Goal: Task Accomplishment & Management: Complete application form

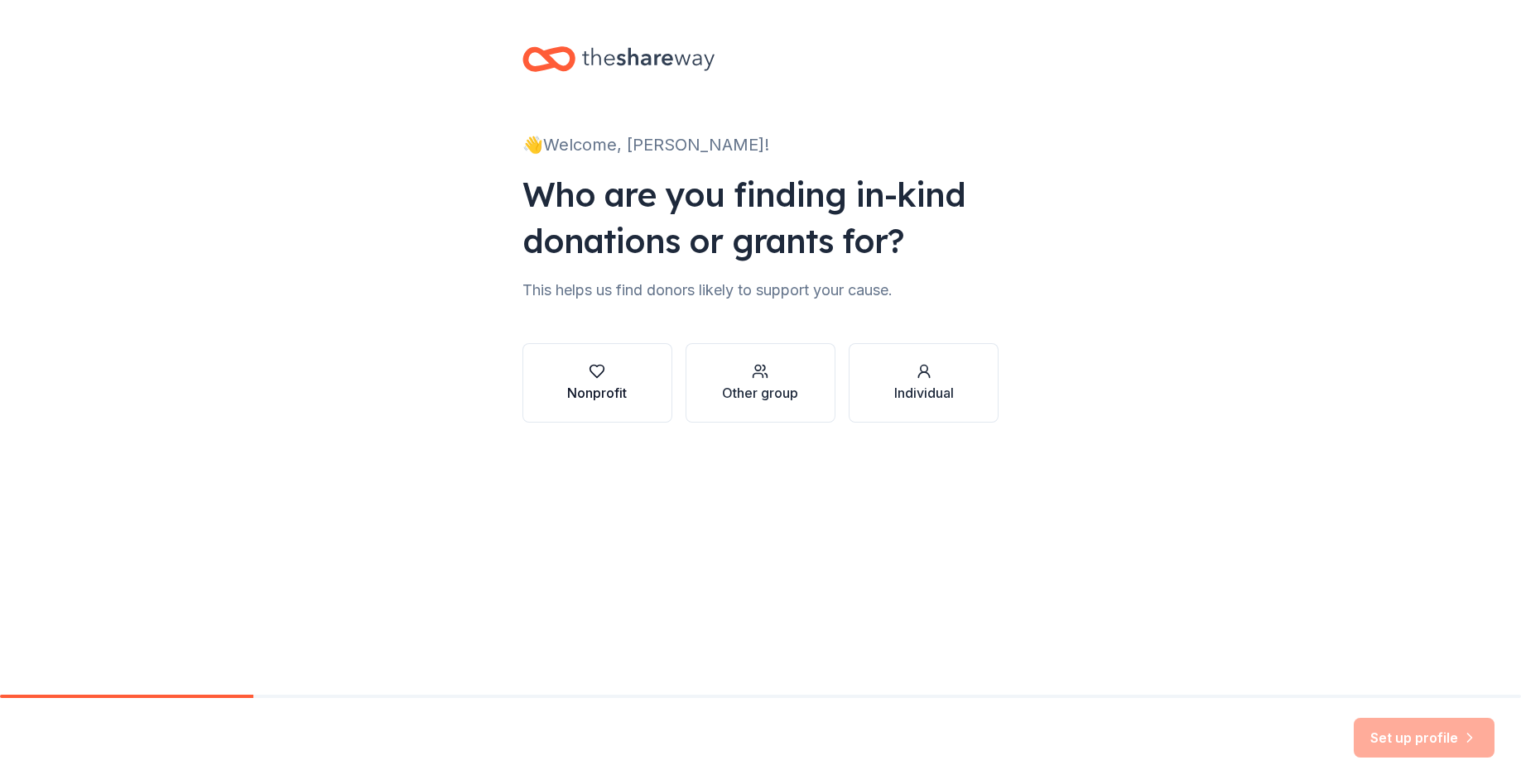
click at [591, 366] on icon "button" at bounding box center [596, 371] width 16 height 16
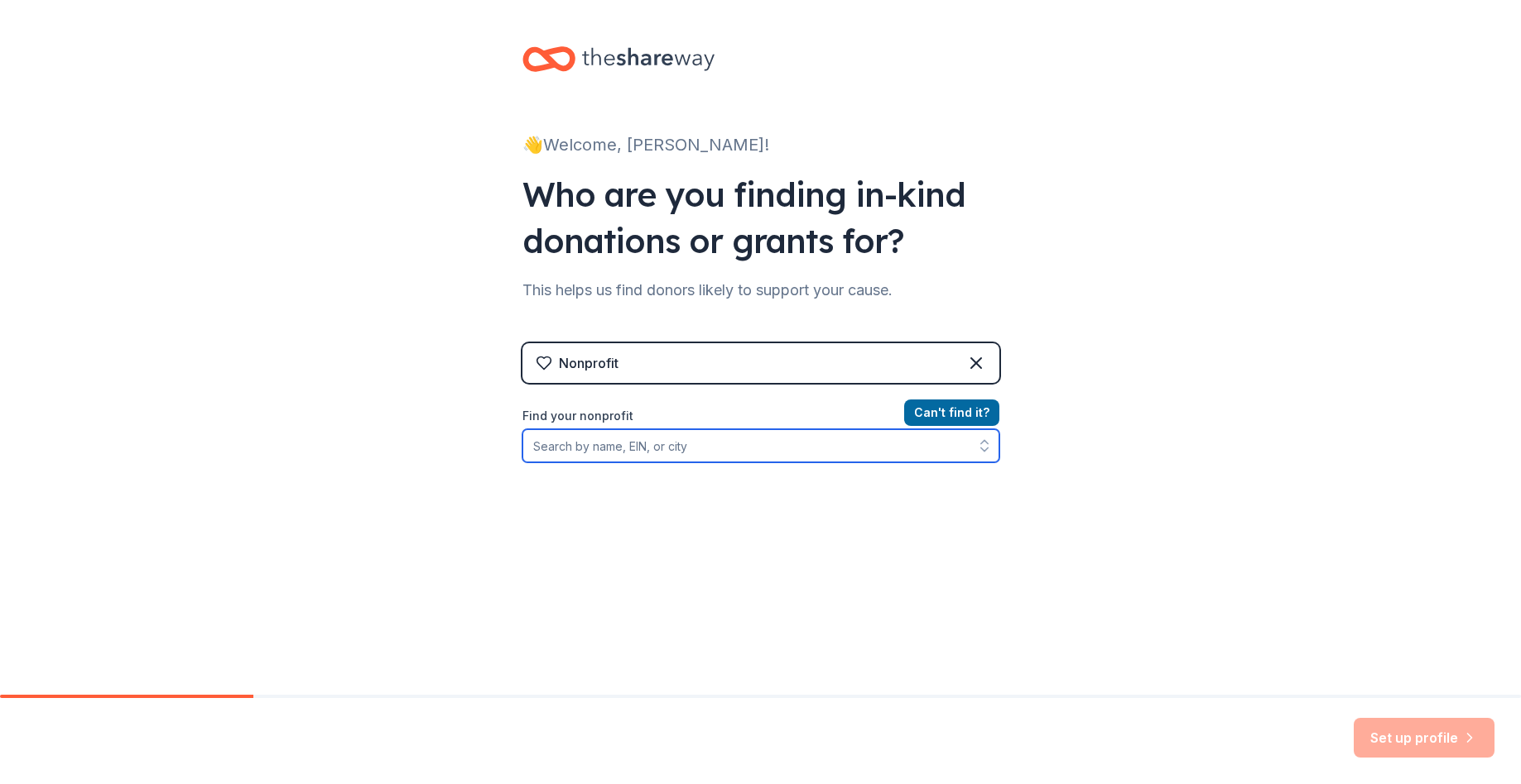
click at [606, 448] on input "Find your nonprofit" at bounding box center [760, 445] width 477 height 33
type input "Damon's Rally Cap"
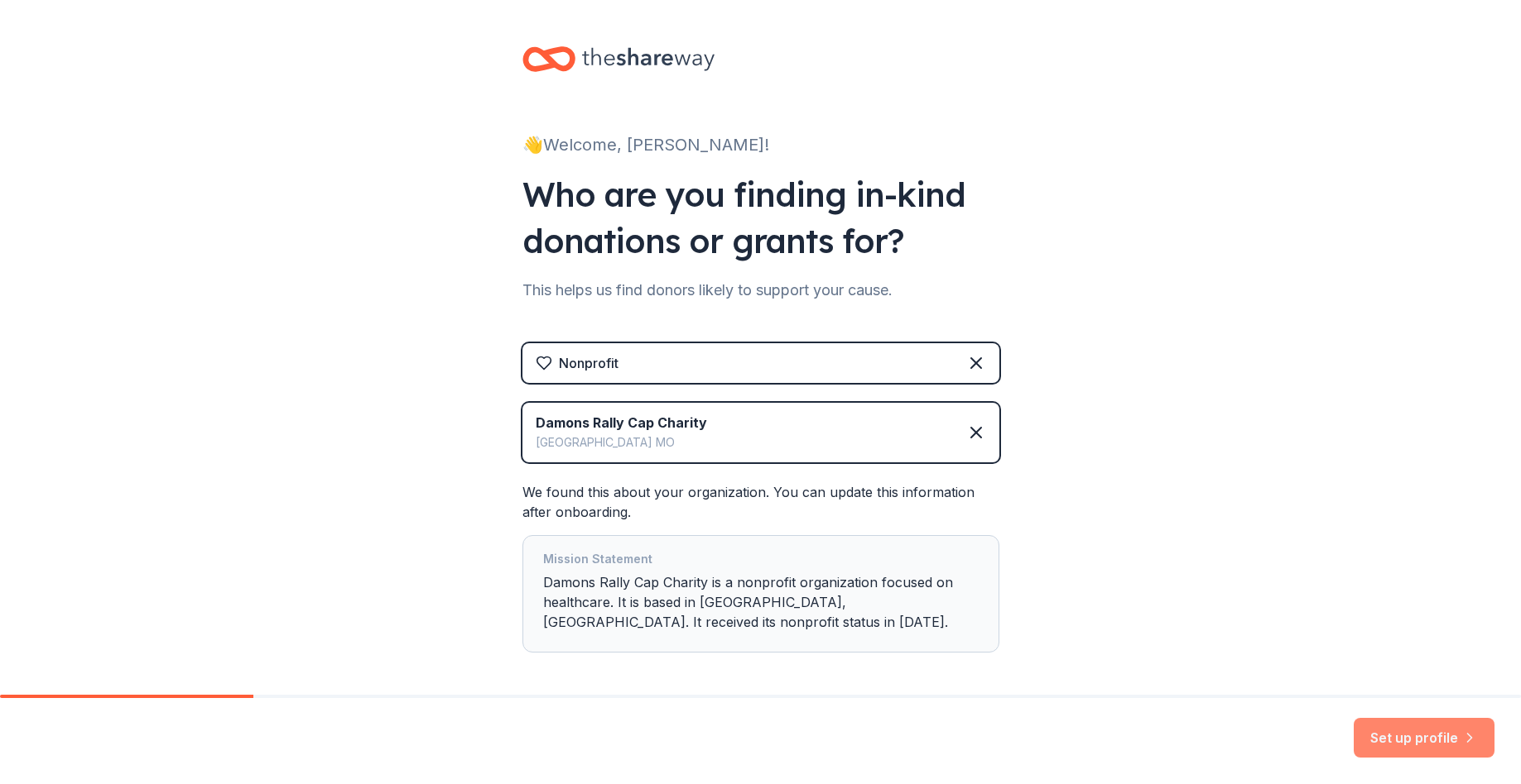
click at [1409, 733] on button "Set up profile" at bounding box center [1423, 738] width 140 height 40
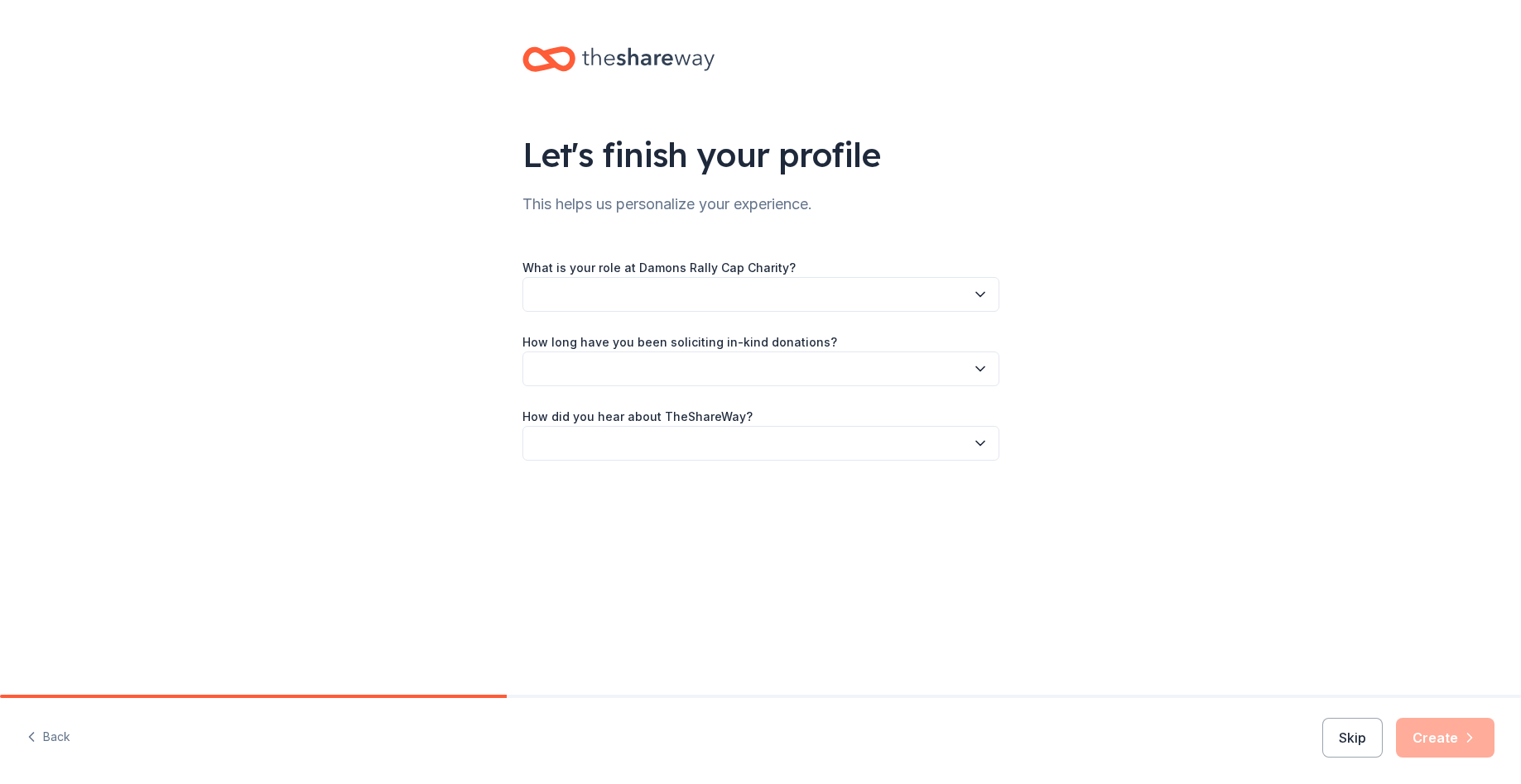
click at [729, 297] on button "button" at bounding box center [760, 295] width 477 height 34
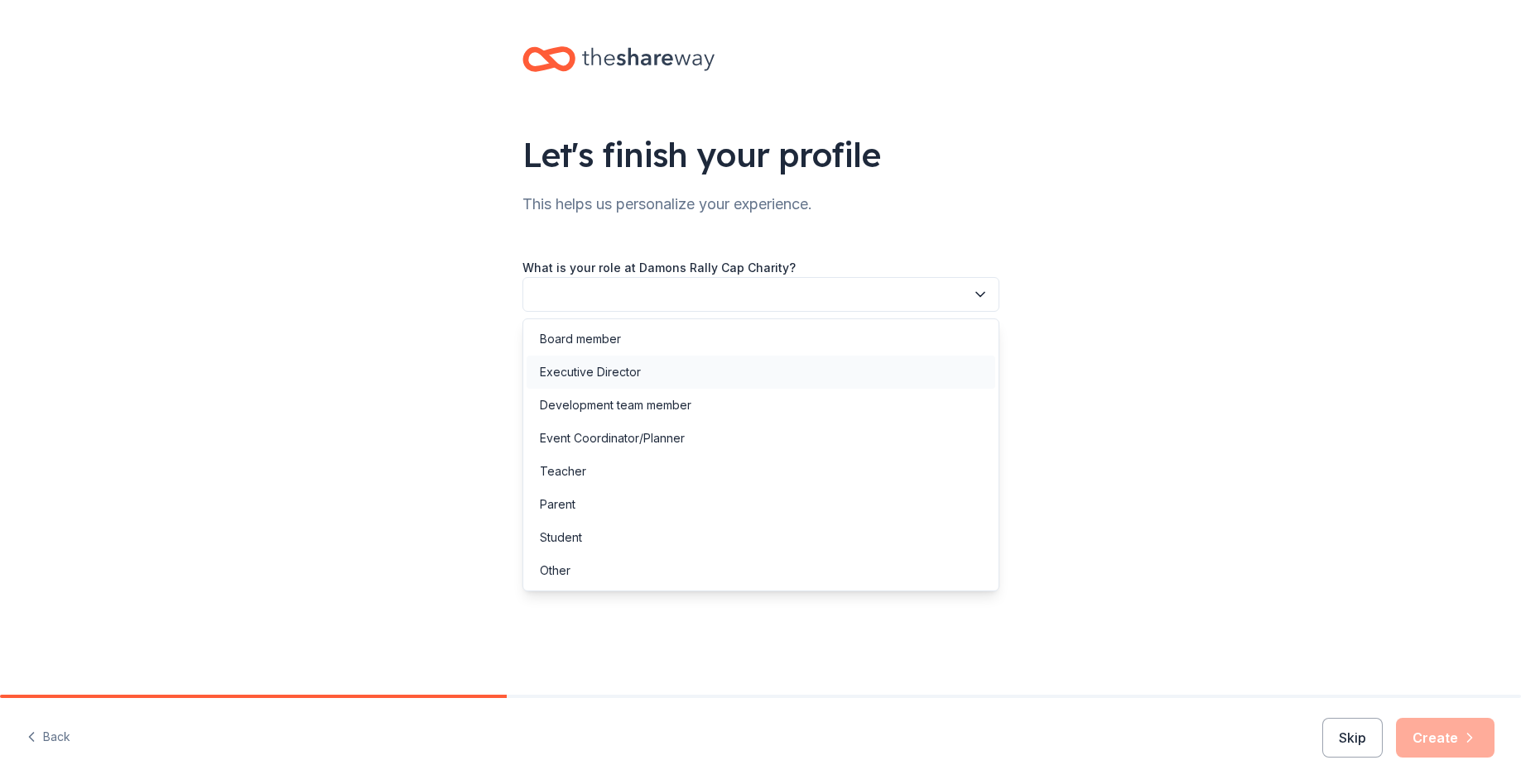
click at [599, 377] on div "Executive Director" at bounding box center [591, 372] width 101 height 20
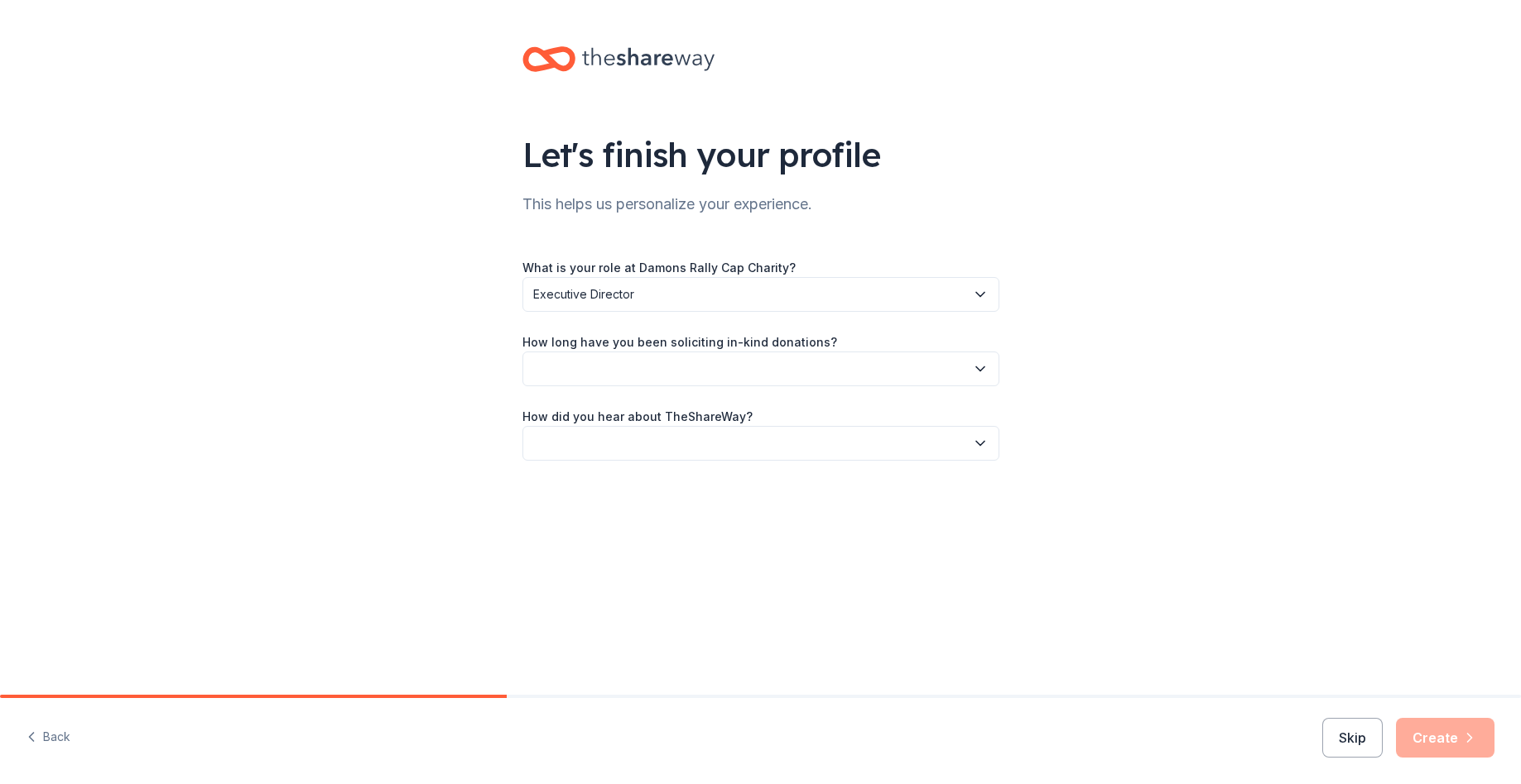
click at [616, 365] on button "button" at bounding box center [760, 369] width 477 height 34
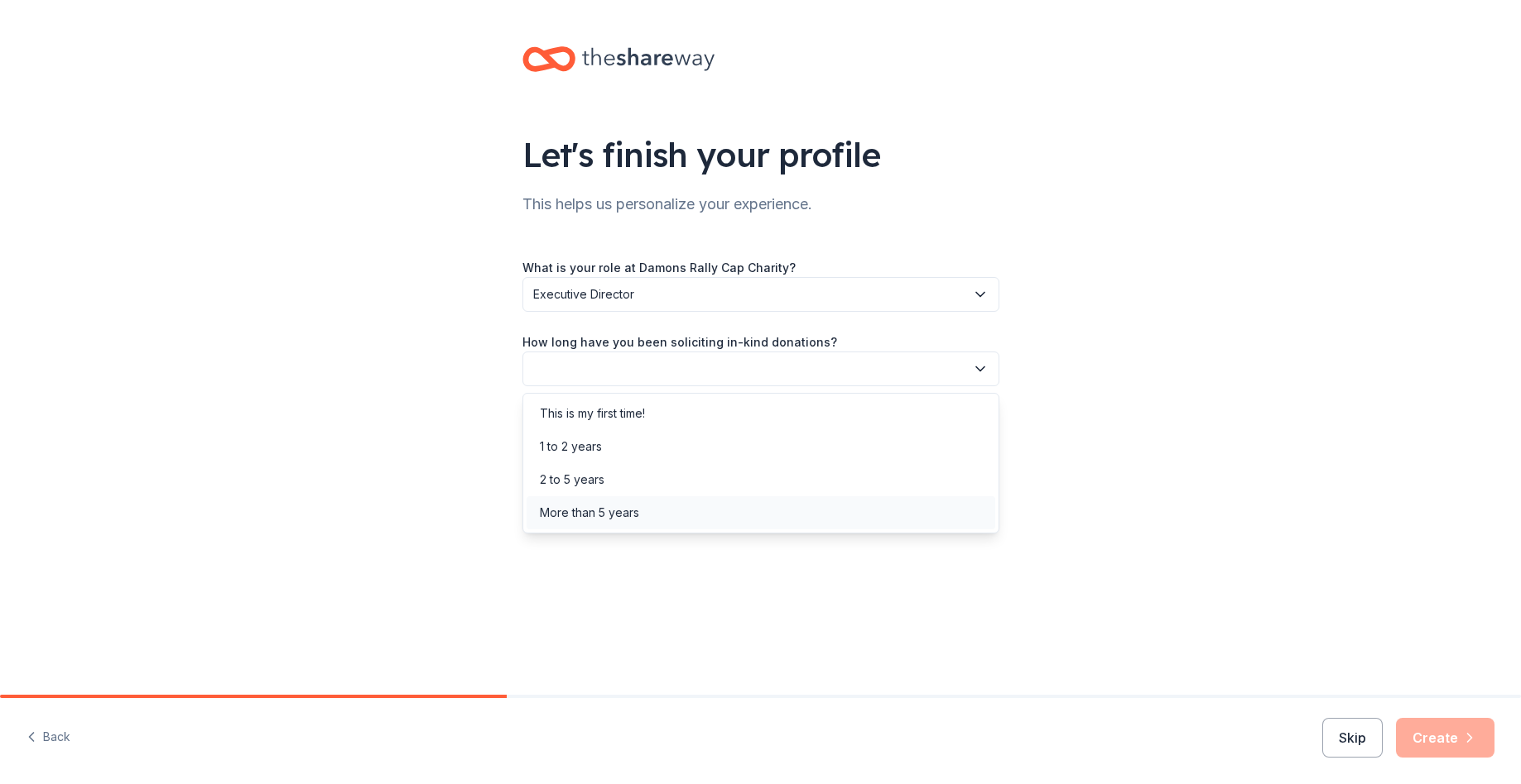
click at [581, 513] on div "More than 5 years" at bounding box center [590, 512] width 99 height 20
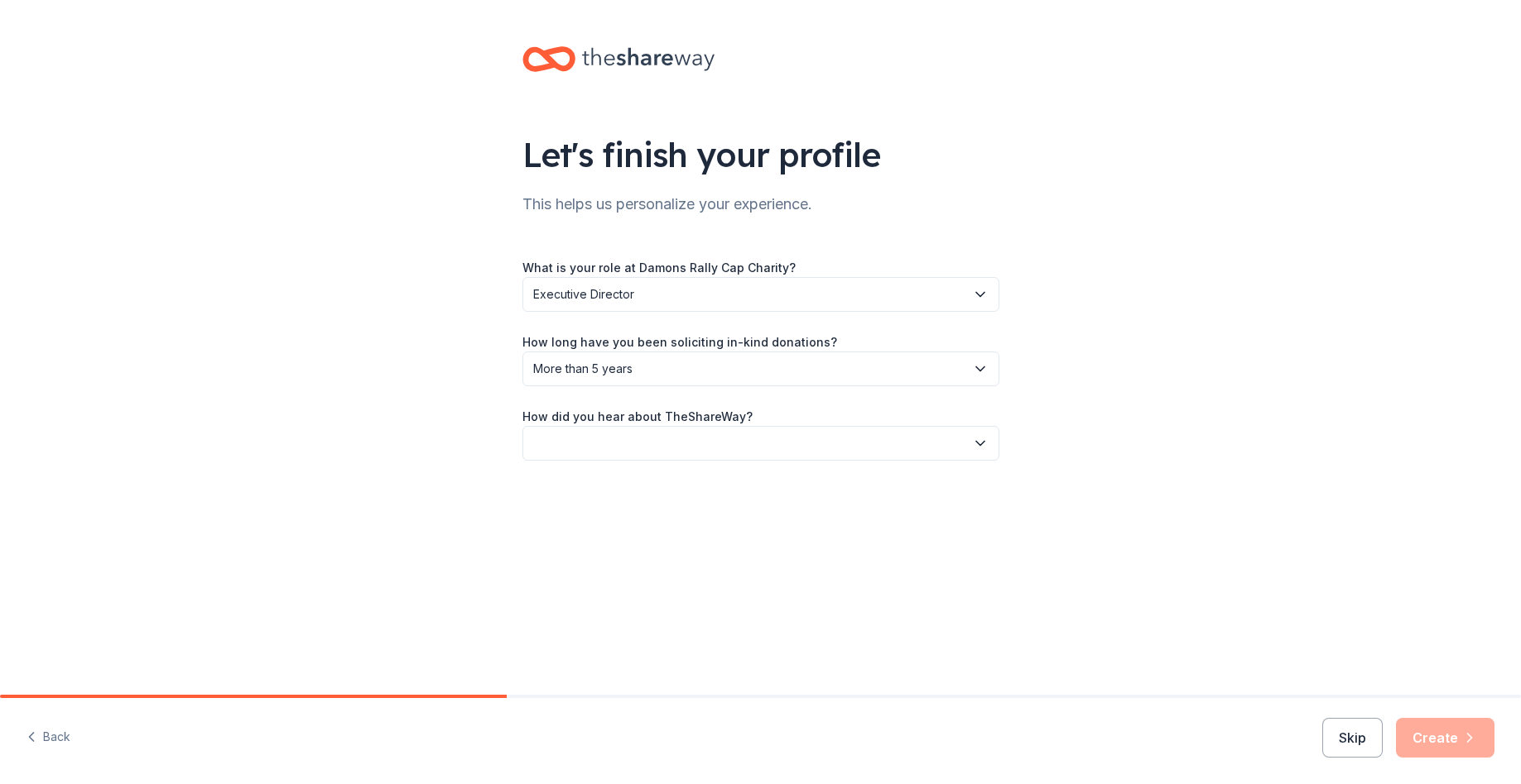
click at [594, 441] on button "button" at bounding box center [760, 444] width 477 height 34
click at [587, 524] on div "Online search" at bounding box center [577, 521] width 75 height 20
click at [1443, 736] on button "Create" at bounding box center [1445, 738] width 98 height 40
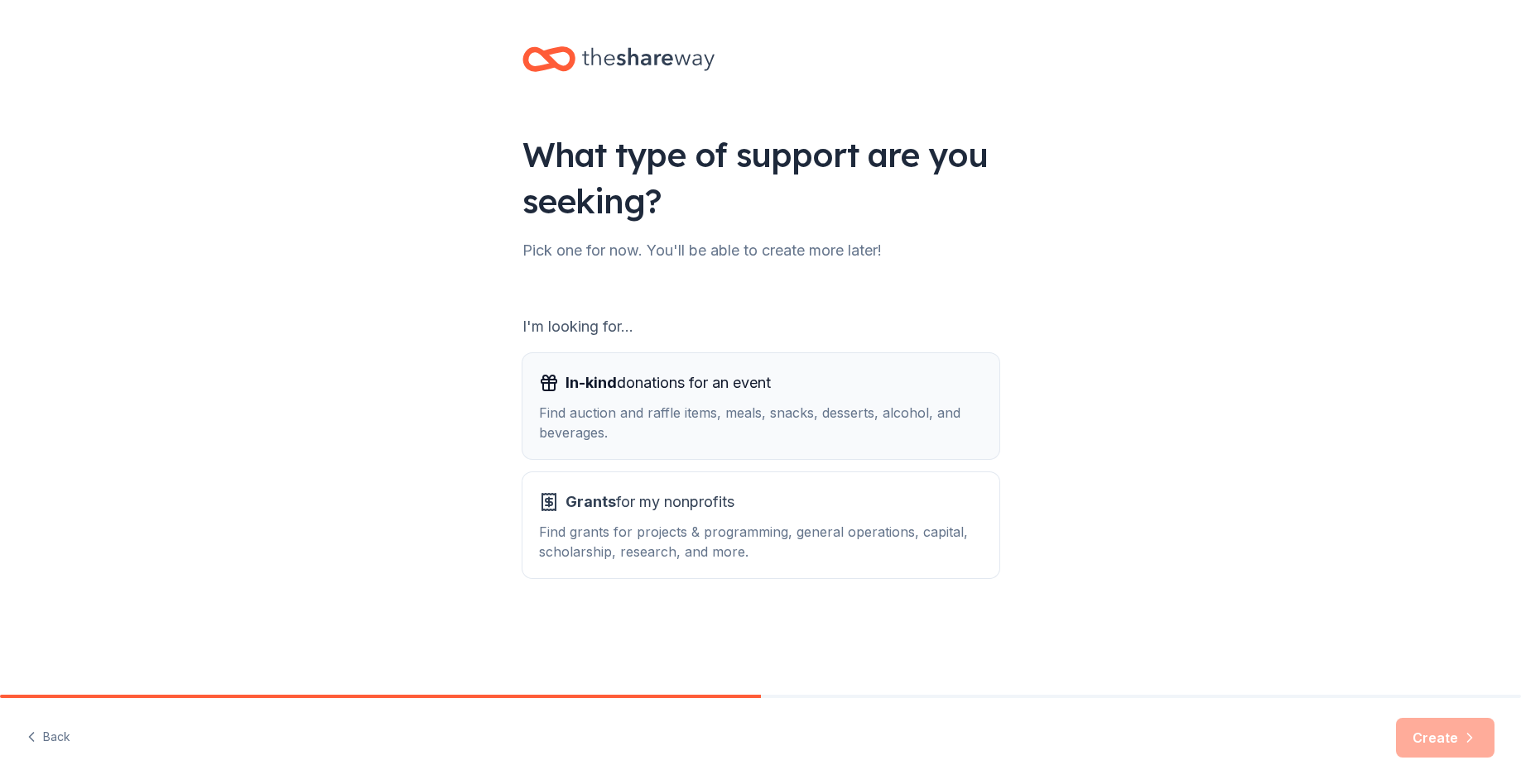
click at [819, 412] on div "Find auction and raffle items, meals, snacks, desserts, alcohol, and beverages." at bounding box center [760, 423] width 444 height 40
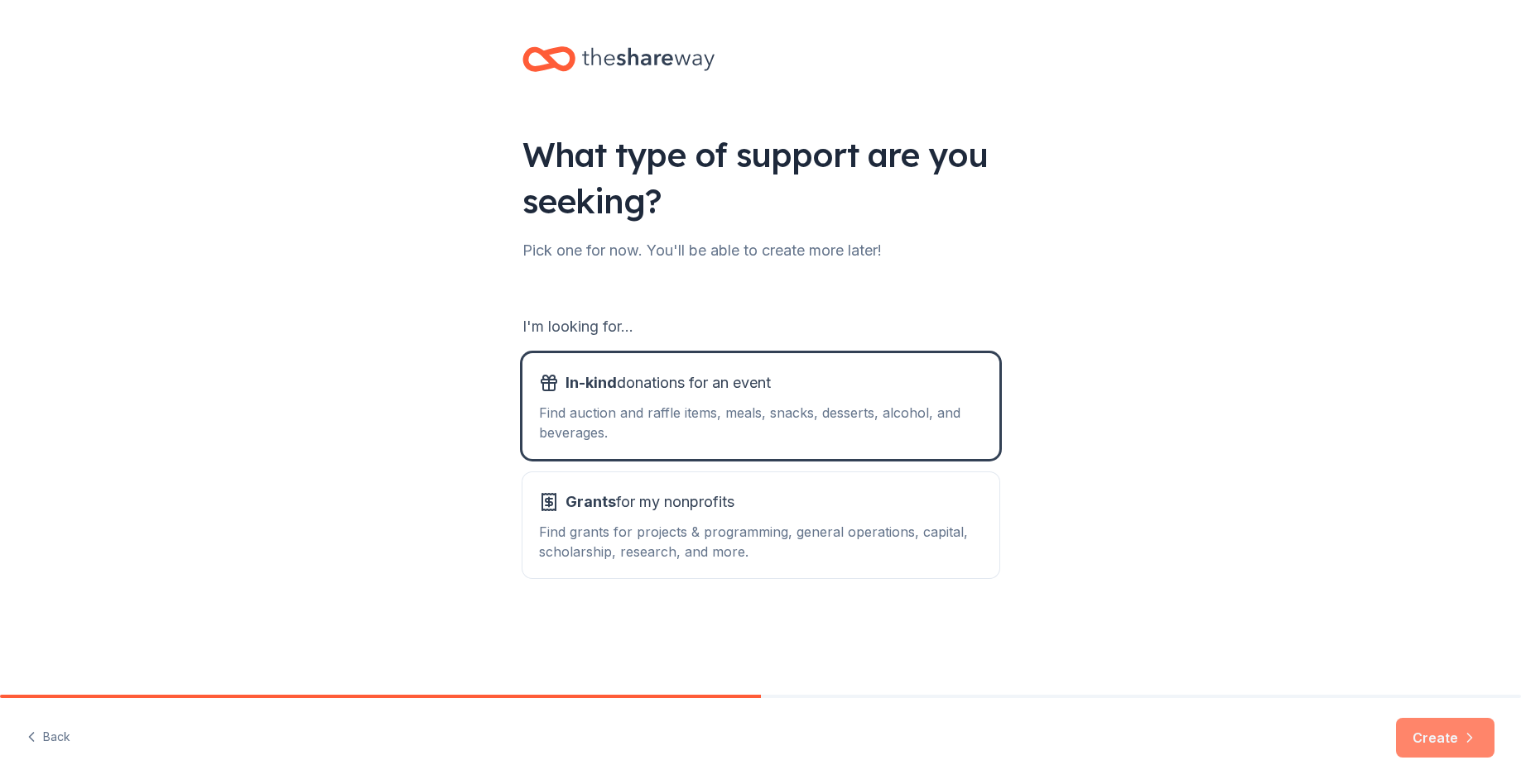
click at [1420, 738] on button "Create" at bounding box center [1445, 738] width 98 height 40
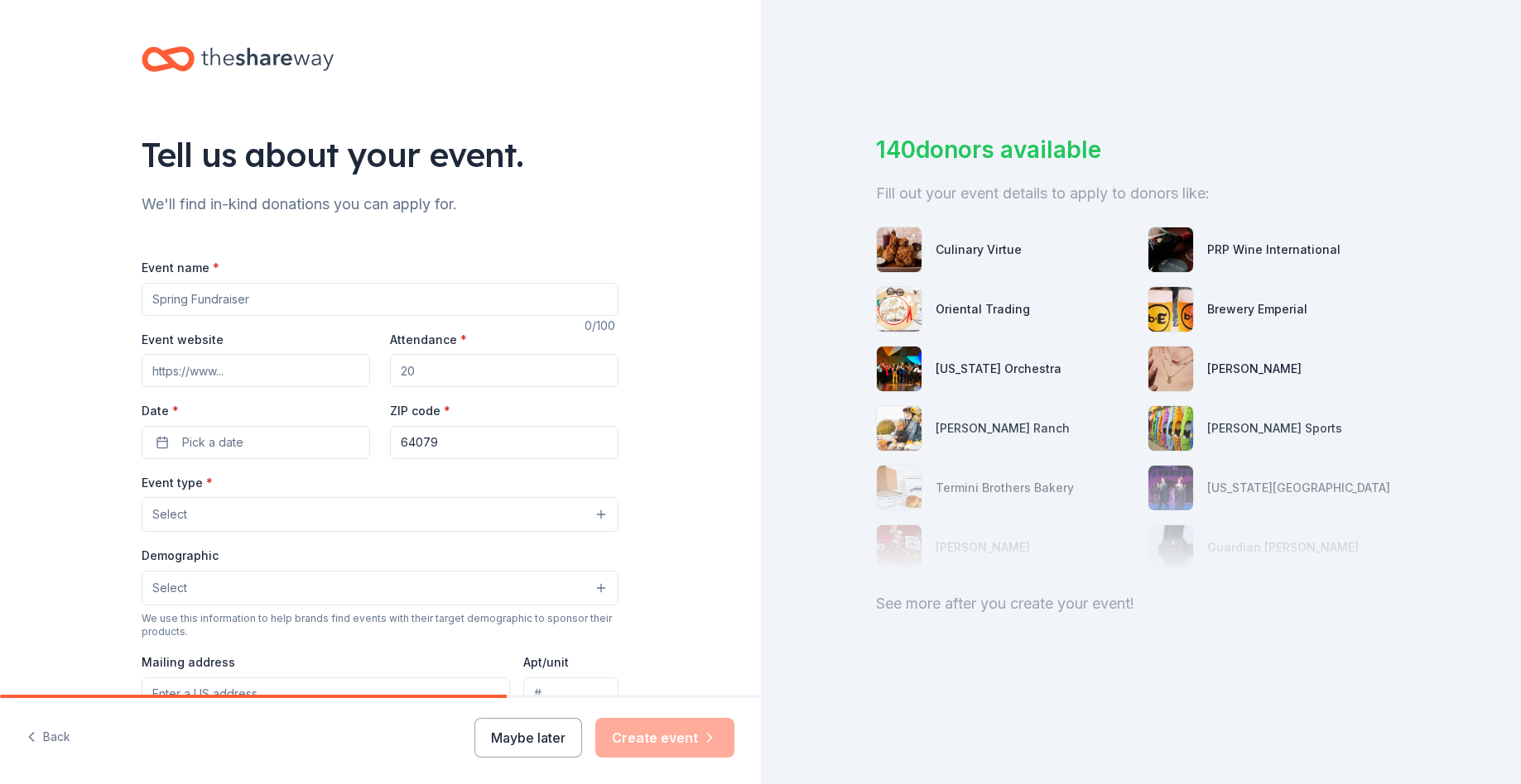
click at [173, 300] on input "Event name *" at bounding box center [380, 299] width 477 height 33
type input "Pitch-in for Hope 2025"
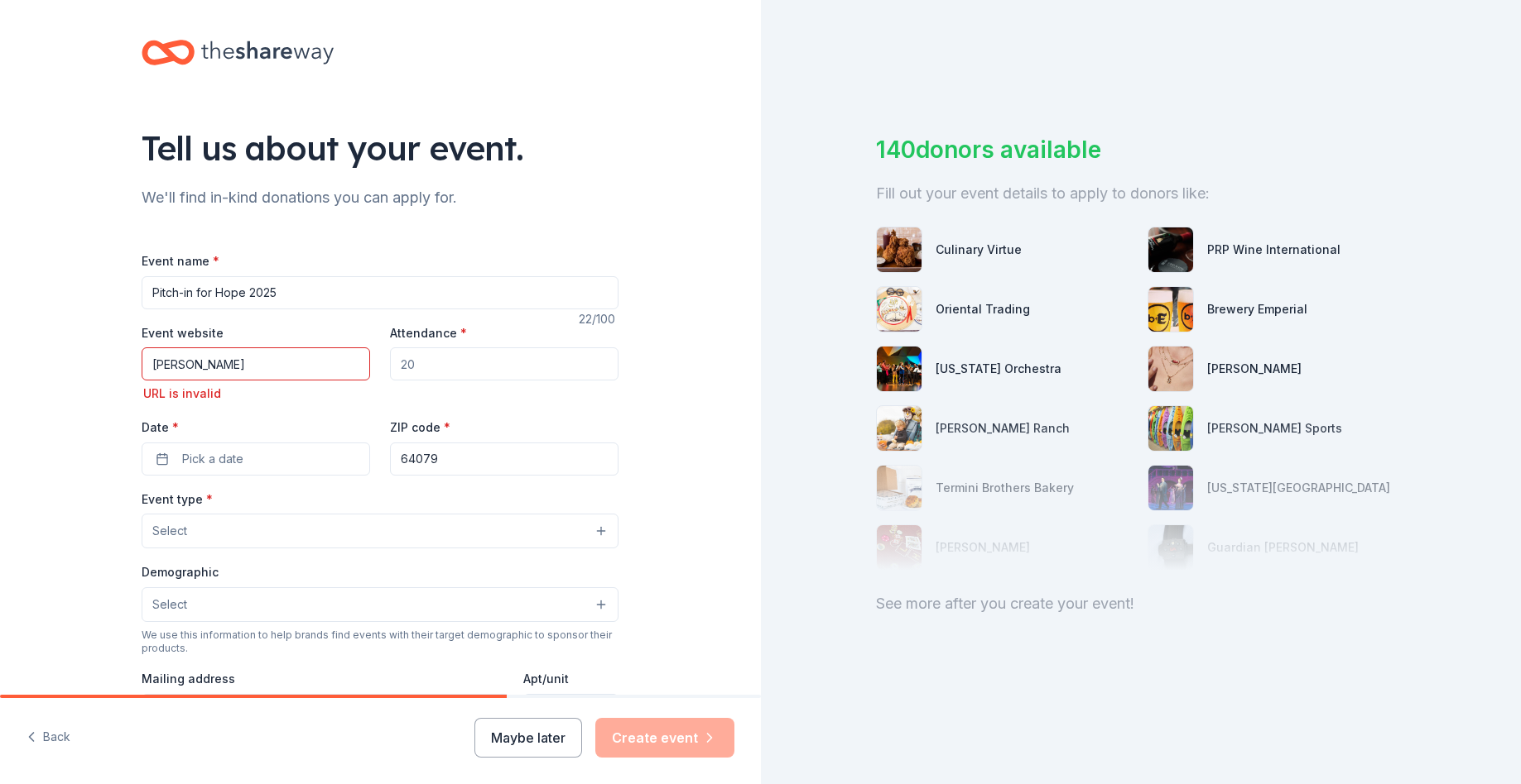
drag, startPoint x: 229, startPoint y: 354, endPoint x: 160, endPoint y: 359, distance: 69.2
click at [140, 359] on div "Tell us about your event. We'll find in-kind donations you can apply for. Event…" at bounding box center [380, 555] width 530 height 1124
drag, startPoint x: 193, startPoint y: 365, endPoint x: 85, endPoint y: 353, distance: 108.7
click at [85, 353] on div "Tell us about your event. We'll find in-kind donations you can apply for. Event…" at bounding box center [380, 555] width 760 height 1124
paste input "http://www.damonsrallycap.com/pitchinforhope2025.html"
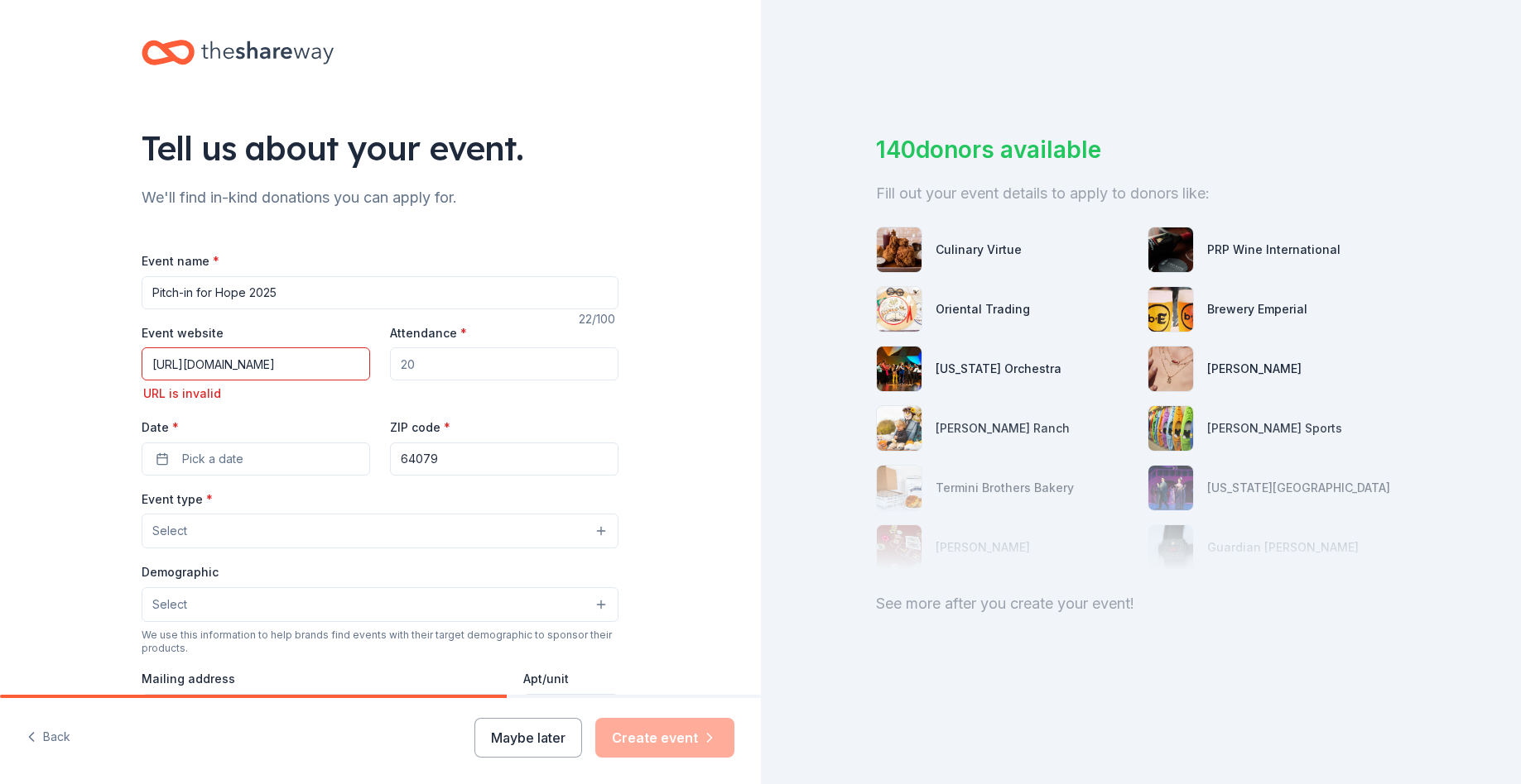
scroll to position [0, 110]
type input "http://www.damonsrallycap.com/pitchinforhope2025.html"
click at [458, 361] on input "Attendance *" at bounding box center [504, 363] width 228 height 33
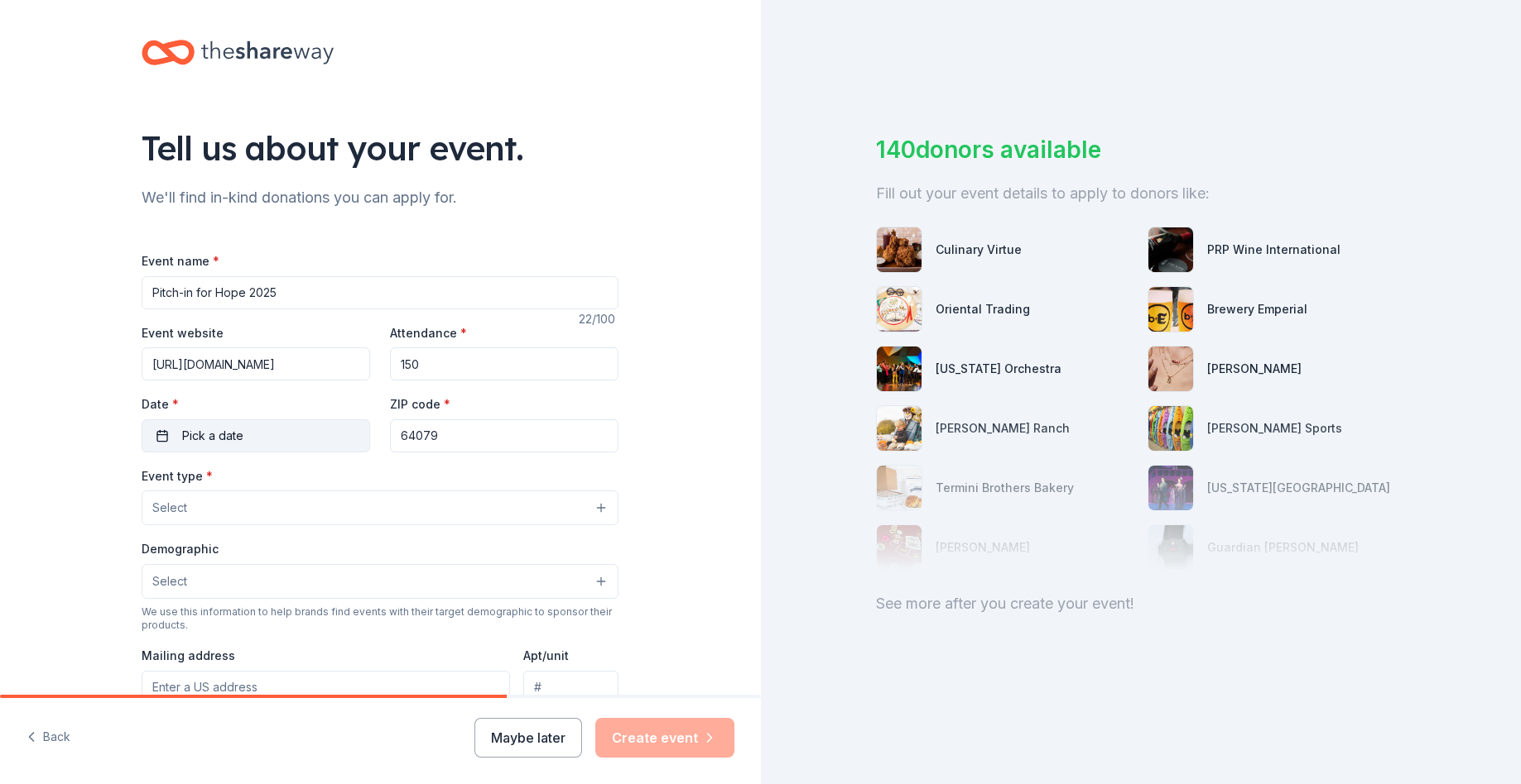
type input "150"
click at [240, 444] on span "Pick a date" at bounding box center [213, 436] width 61 height 20
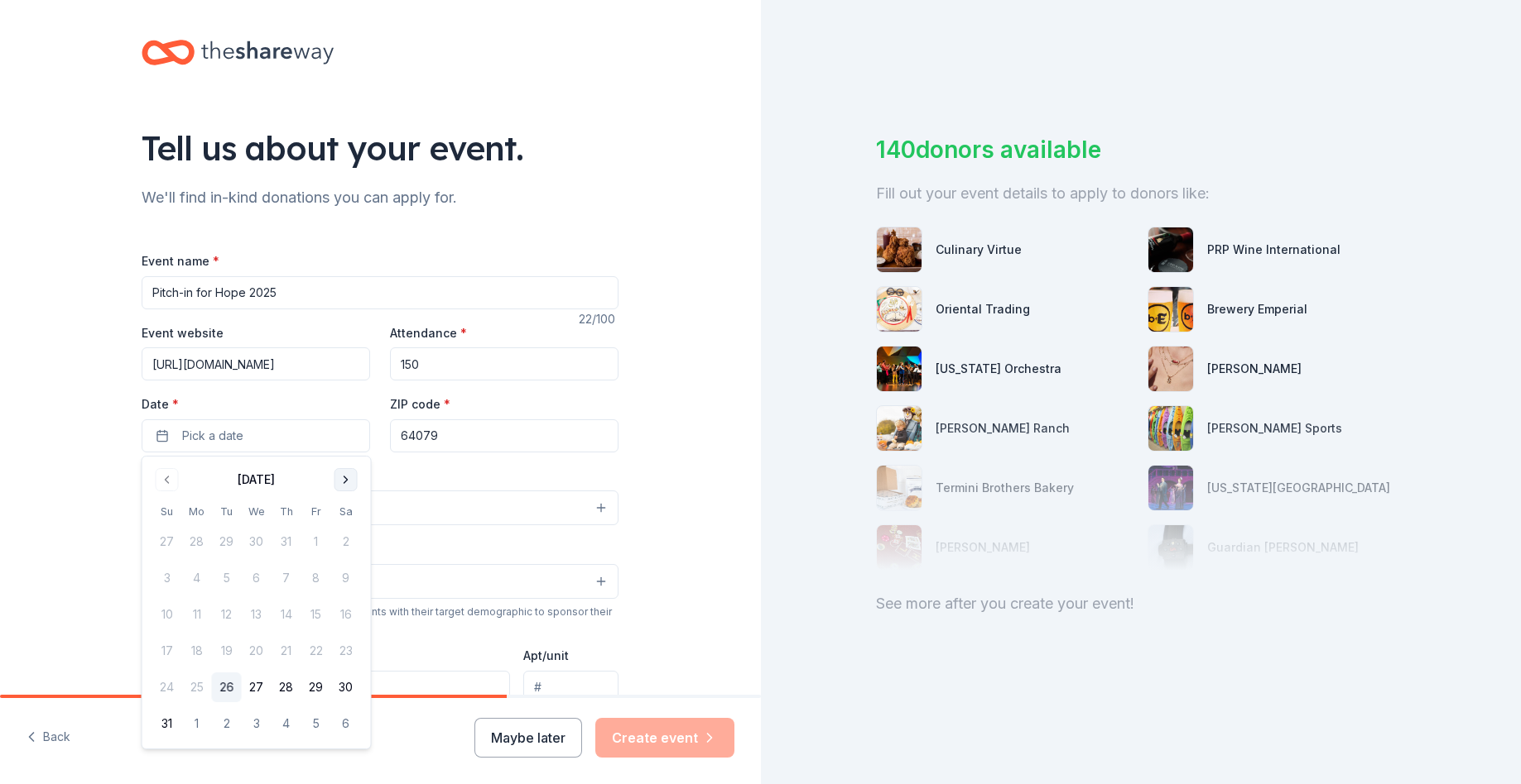
click at [344, 478] on button "Go to next month" at bounding box center [345, 480] width 23 height 23
click at [350, 615] on button "15" at bounding box center [345, 614] width 30 height 30
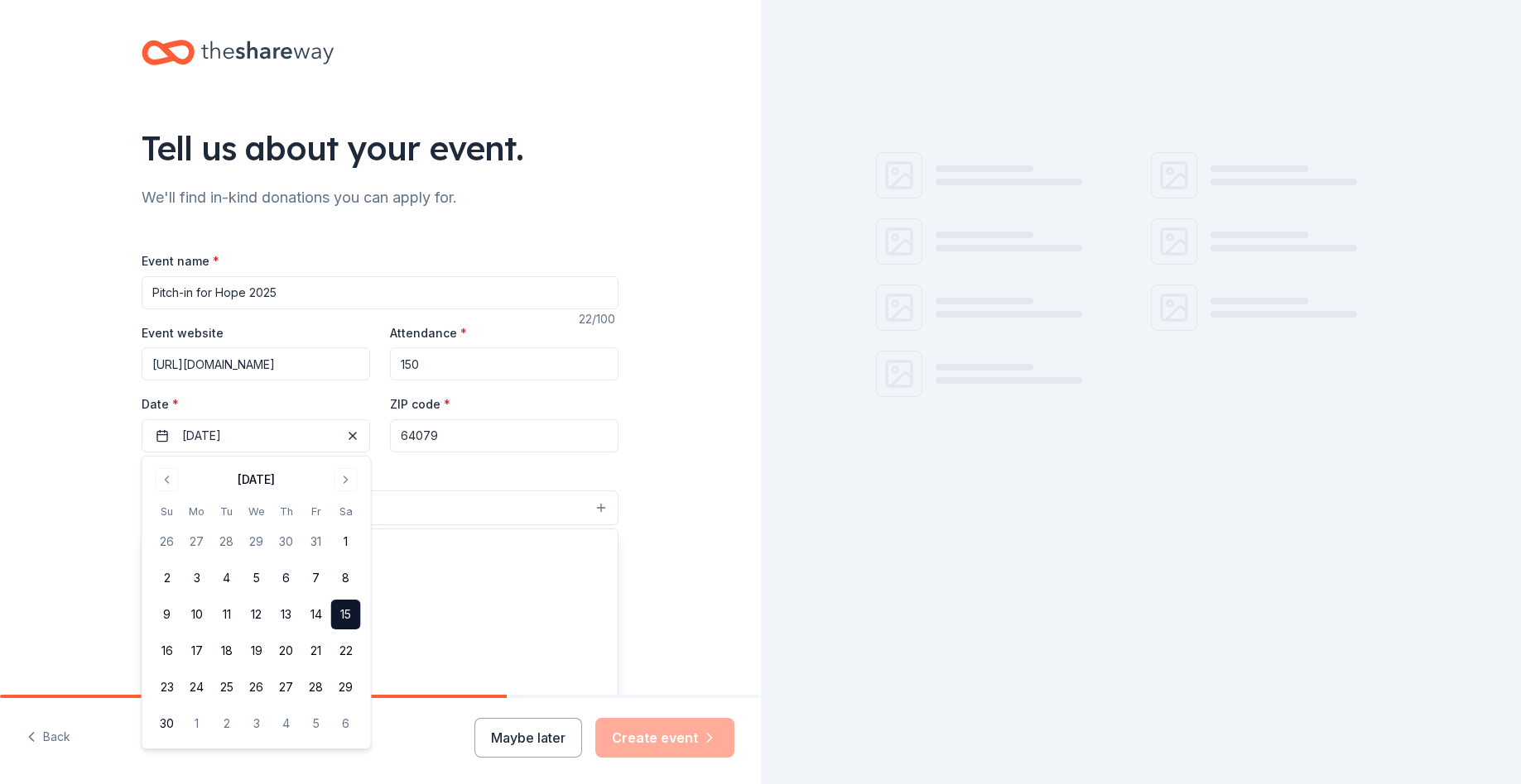
click at [420, 503] on button "Select" at bounding box center [380, 507] width 477 height 34
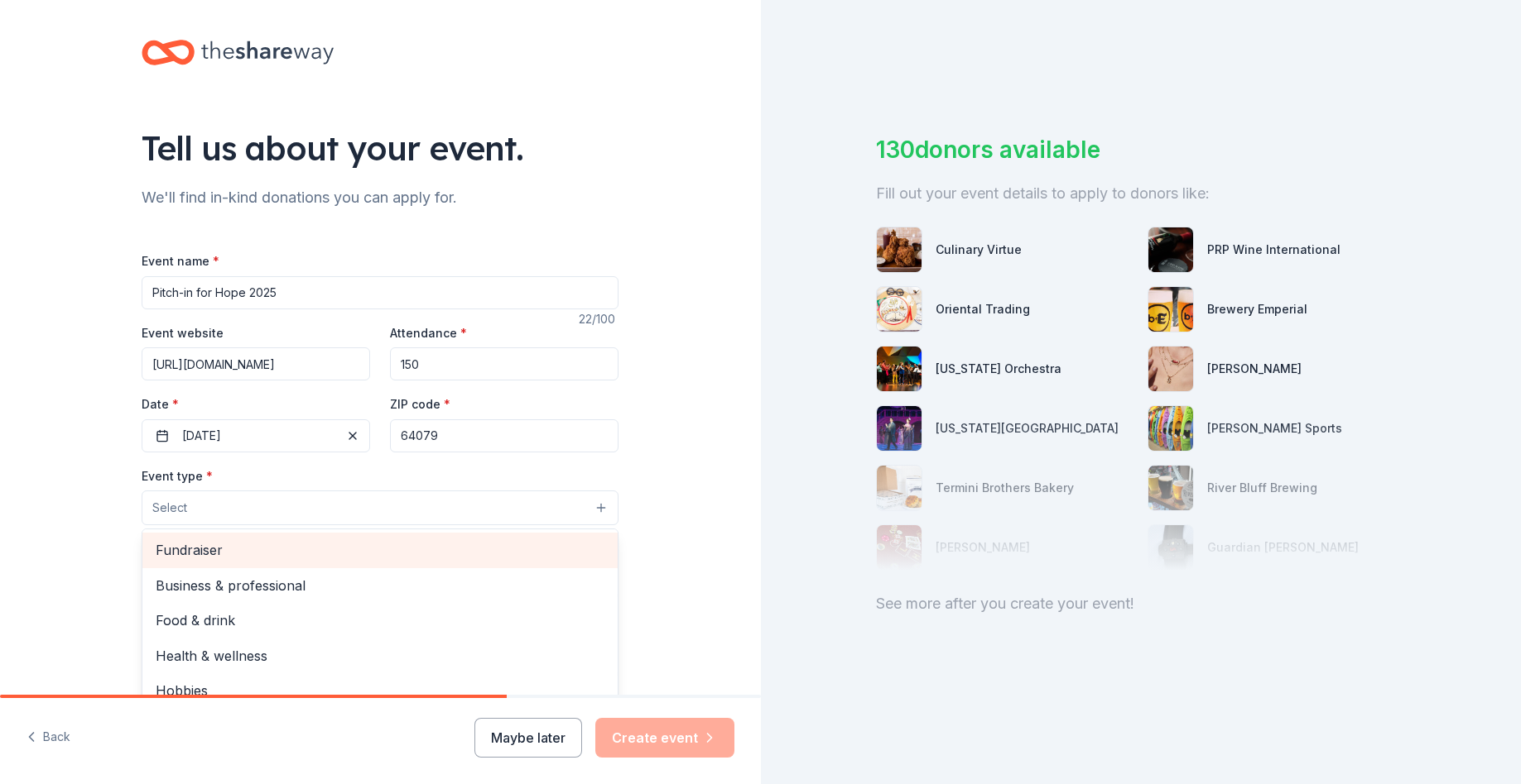
click at [219, 552] on span "Fundraiser" at bounding box center [380, 550] width 448 height 22
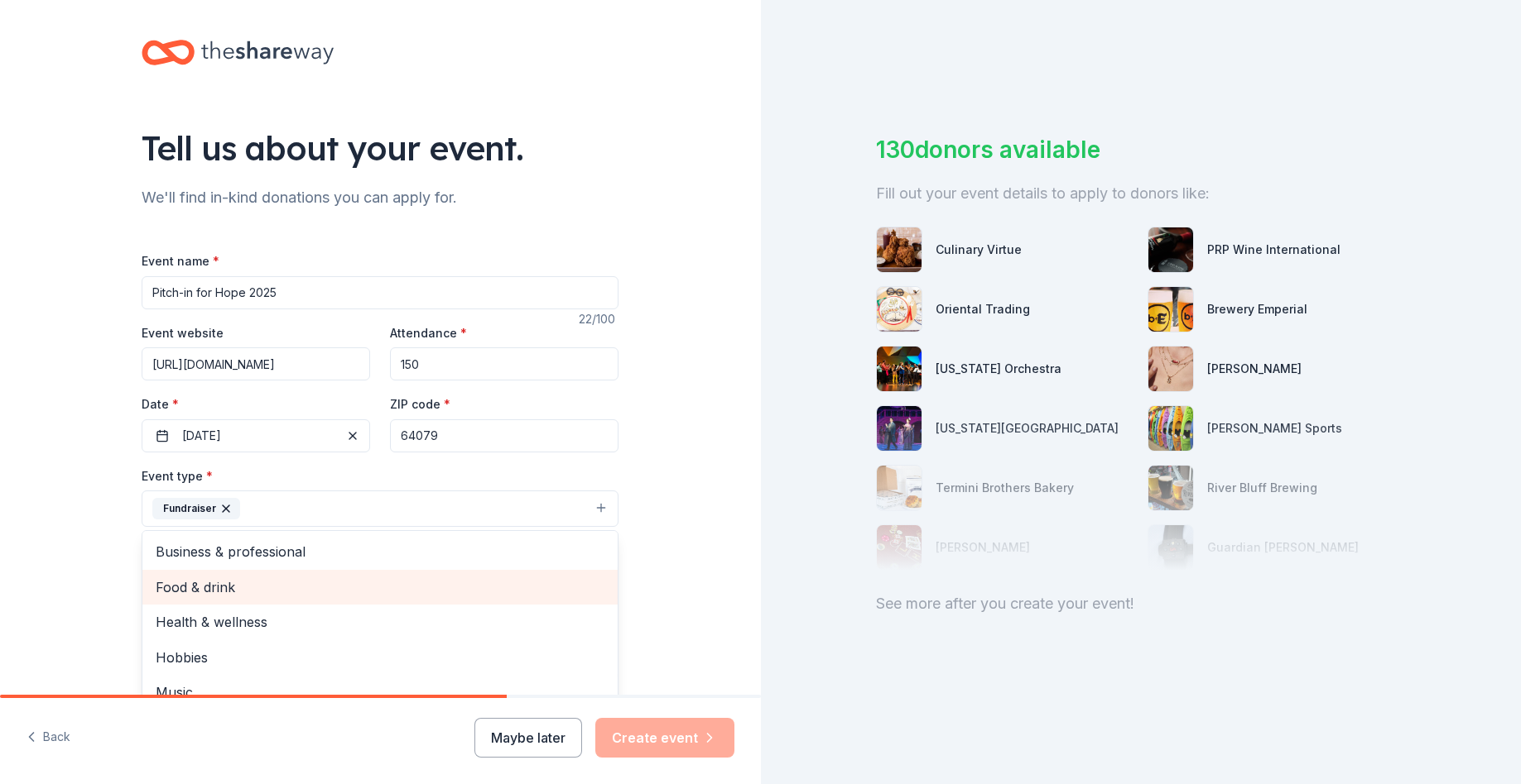
scroll to position [20, 0]
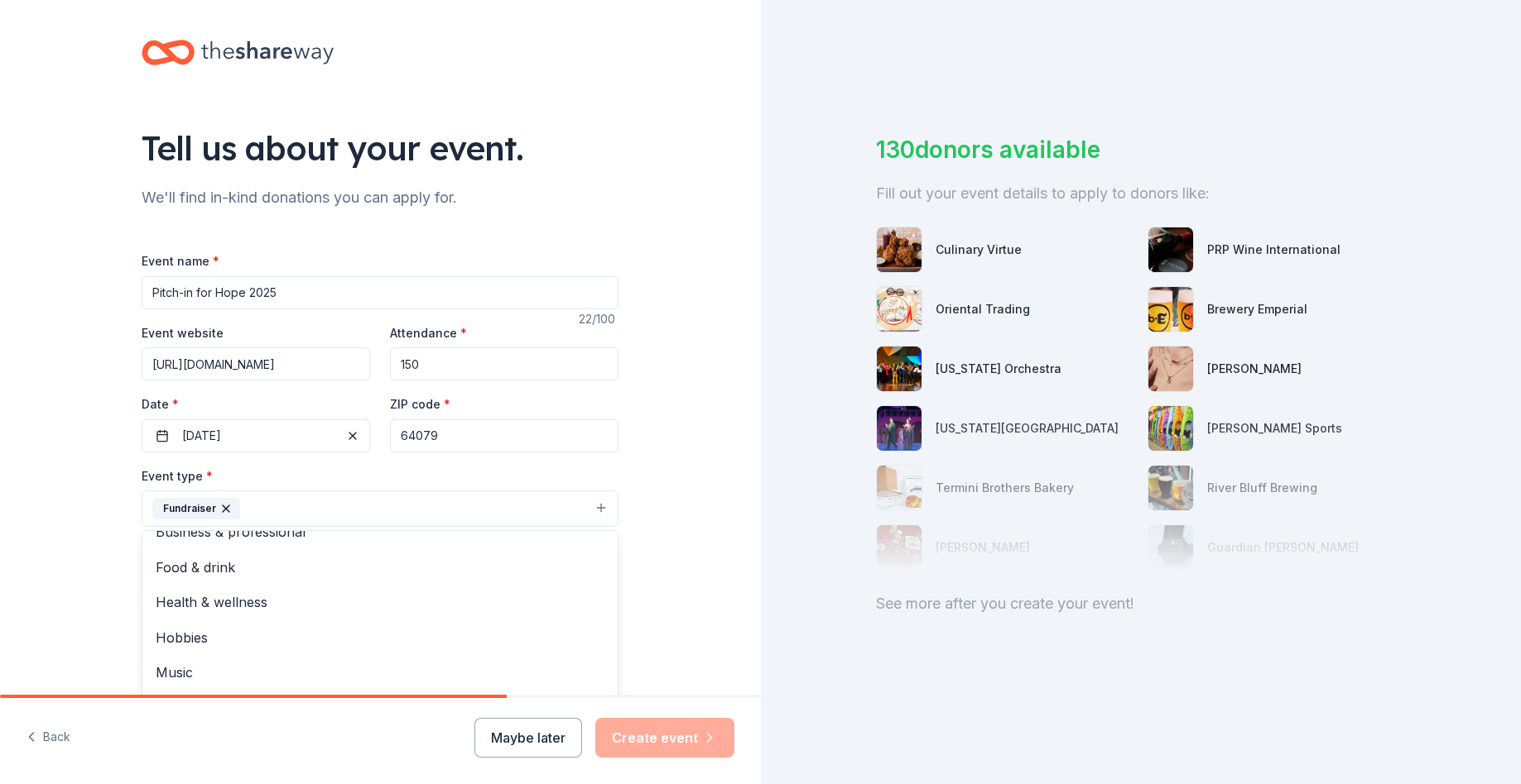
click at [694, 620] on div "Tell us about your event. We'll find in-kind donations you can apply for. Event…" at bounding box center [380, 545] width 760 height 1103
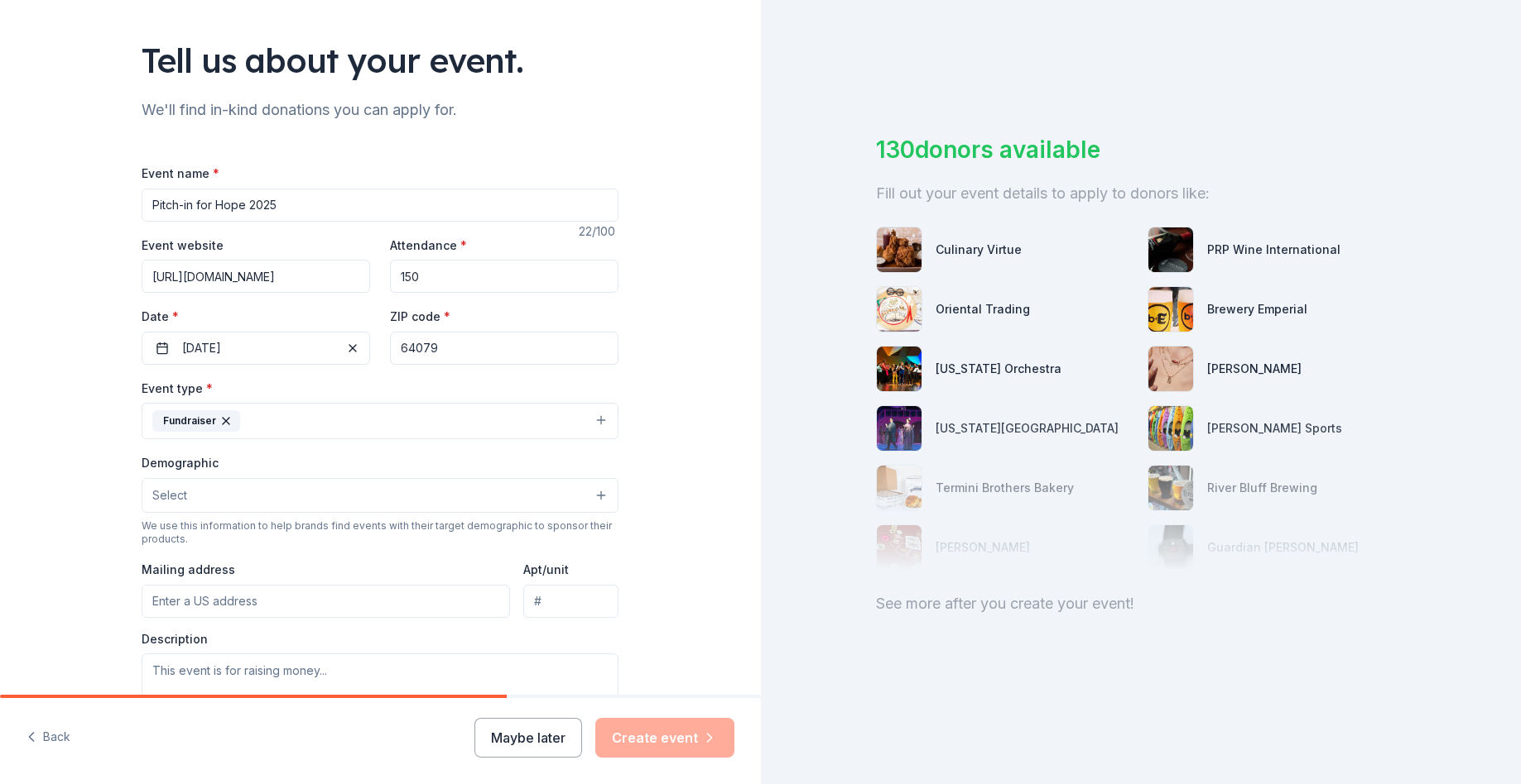
scroll to position [101, 0]
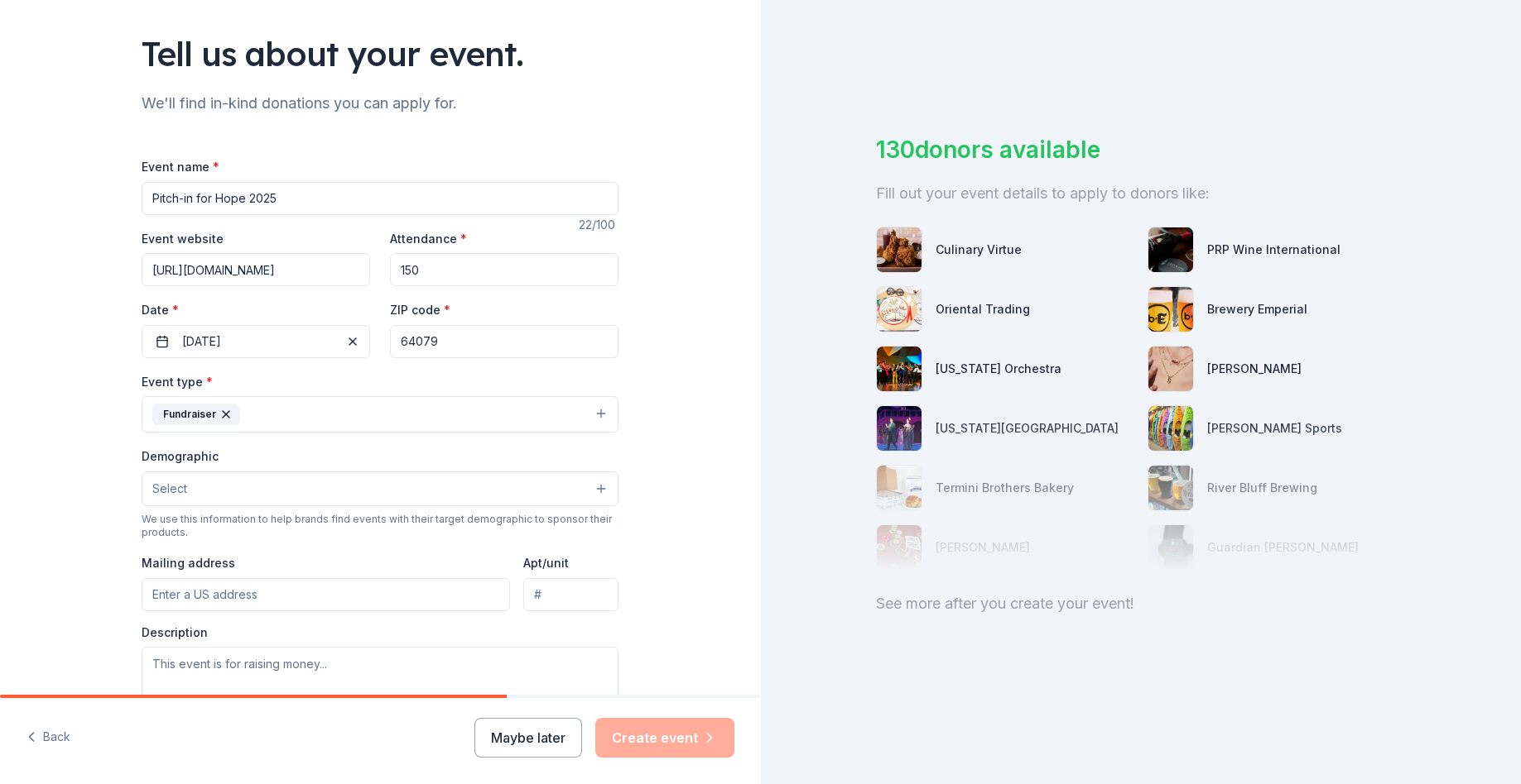
click at [578, 479] on button "Select" at bounding box center [380, 488] width 477 height 34
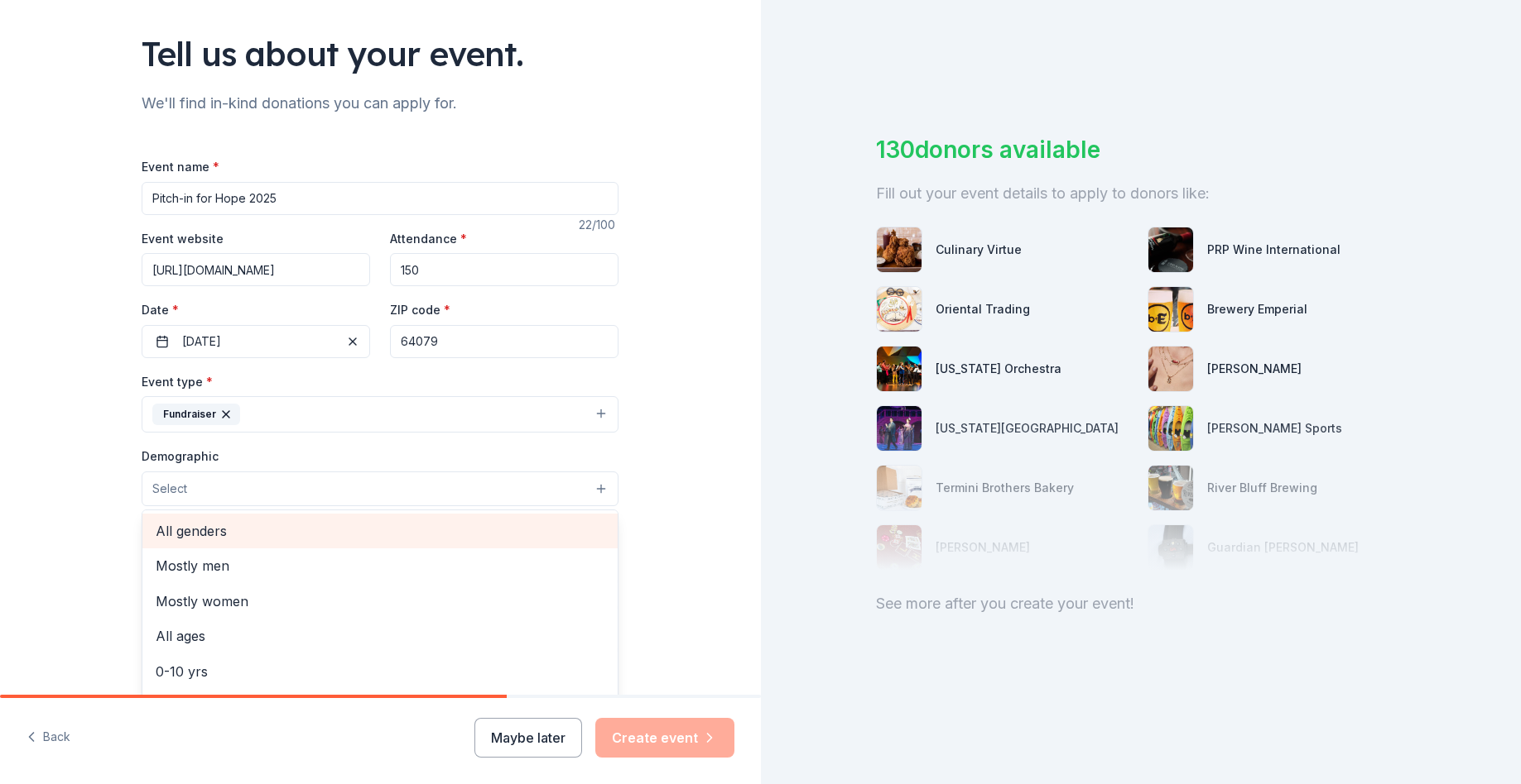
click at [218, 530] on span "All genders" at bounding box center [380, 531] width 448 height 22
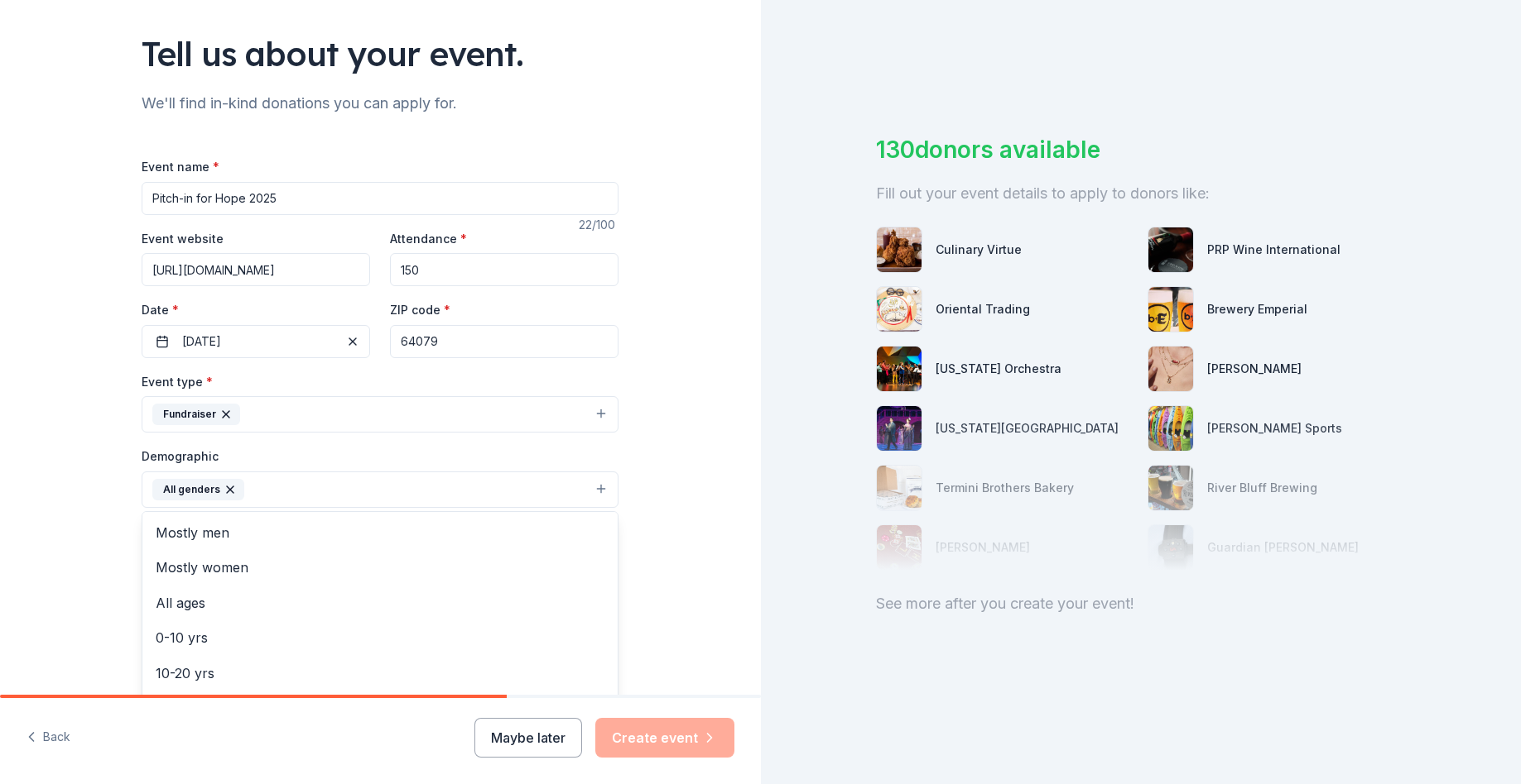
click at [728, 554] on div "Tell us about your event. We'll find in-kind donations you can apply for. Event…" at bounding box center [380, 451] width 760 height 1104
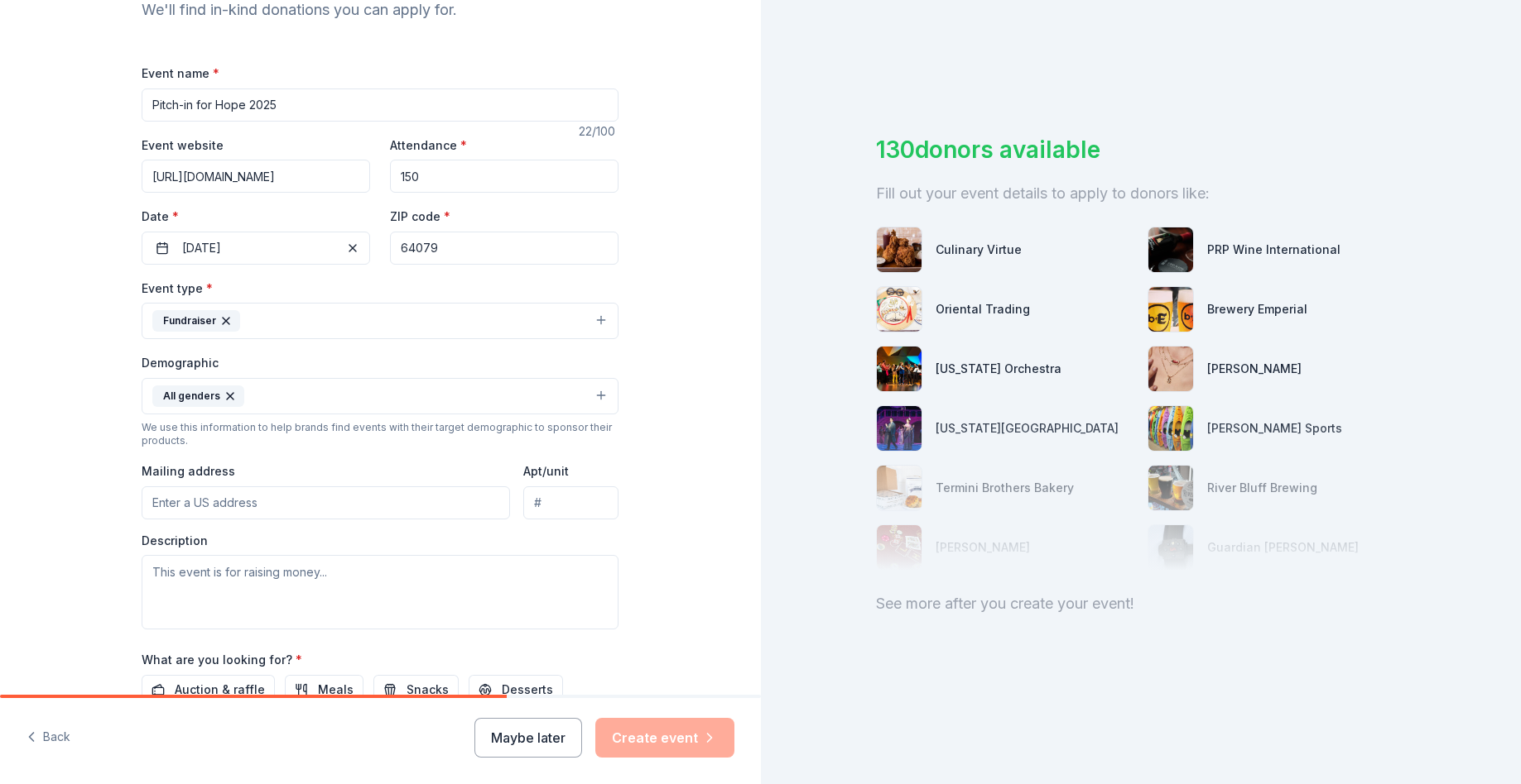
scroll to position [257, 0]
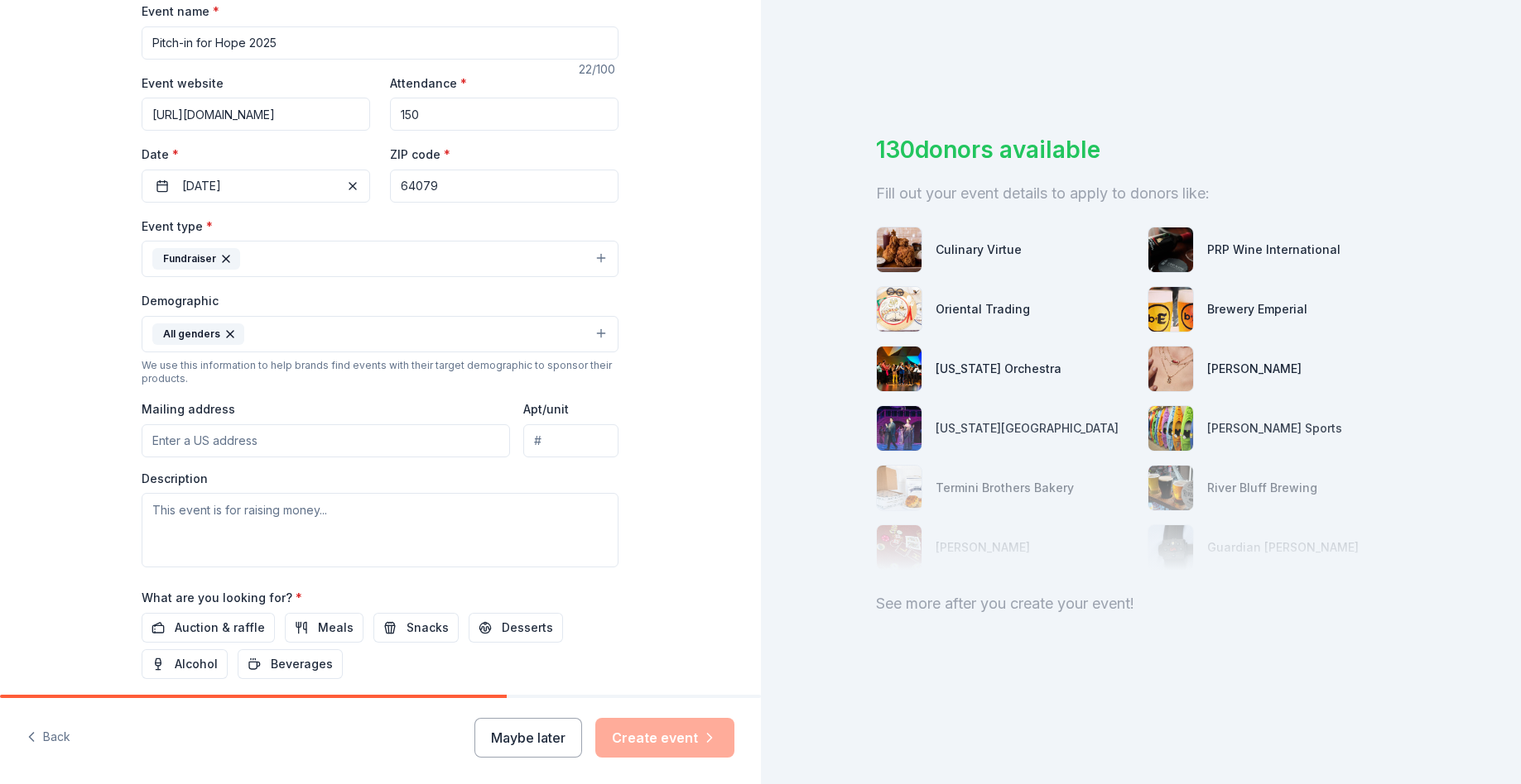
click at [252, 434] on input "Mailing address" at bounding box center [325, 441] width 368 height 33
type input "12665 N Arbor Way"
click at [247, 626] on span "Auction & raffle" at bounding box center [219, 628] width 91 height 20
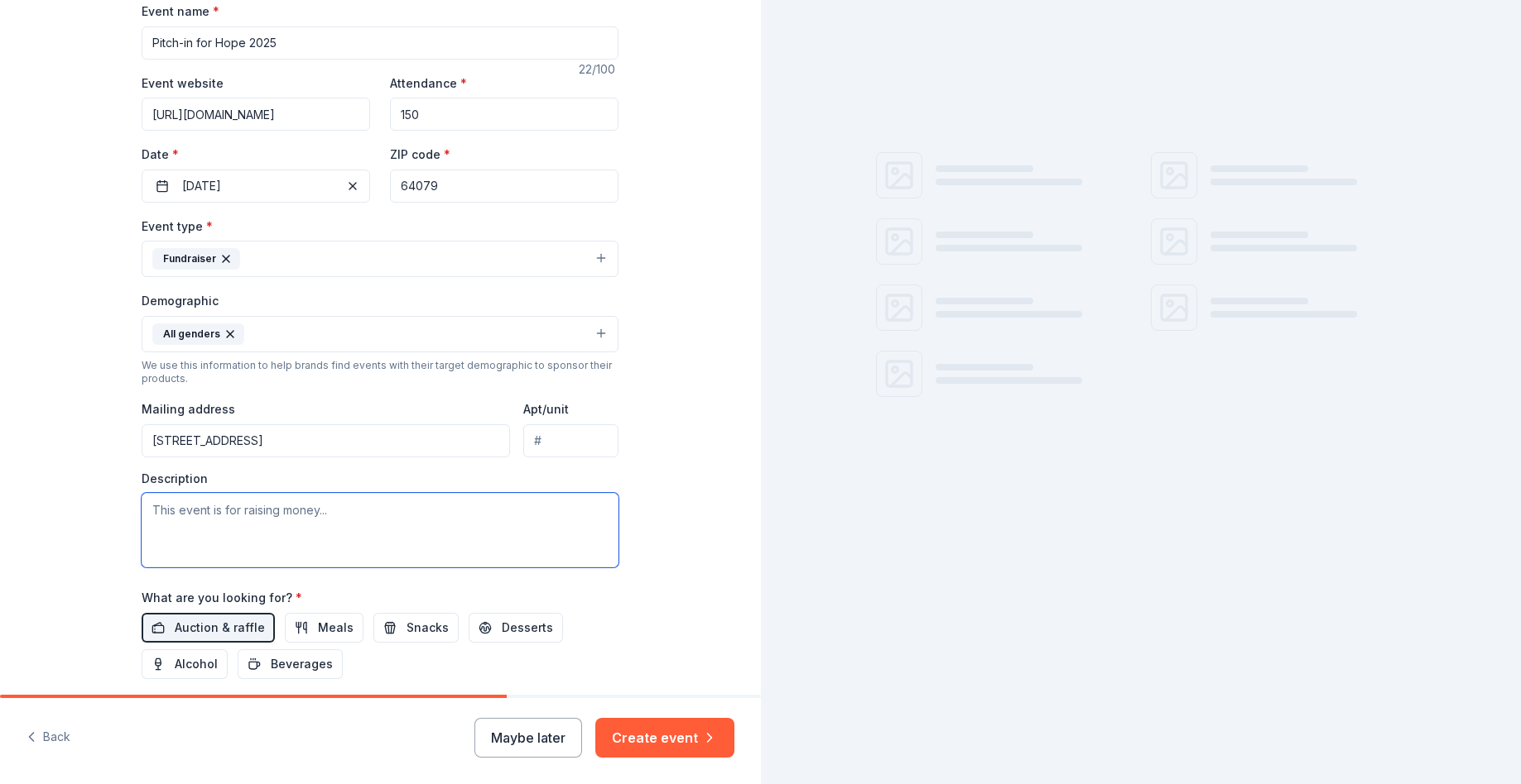
click at [248, 517] on textarea at bounding box center [380, 530] width 477 height 74
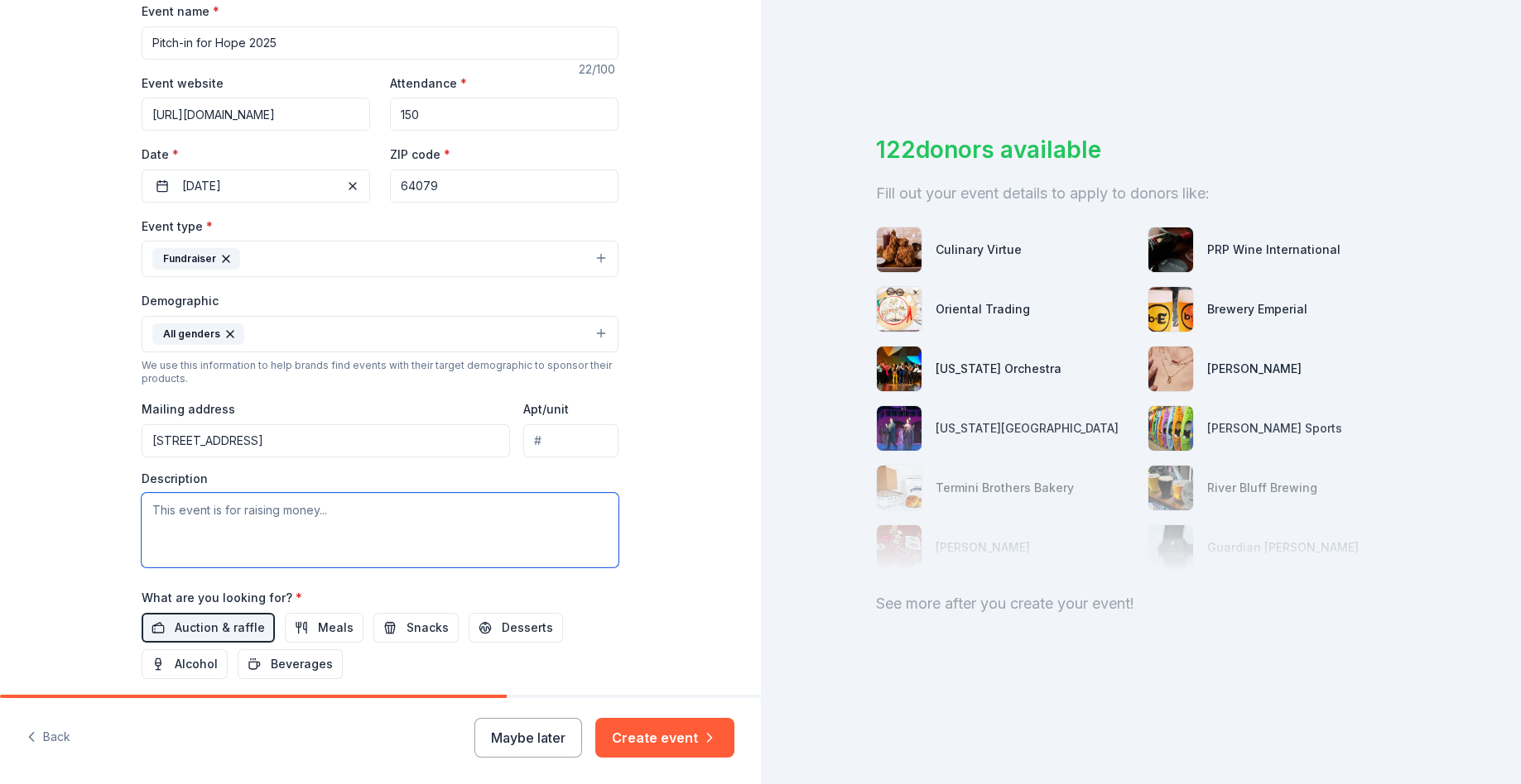
paste textarea "Established in 2016, Damon’s Rally Cap Charity is nonprofit organization that p…"
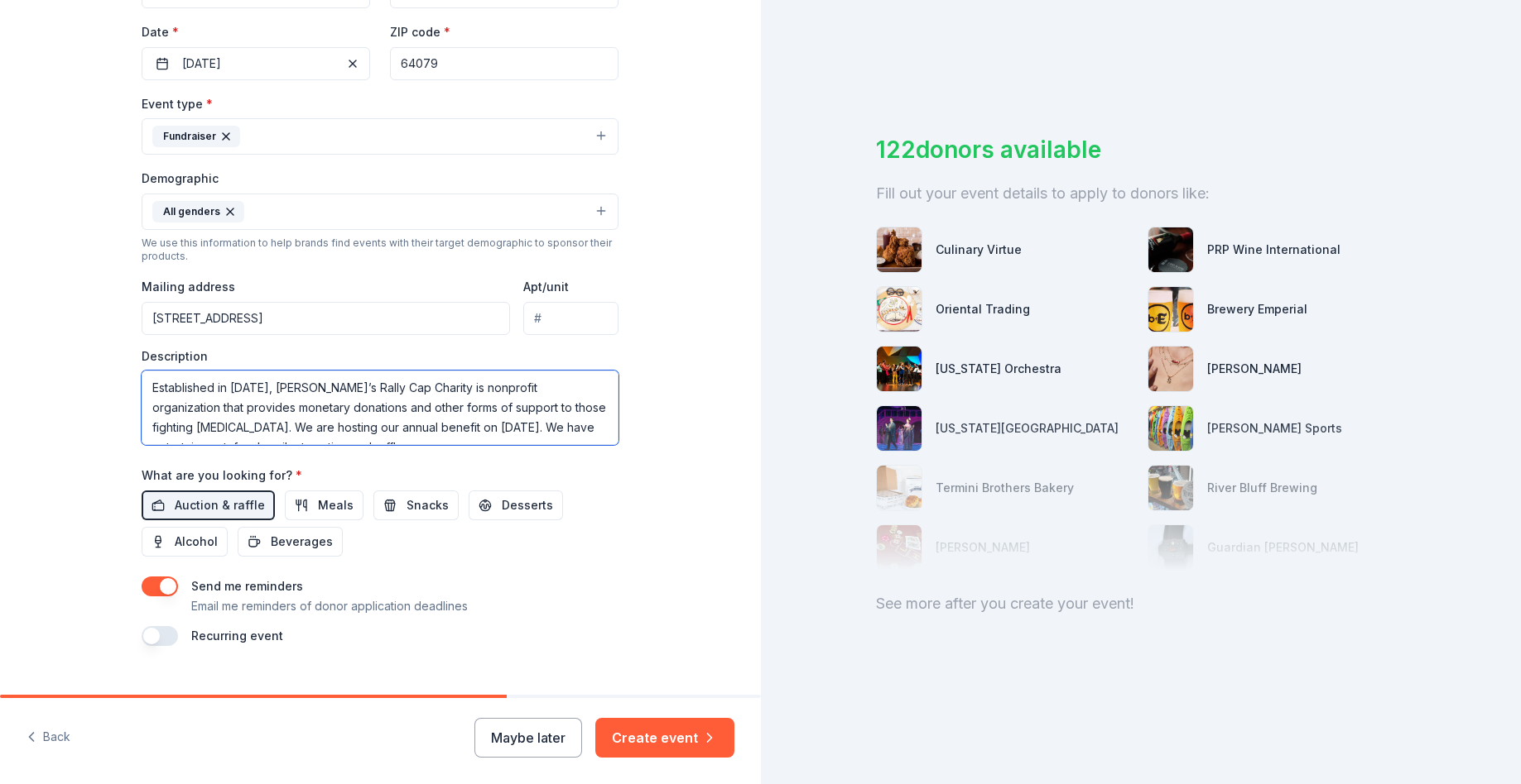
scroll to position [409, 0]
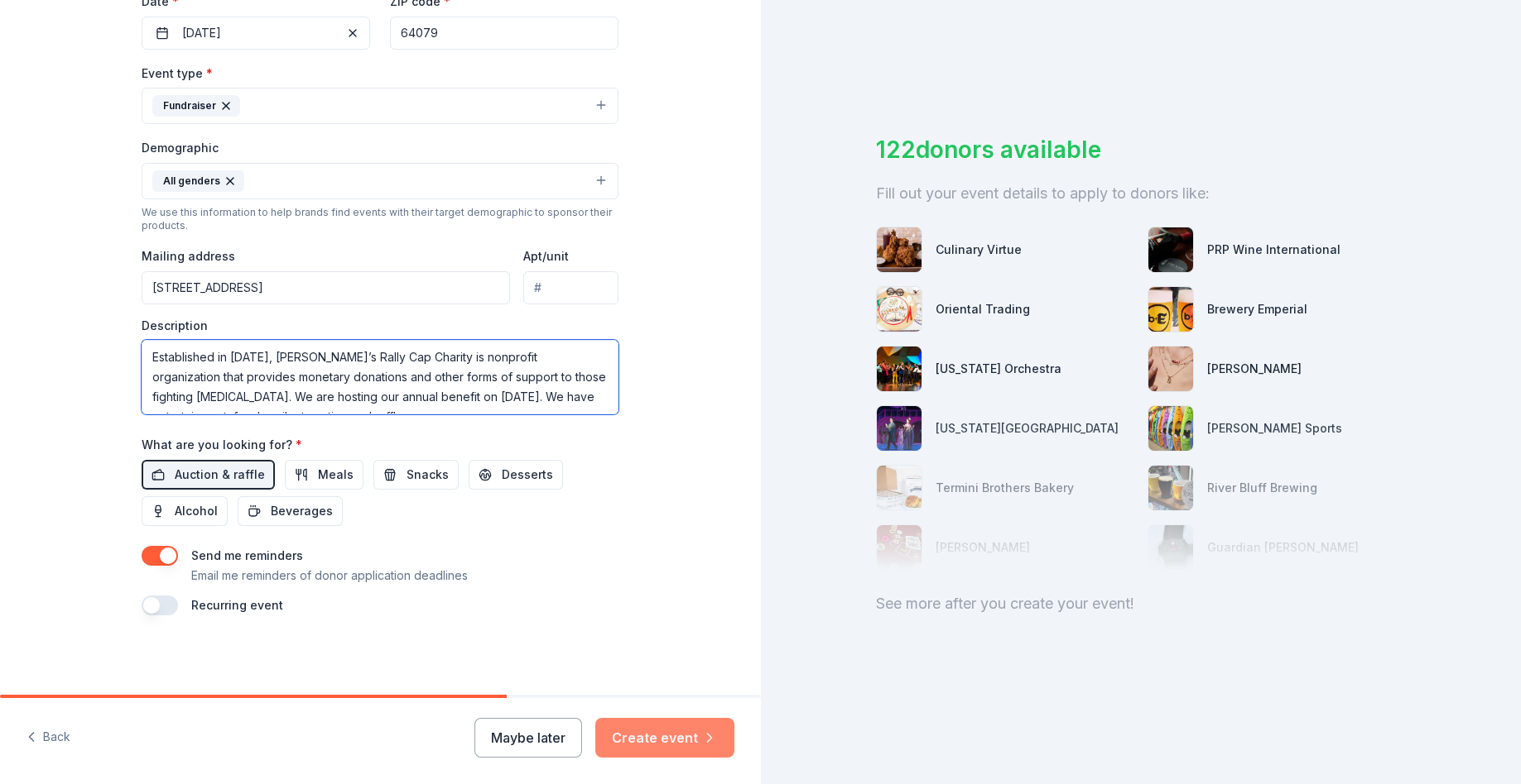
type textarea "Established in 2016, Damon’s Rally Cap Charity is nonprofit organization that p…"
click at [680, 736] on button "Create event" at bounding box center [665, 738] width 139 height 40
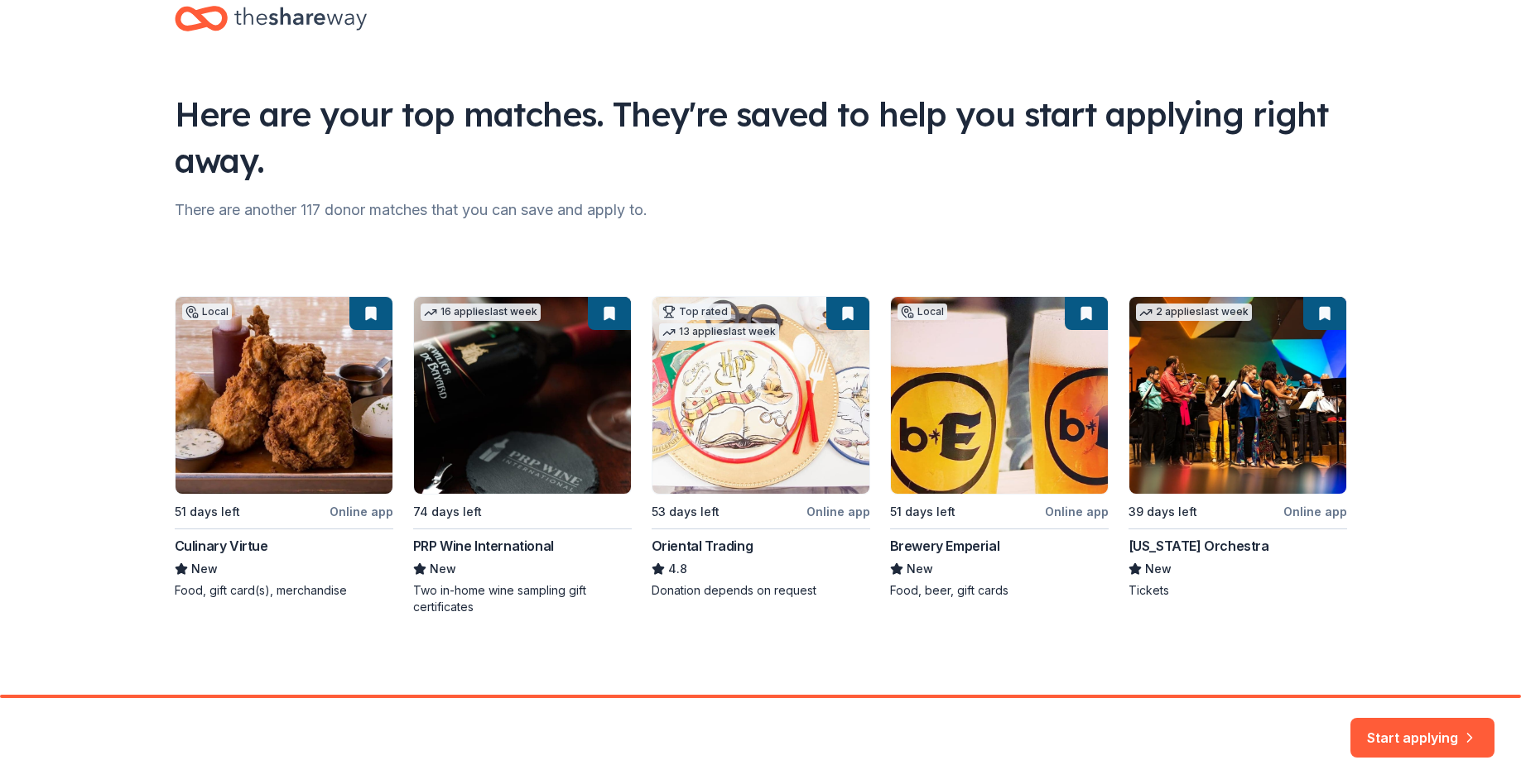
scroll to position [40, 0]
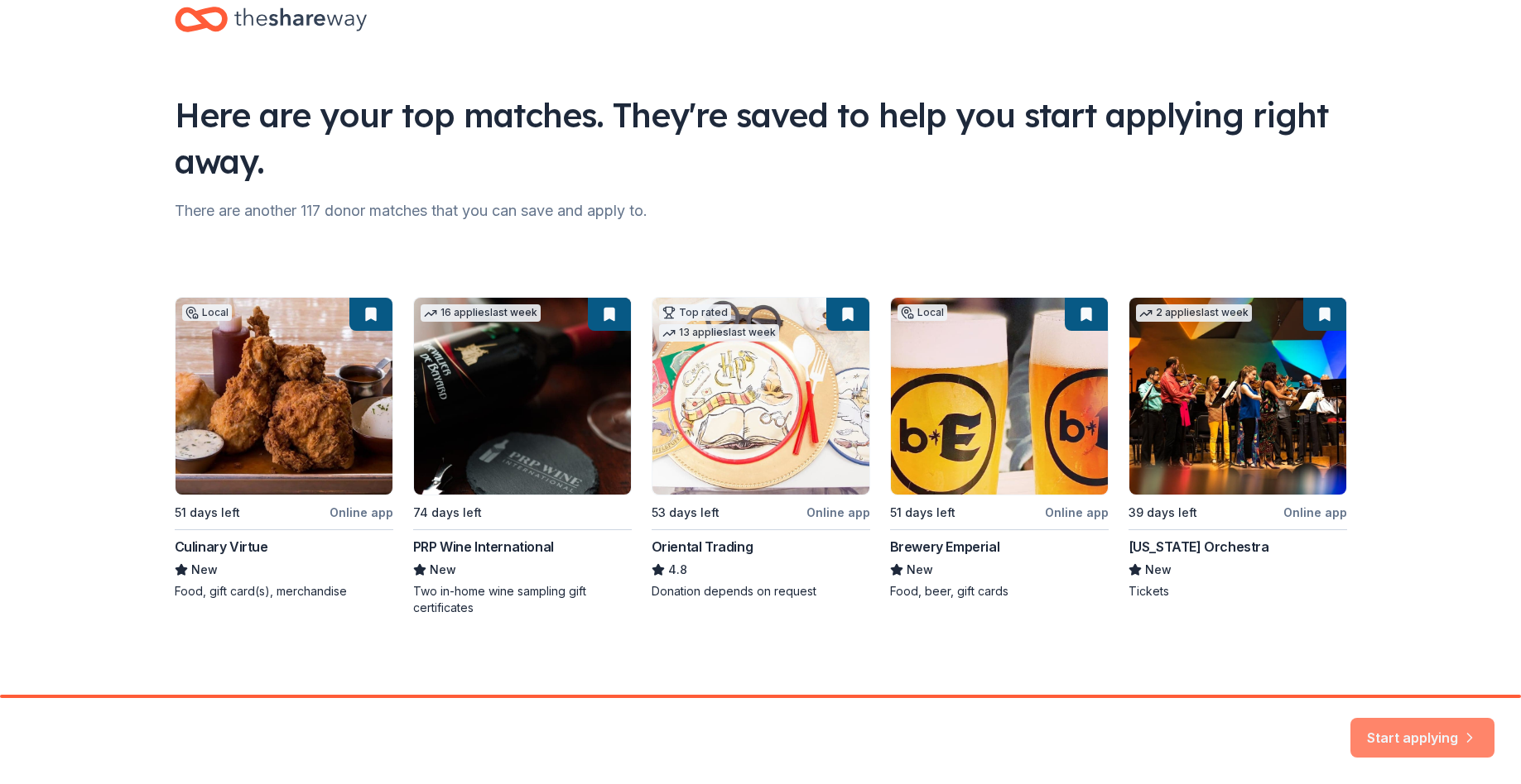
click at [1466, 728] on icon "button" at bounding box center [1469, 728] width 16 height 16
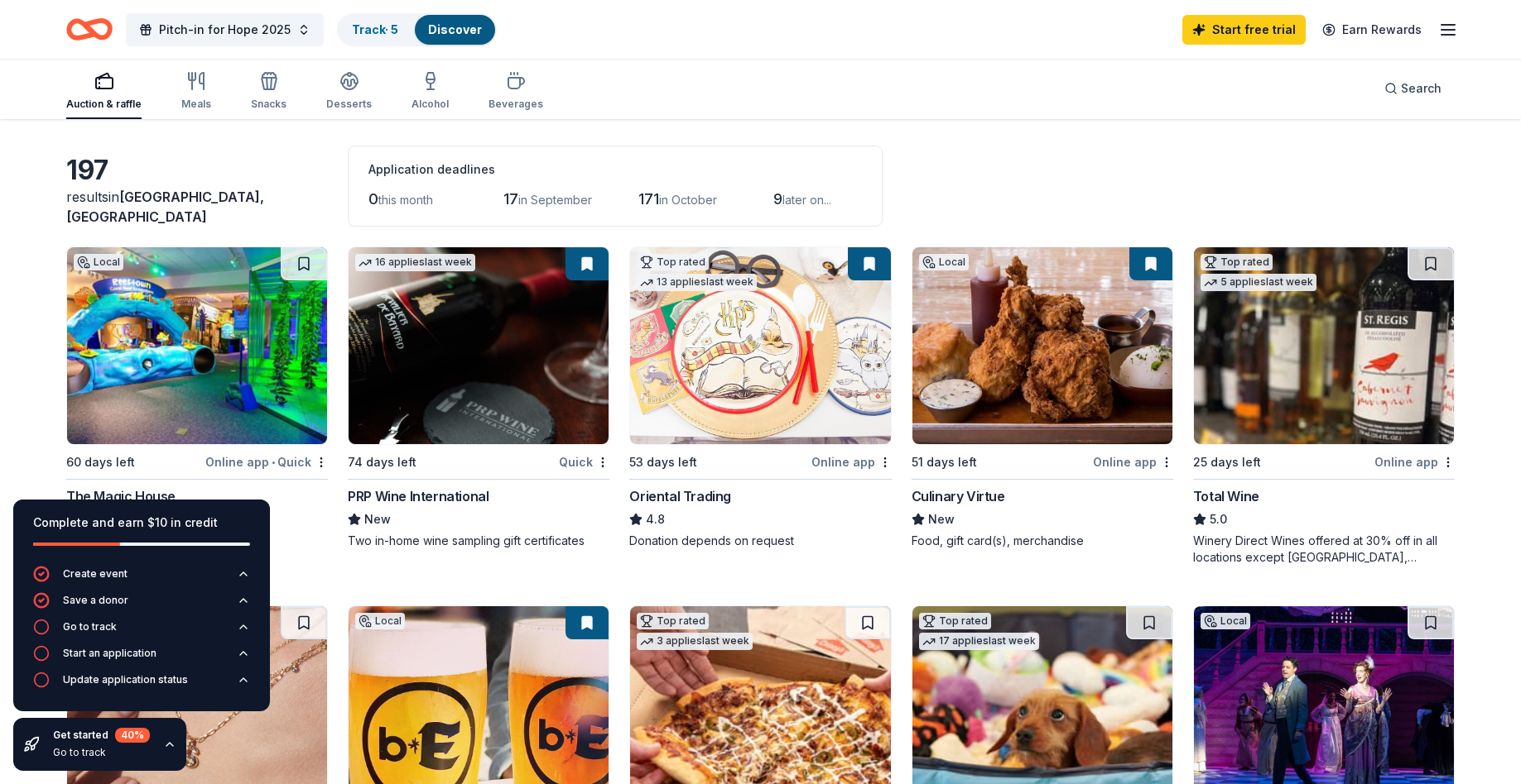
scroll to position [22, 0]
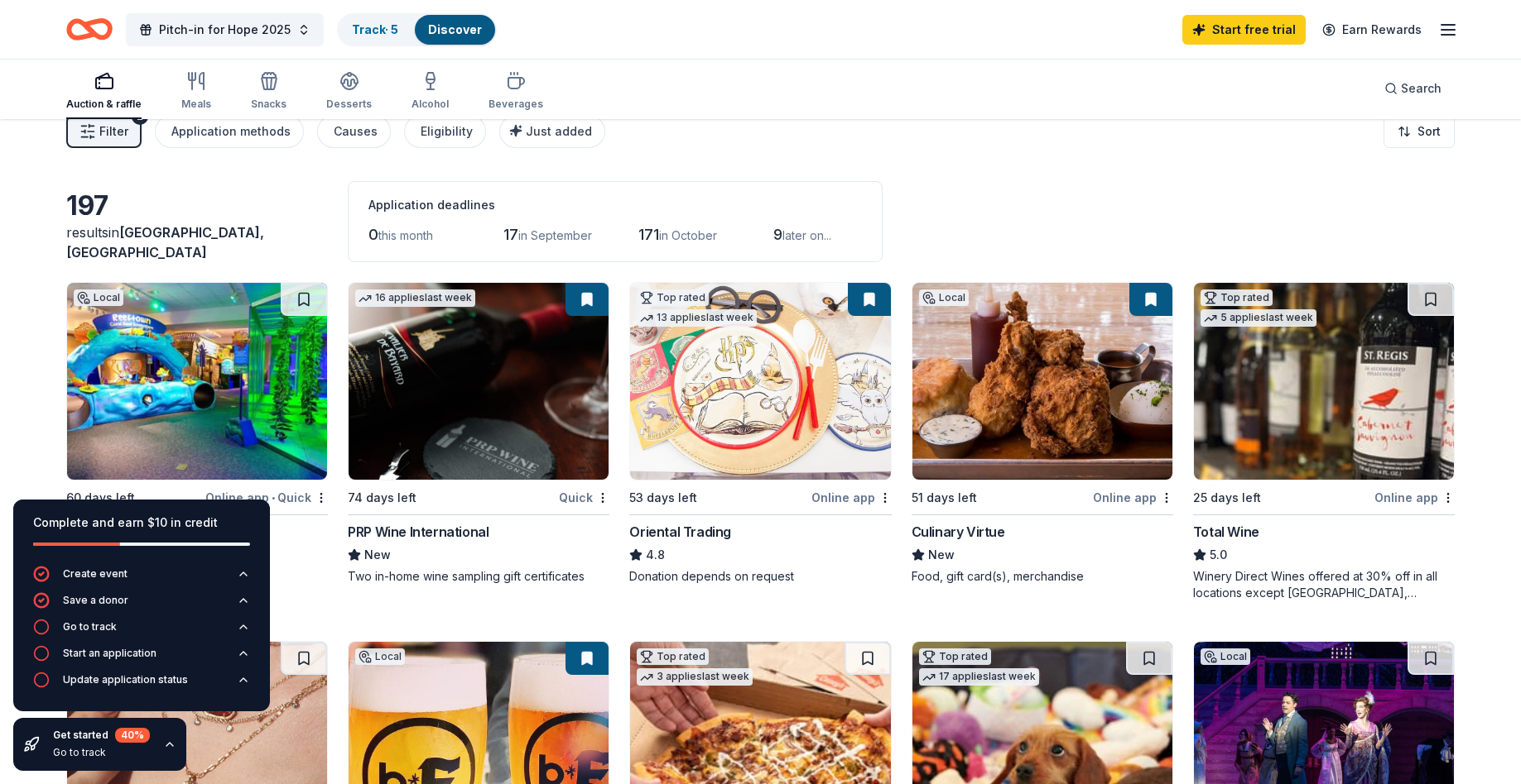
click at [231, 382] on img at bounding box center [197, 382] width 260 height 196
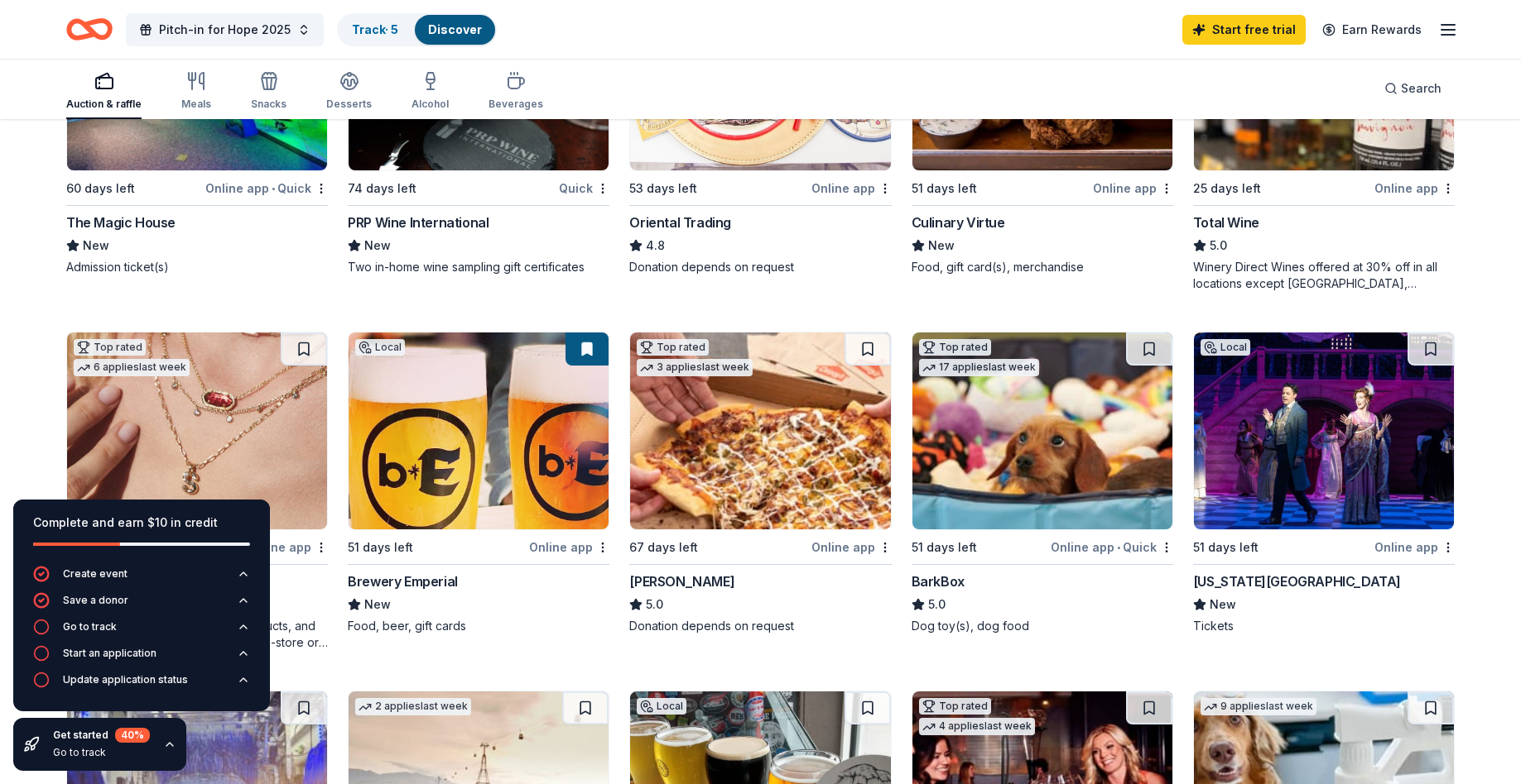
scroll to position [333, 0]
click at [1036, 463] on img at bounding box center [1042, 430] width 260 height 196
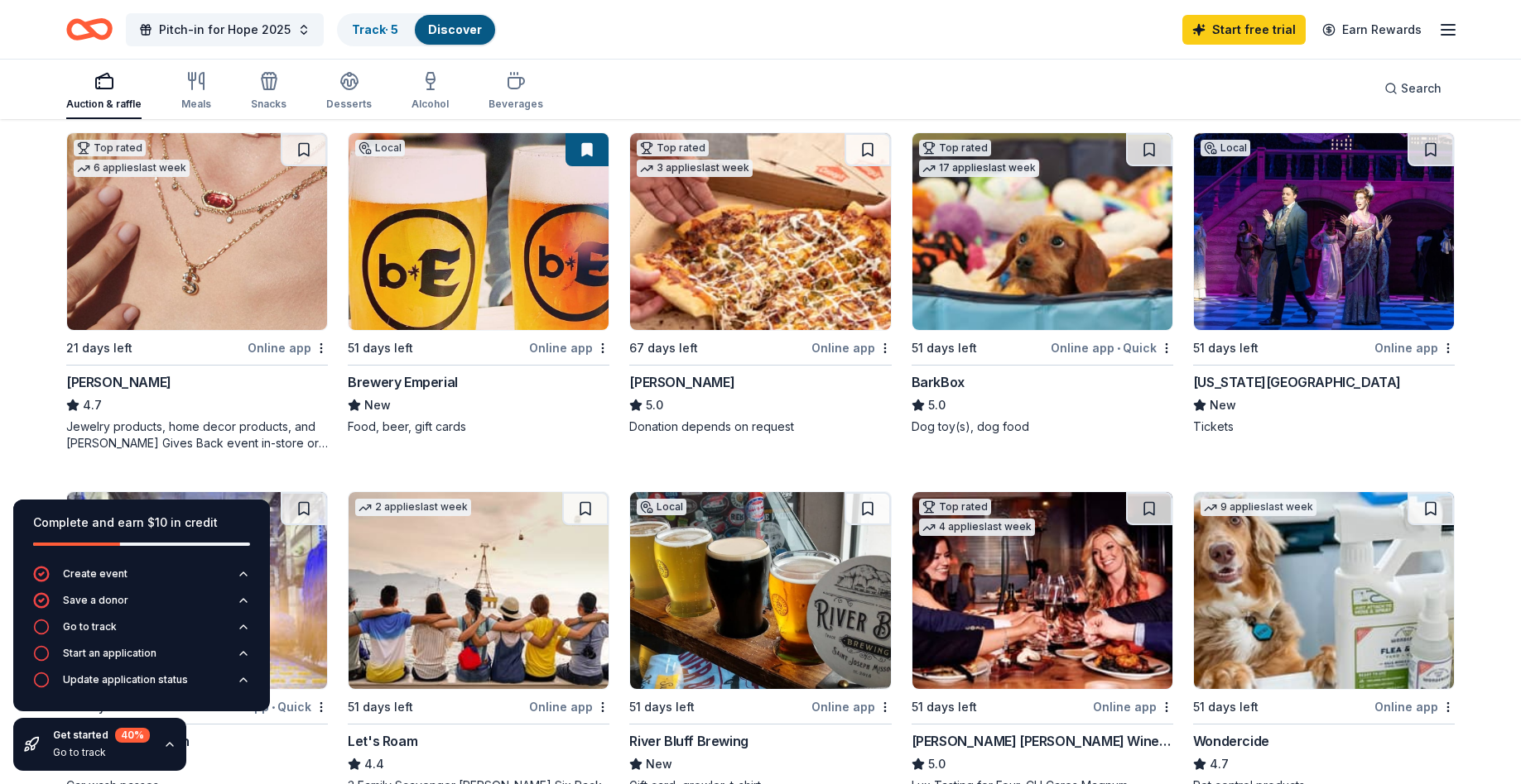
scroll to position [513, 0]
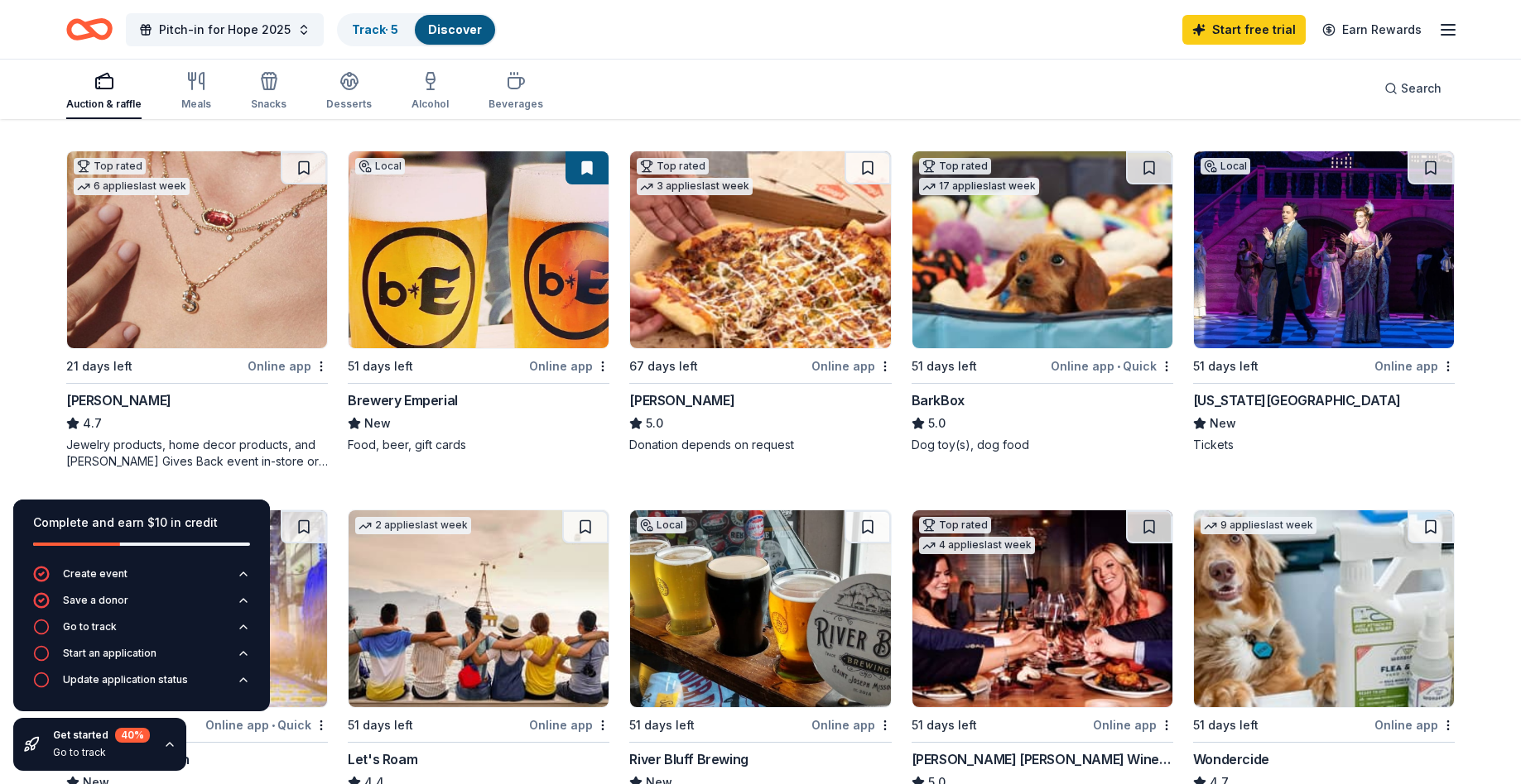
click at [245, 293] on img at bounding box center [197, 250] width 260 height 196
click at [719, 233] on img at bounding box center [760, 250] width 260 height 196
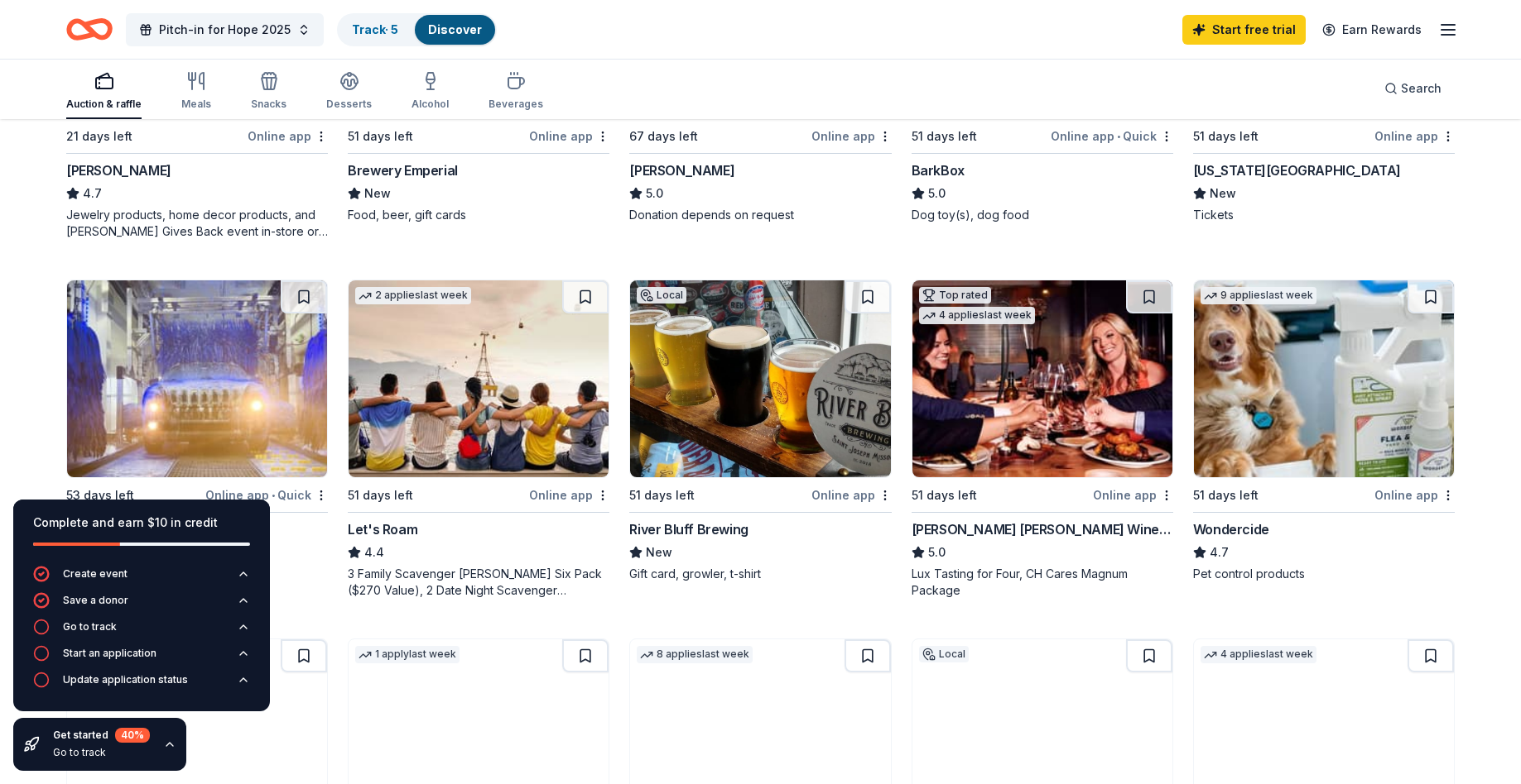
scroll to position [748, 0]
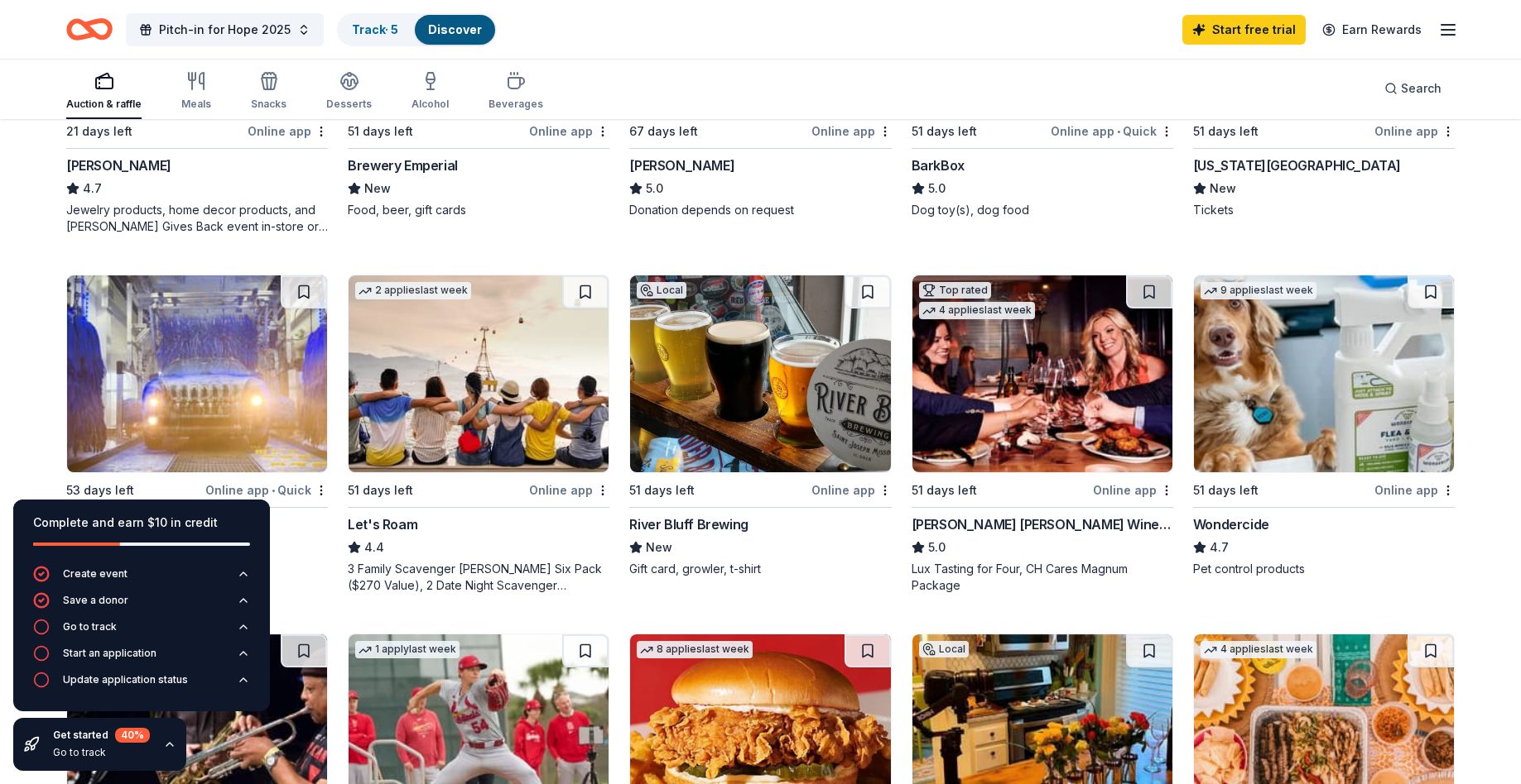
click at [1049, 386] on img at bounding box center [1042, 374] width 260 height 196
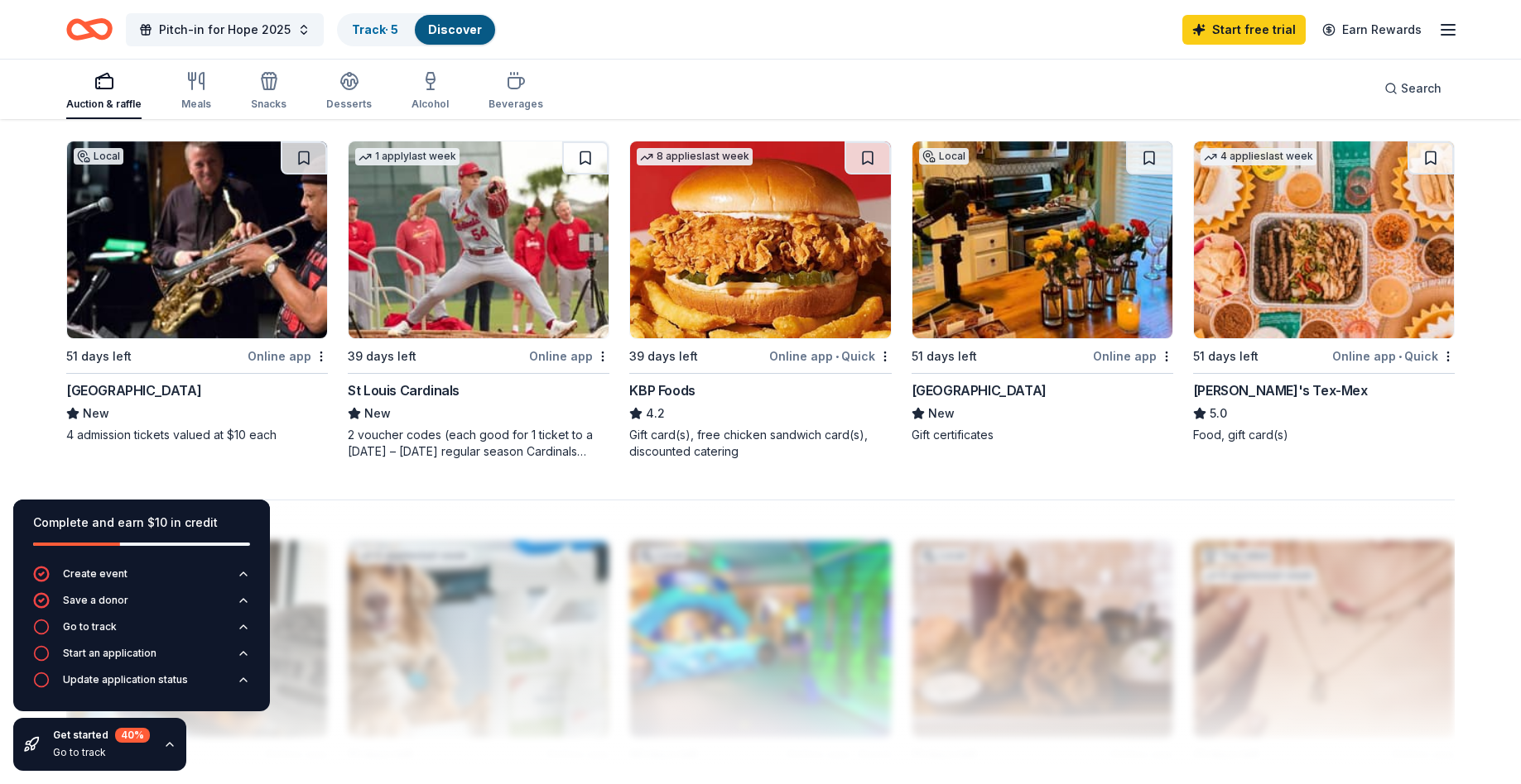
scroll to position [1243, 0]
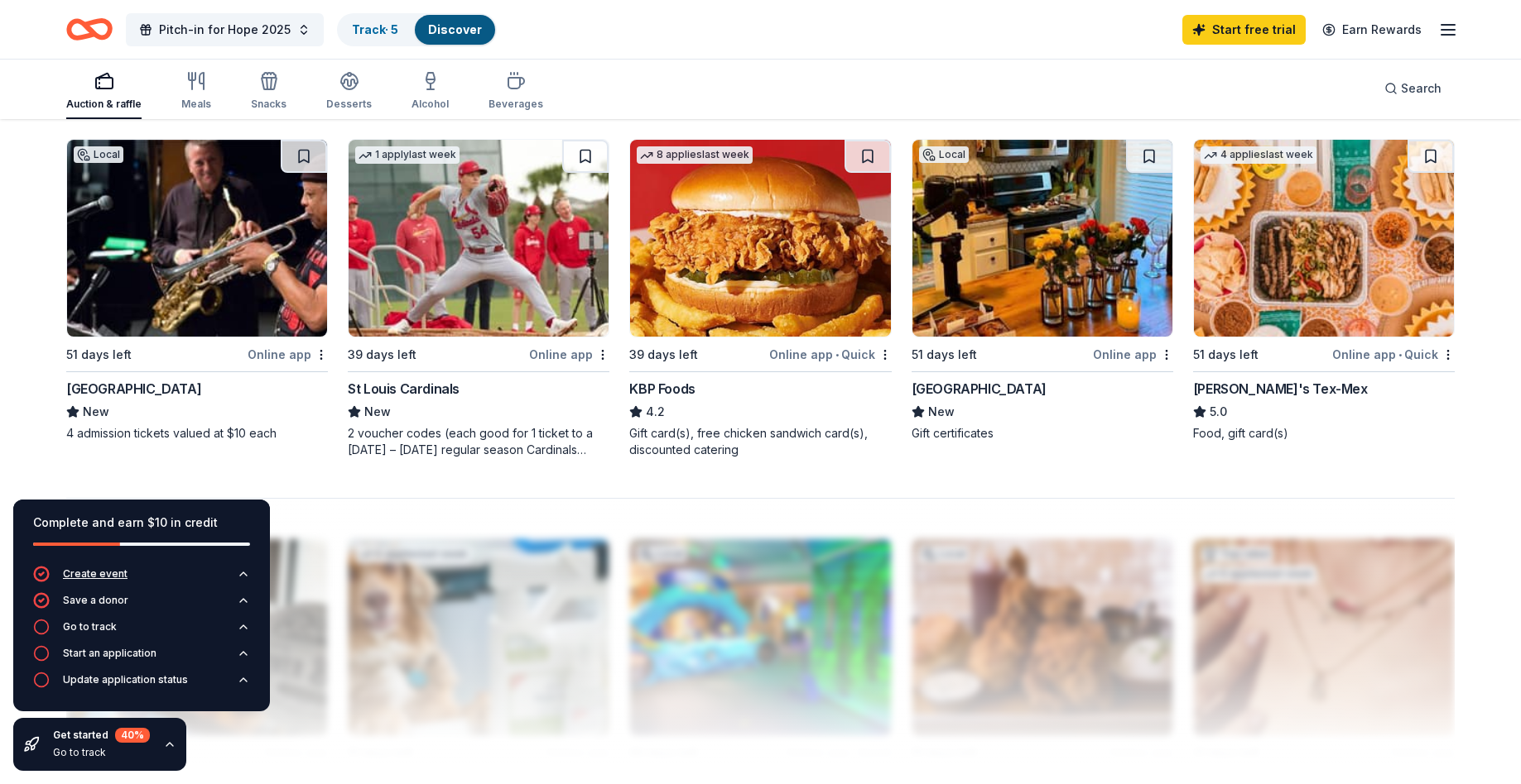
click at [241, 574] on icon "button" at bounding box center [243, 574] width 13 height 13
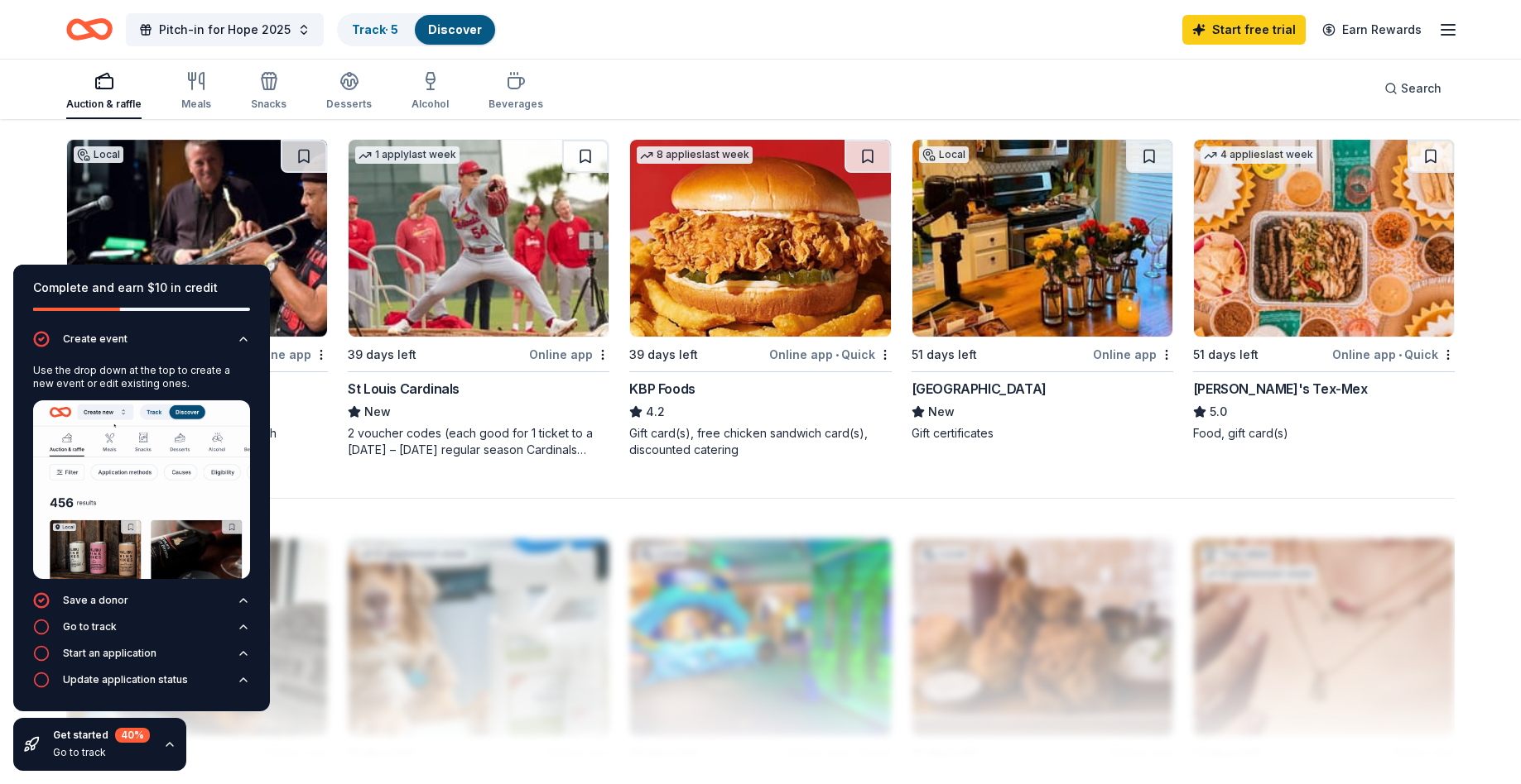
click at [241, 574] on img at bounding box center [141, 489] width 217 height 178
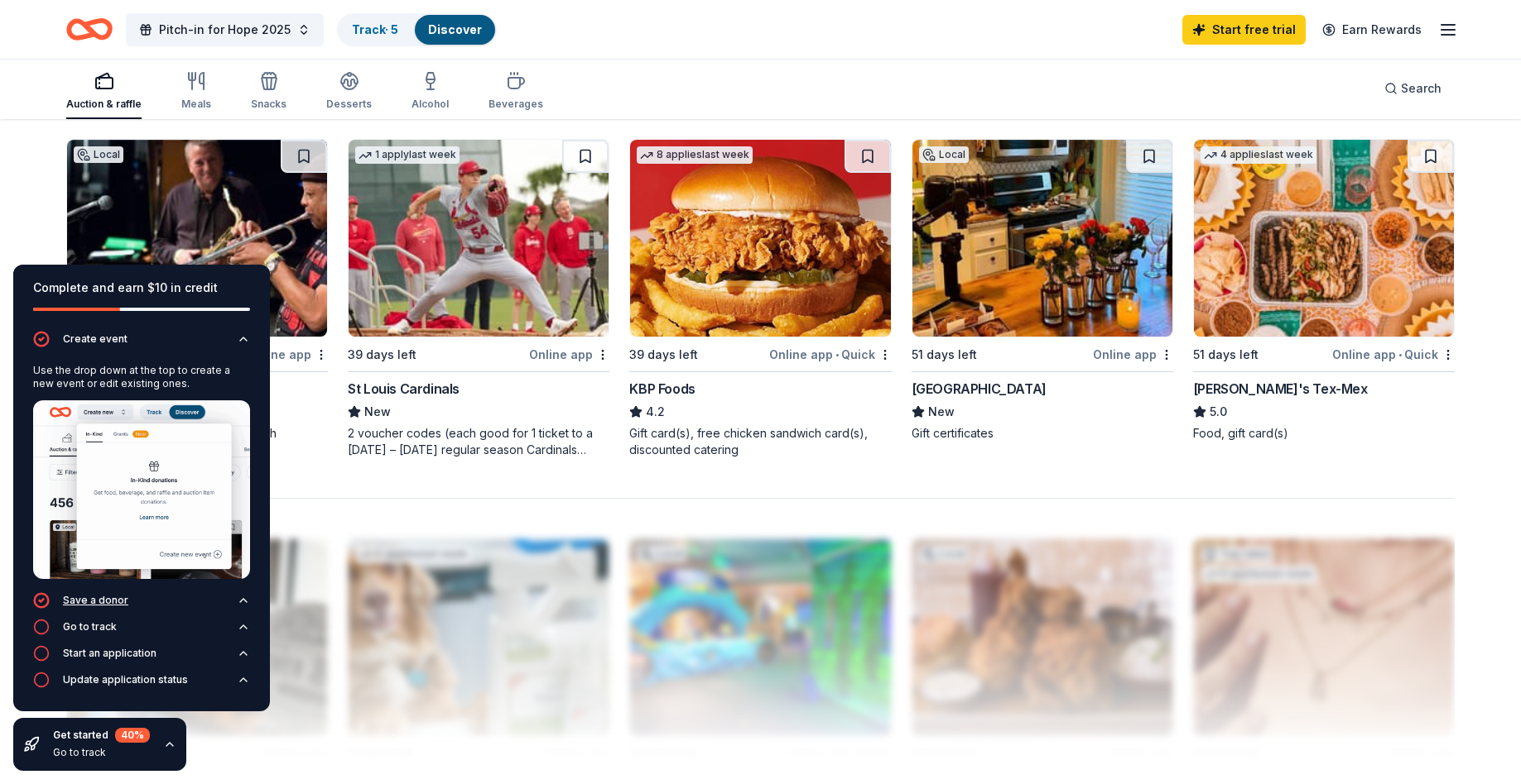
click at [241, 598] on icon "button" at bounding box center [243, 601] width 13 height 13
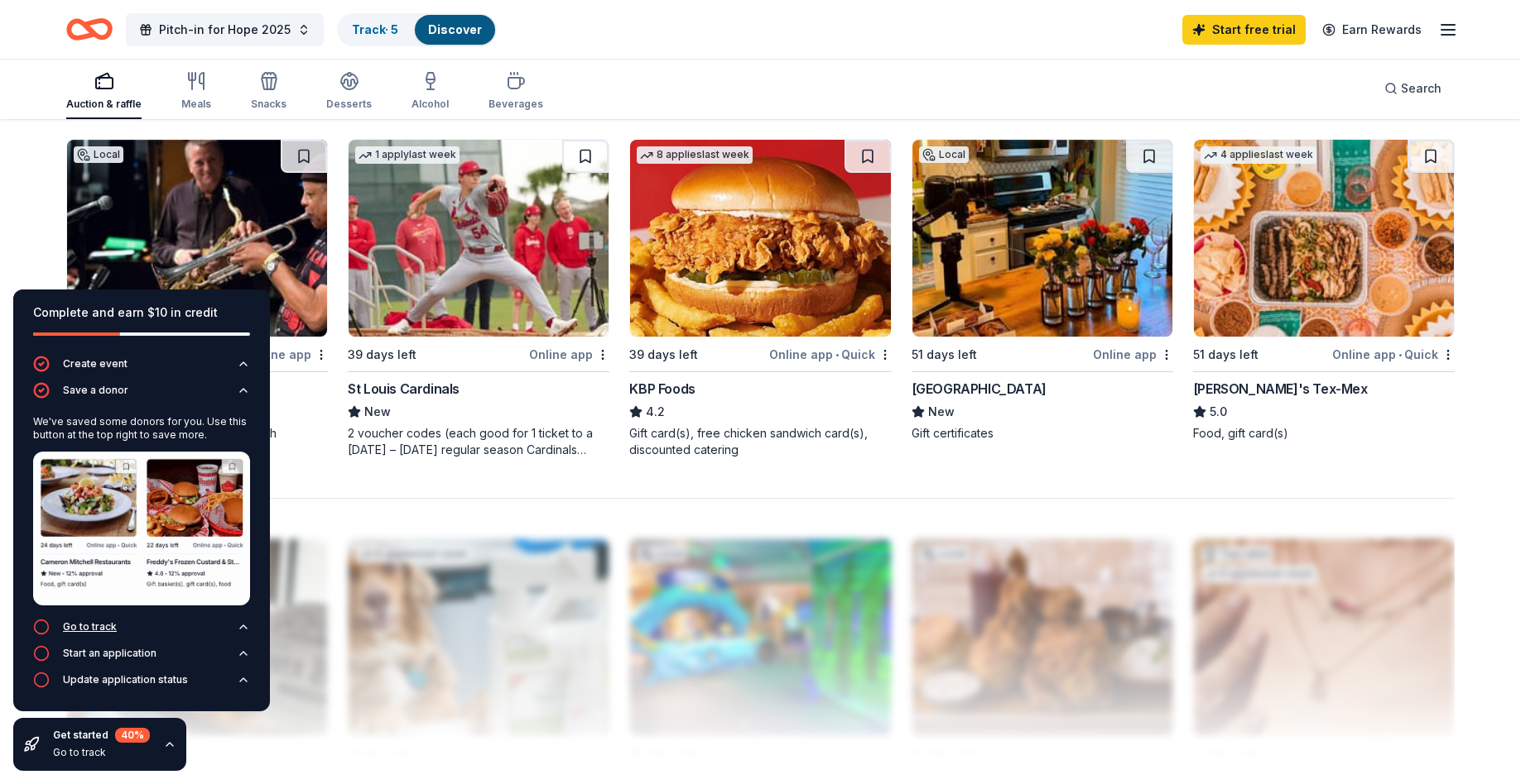
click at [244, 627] on icon "button" at bounding box center [243, 627] width 7 height 3
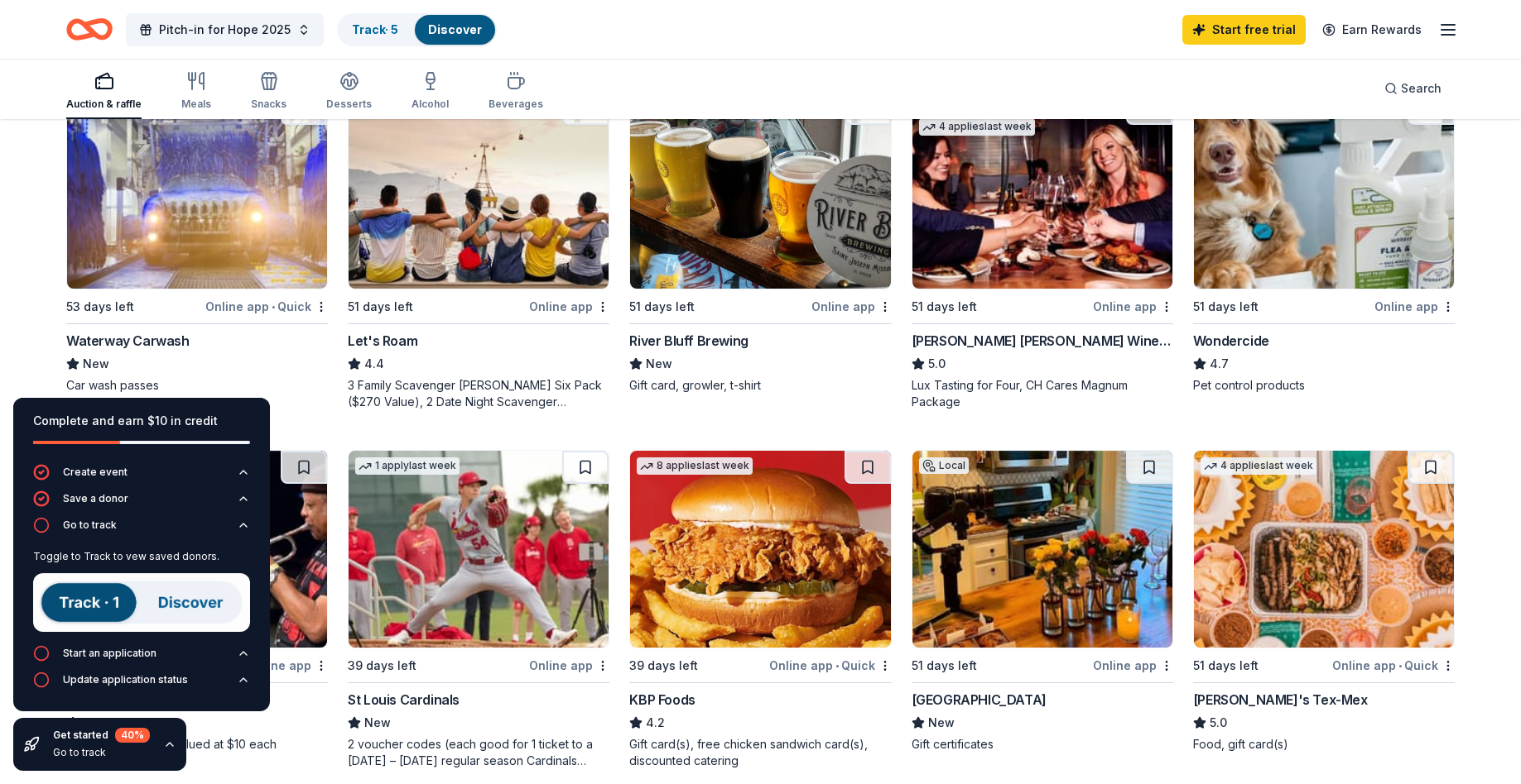
scroll to position [934, 0]
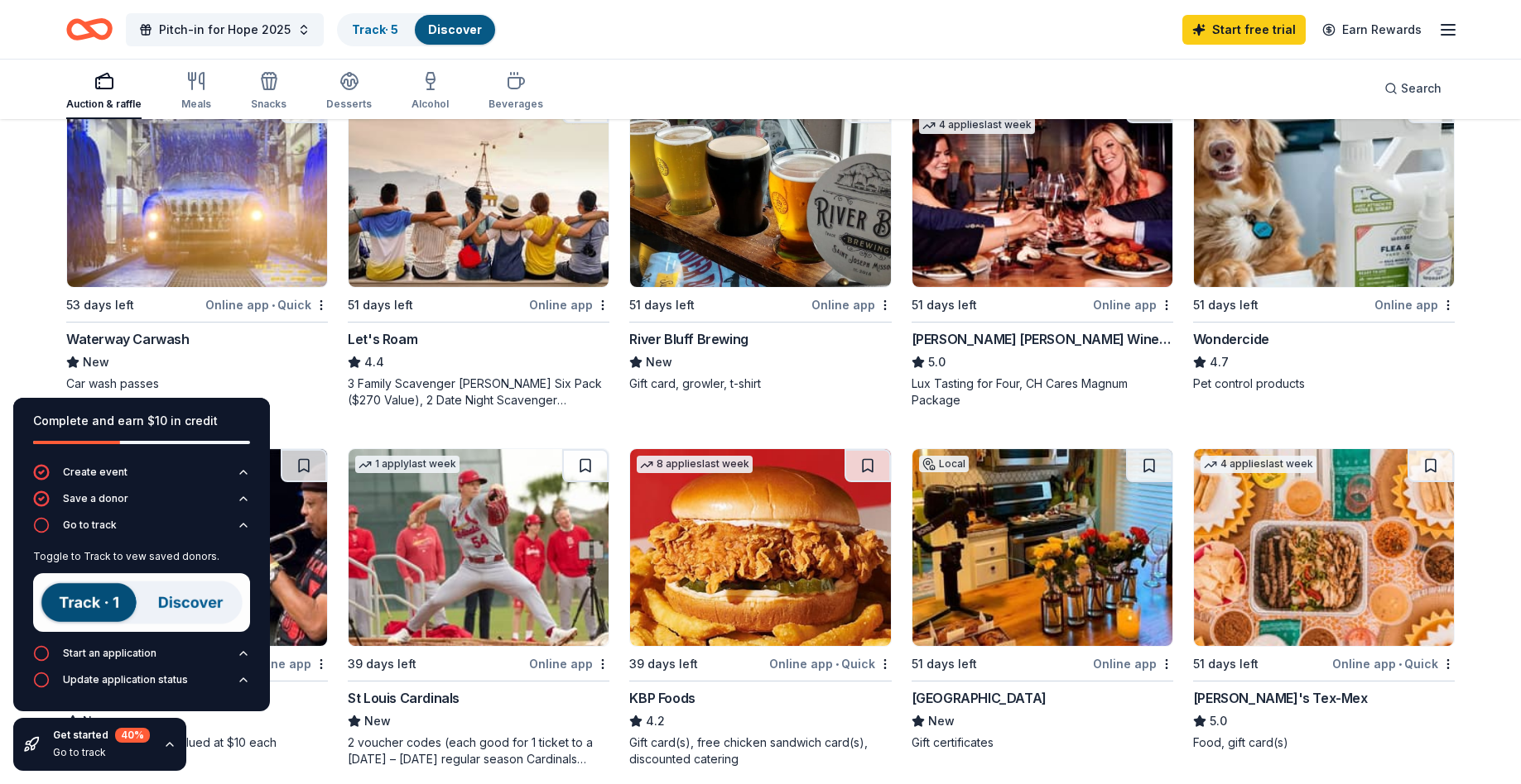
click at [317, 235] on img at bounding box center [197, 189] width 260 height 196
click at [365, 31] on link "Track · 5" at bounding box center [375, 29] width 47 height 14
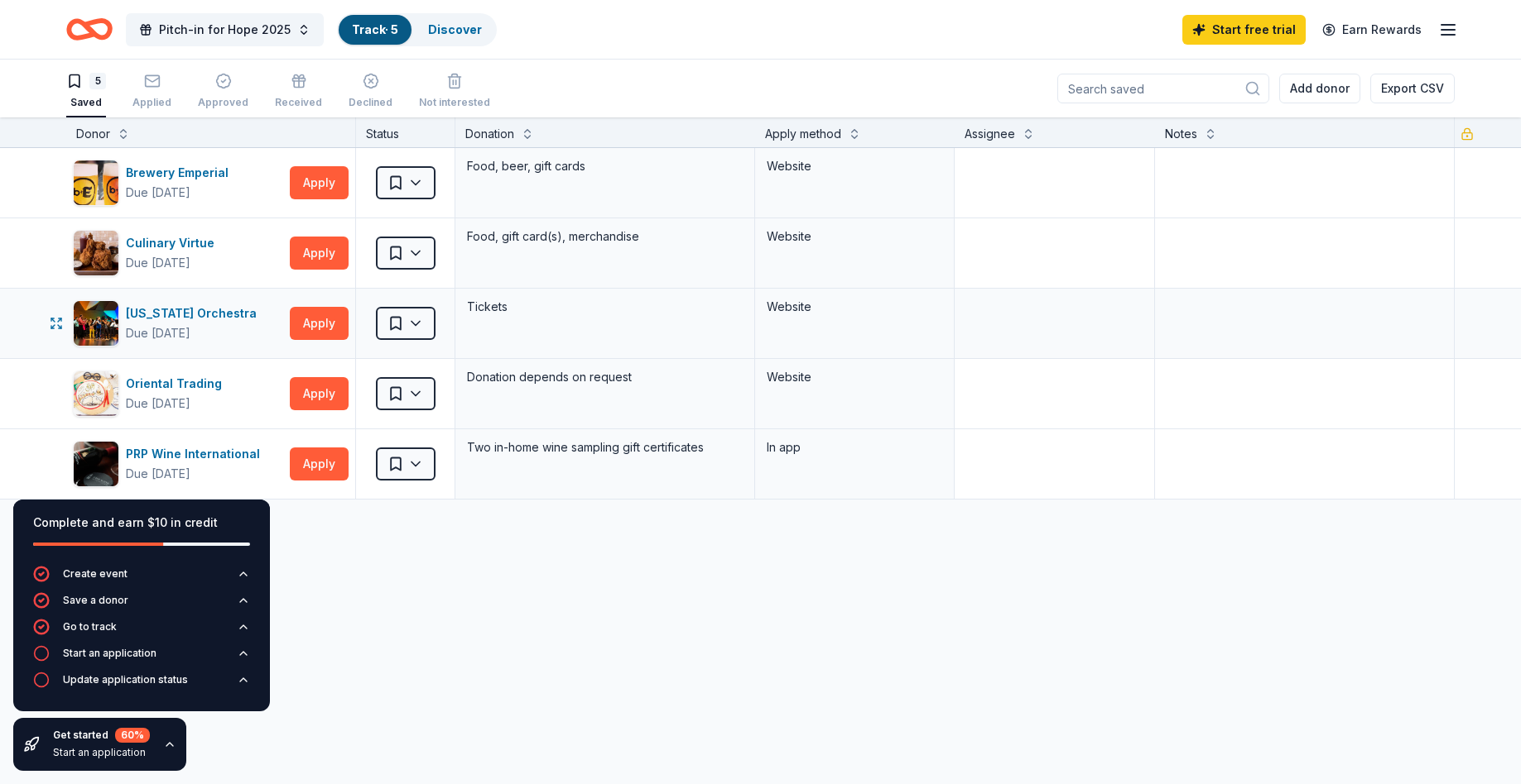
scroll to position [1, 0]
click at [167, 91] on div "Applied" at bounding box center [152, 90] width 39 height 36
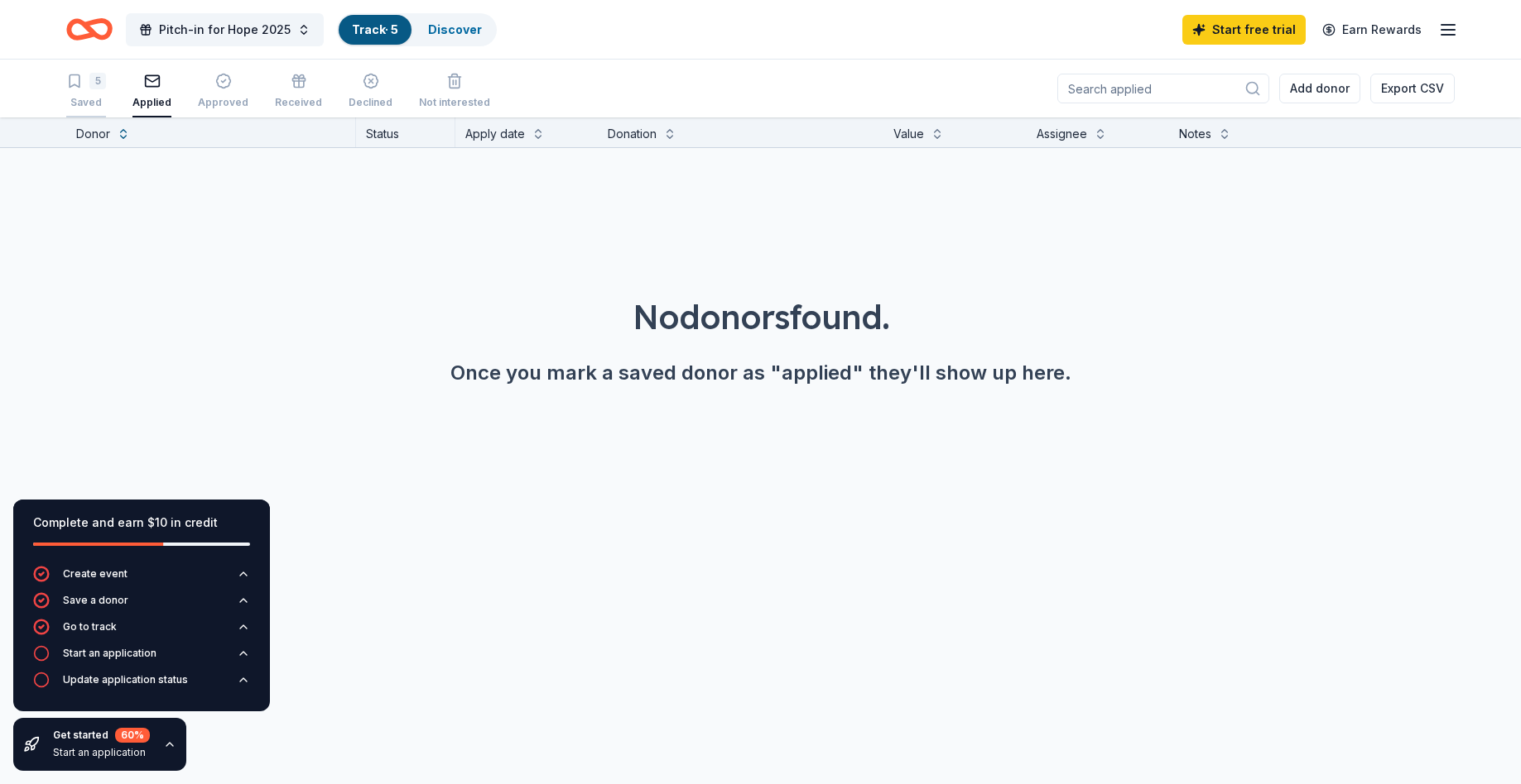
click at [93, 85] on div "5" at bounding box center [97, 80] width 16 height 16
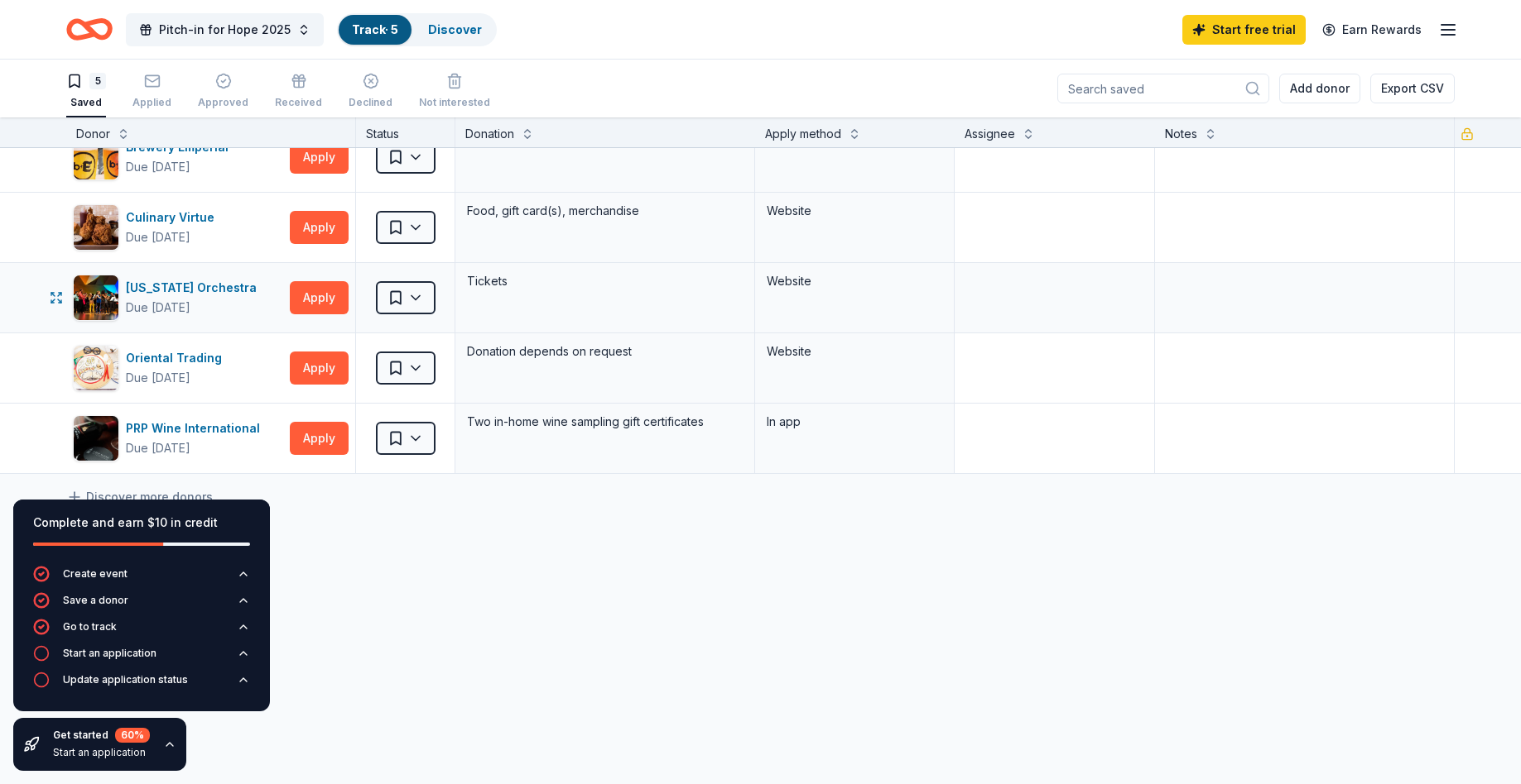
scroll to position [1, 0]
click at [169, 746] on icon "button" at bounding box center [170, 745] width 13 height 13
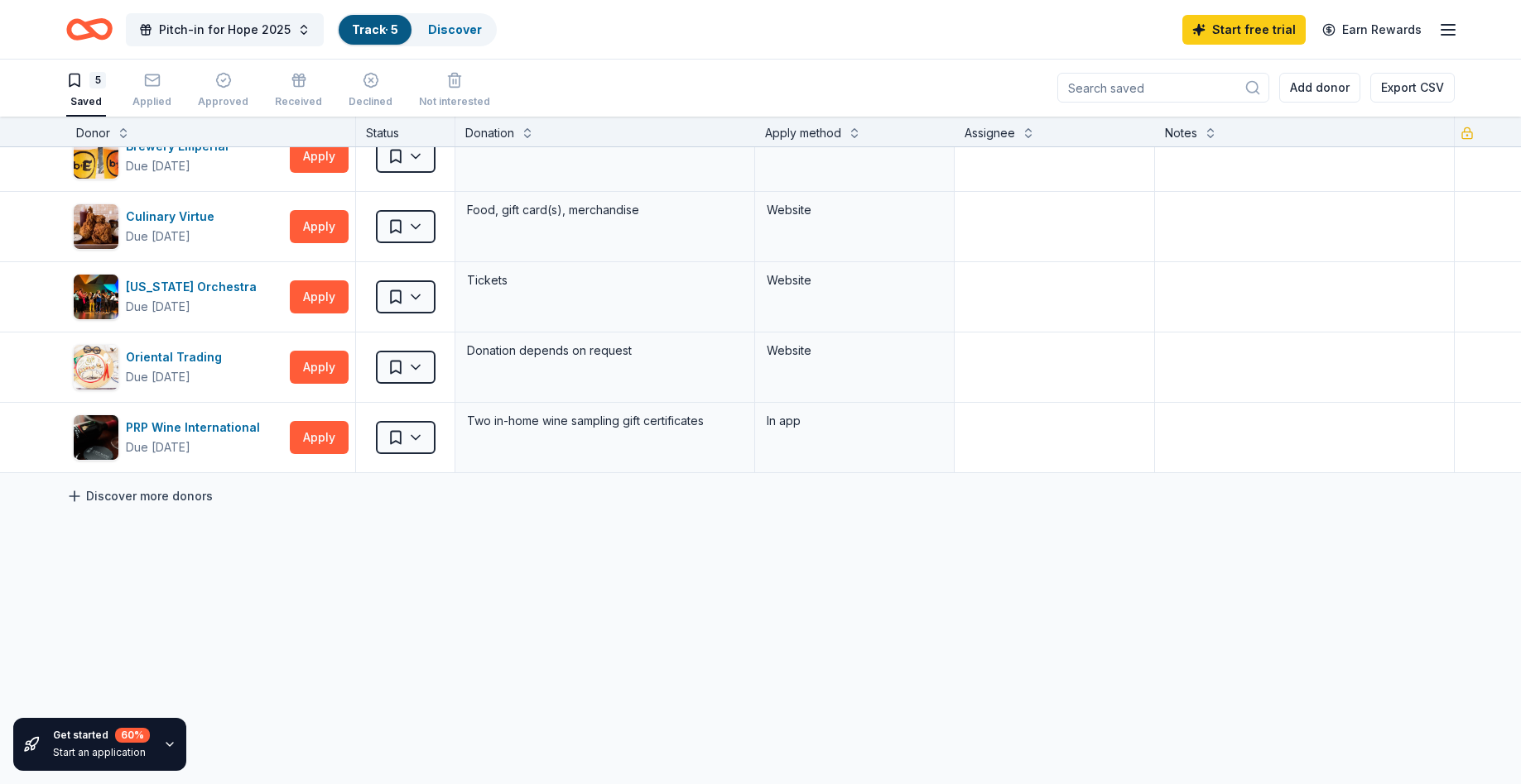
click at [135, 498] on link "Discover more donors" at bounding box center [139, 496] width 147 height 20
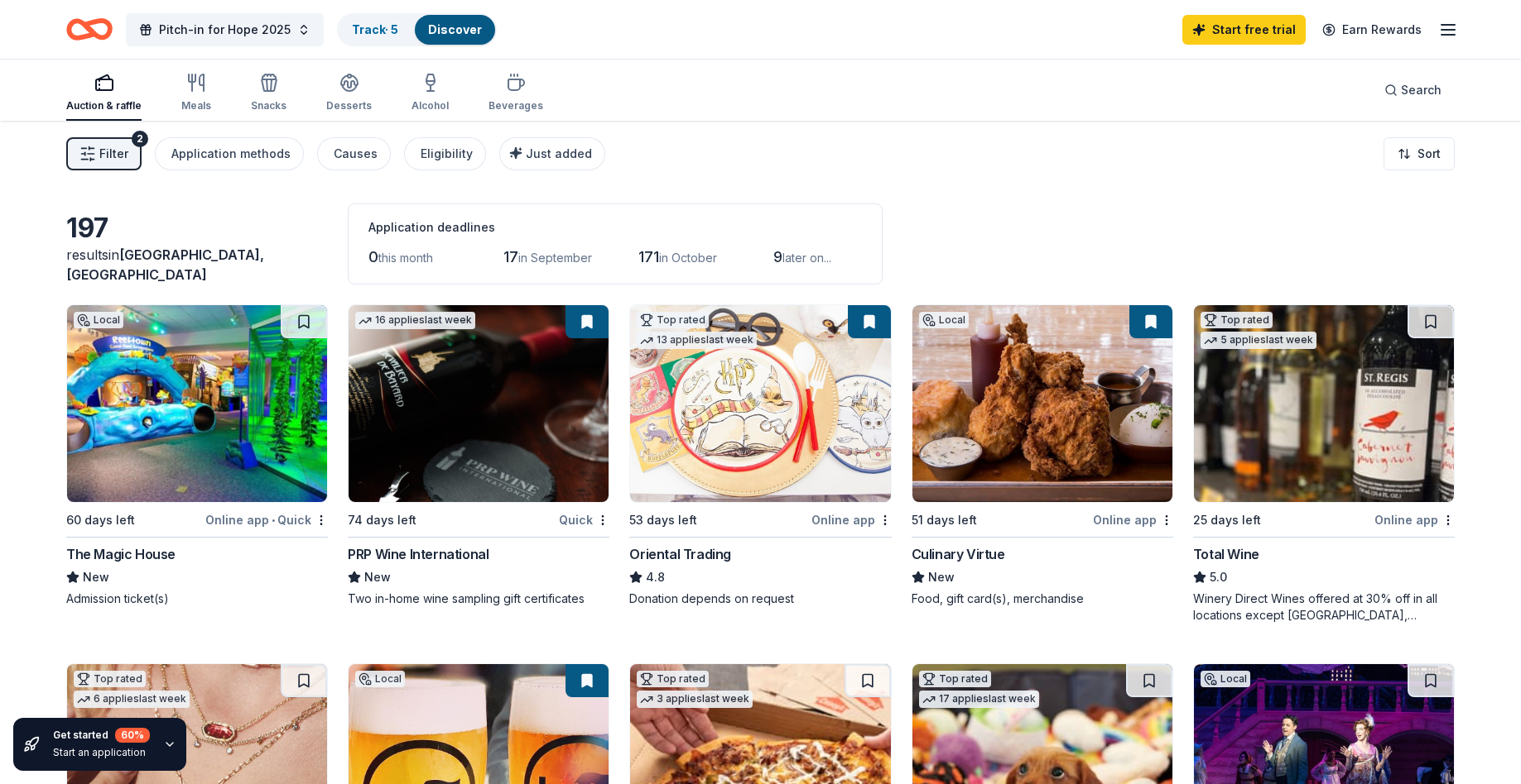
click at [586, 324] on button at bounding box center [587, 321] width 43 height 33
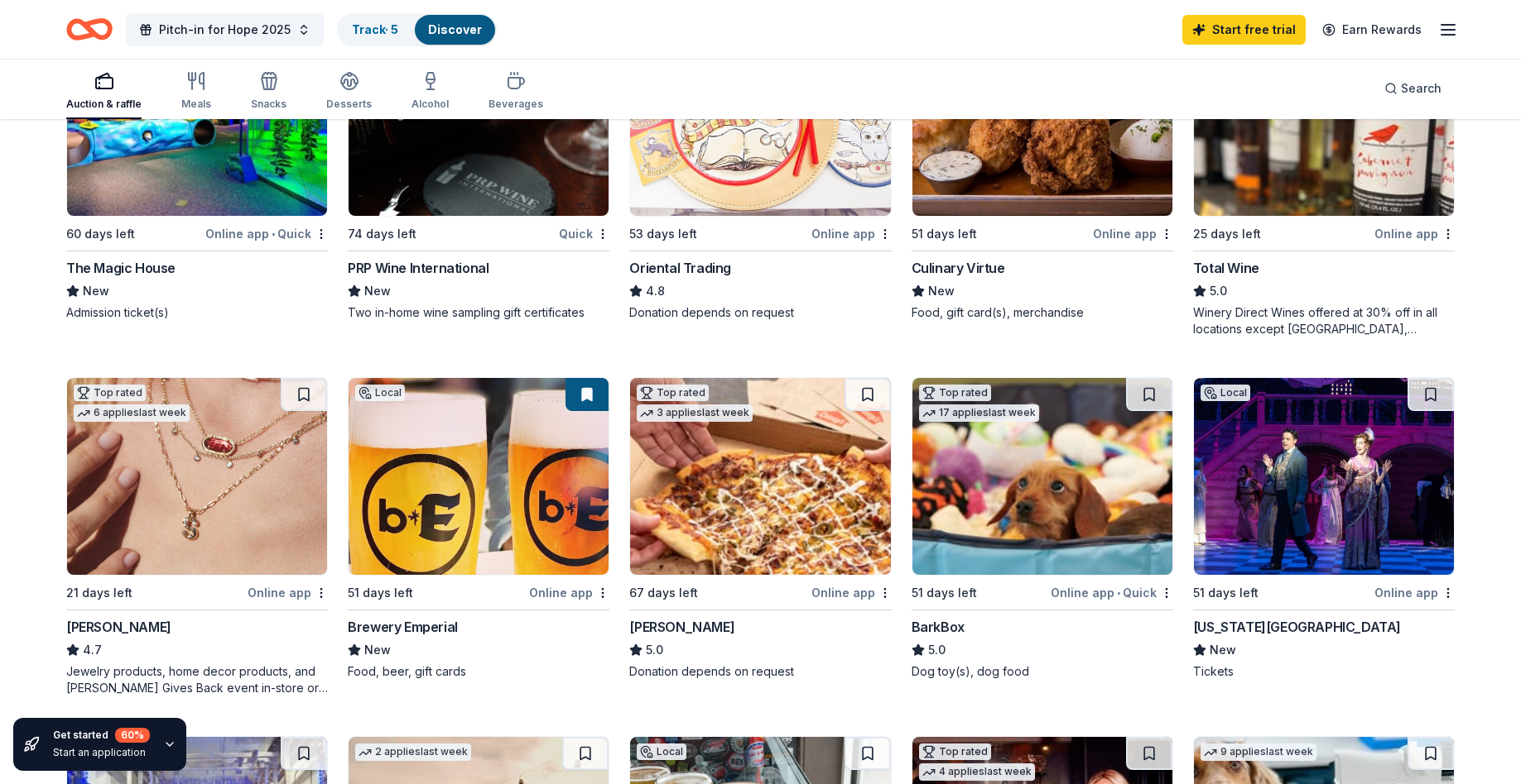
scroll to position [288, 0]
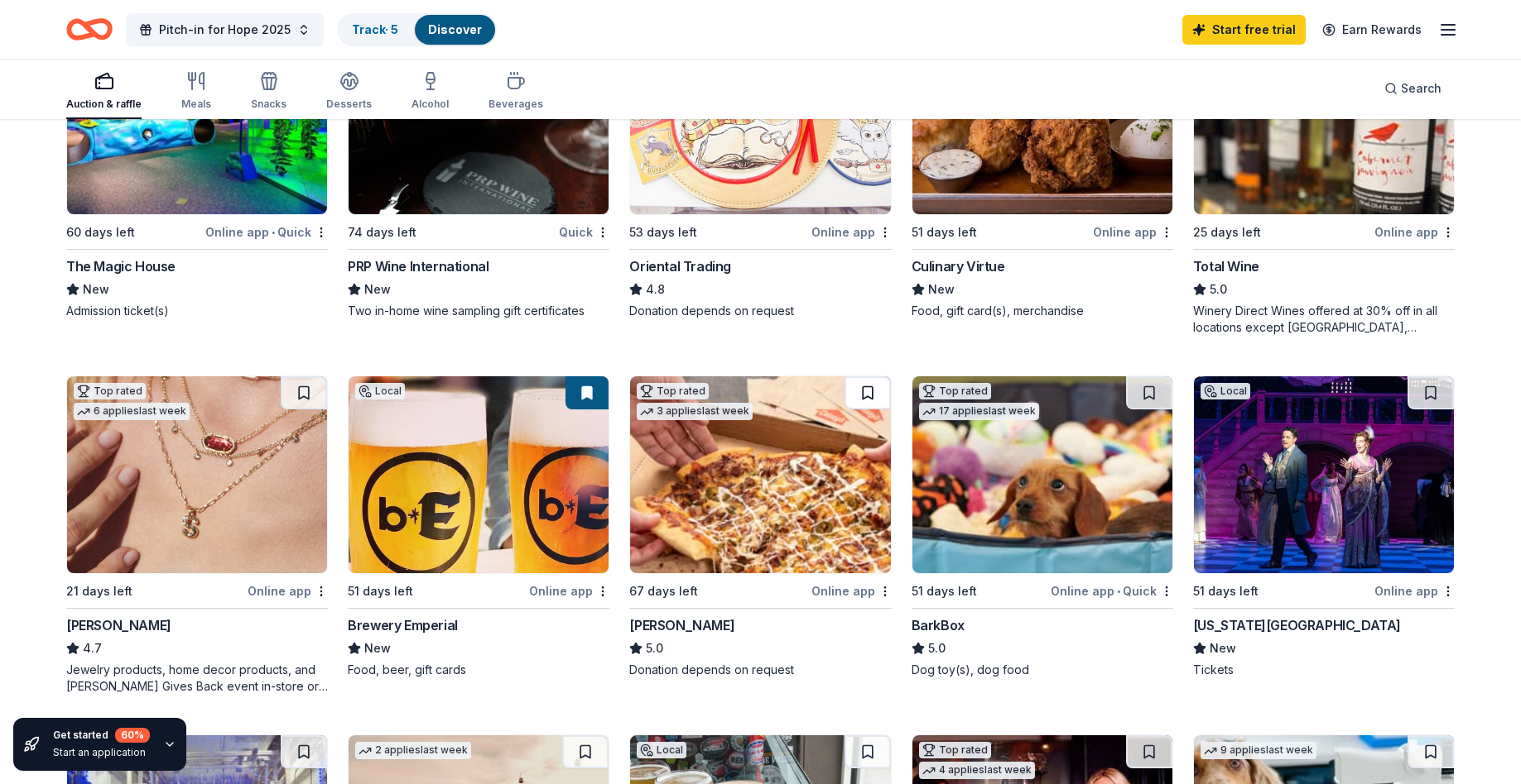
click at [867, 391] on button at bounding box center [867, 393] width 47 height 33
click at [1155, 394] on button at bounding box center [1149, 393] width 47 height 33
click at [1065, 468] on img at bounding box center [1042, 475] width 260 height 196
click at [587, 390] on button at bounding box center [587, 393] width 43 height 33
click at [515, 433] on img at bounding box center [478, 475] width 260 height 196
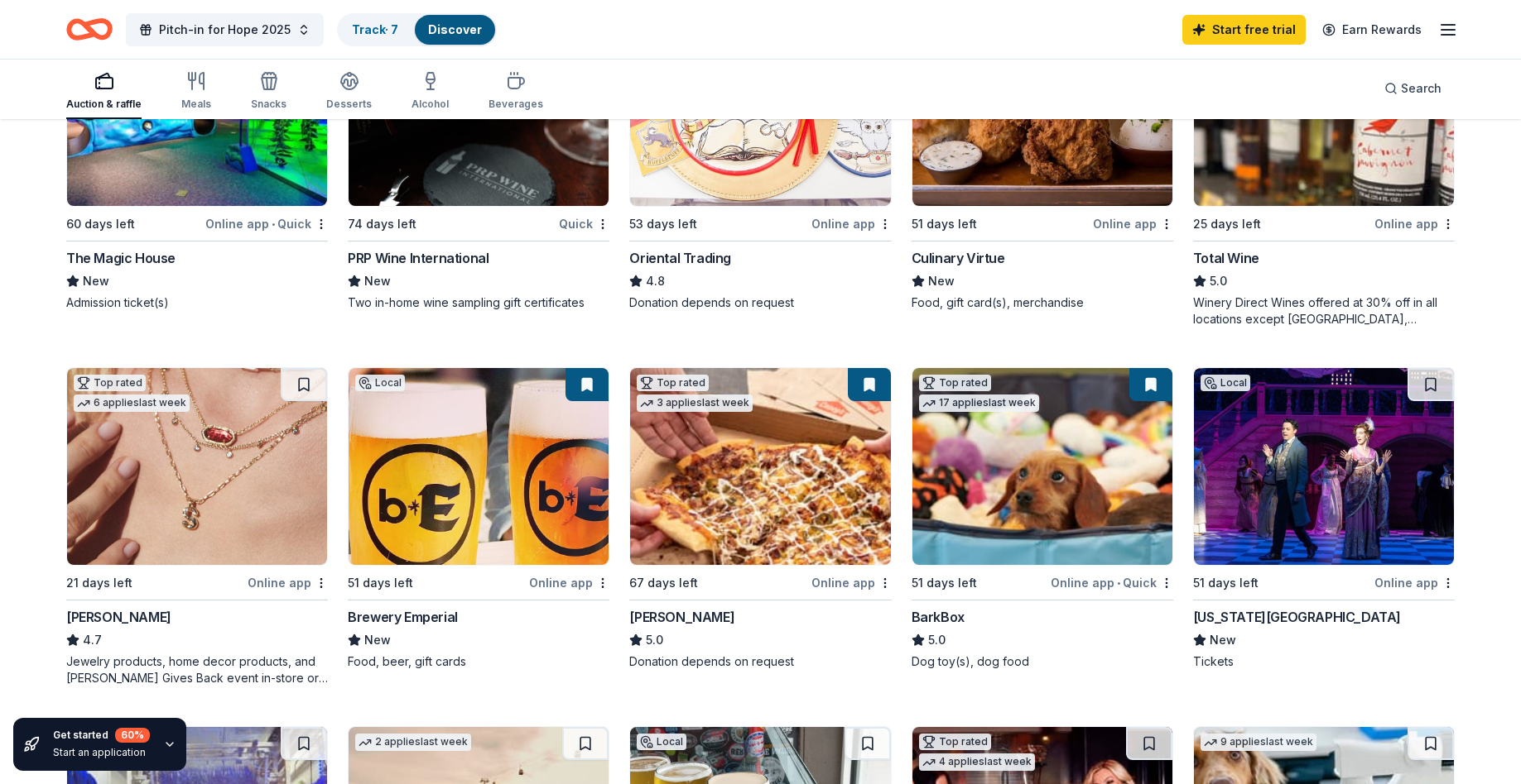
scroll to position [0, 0]
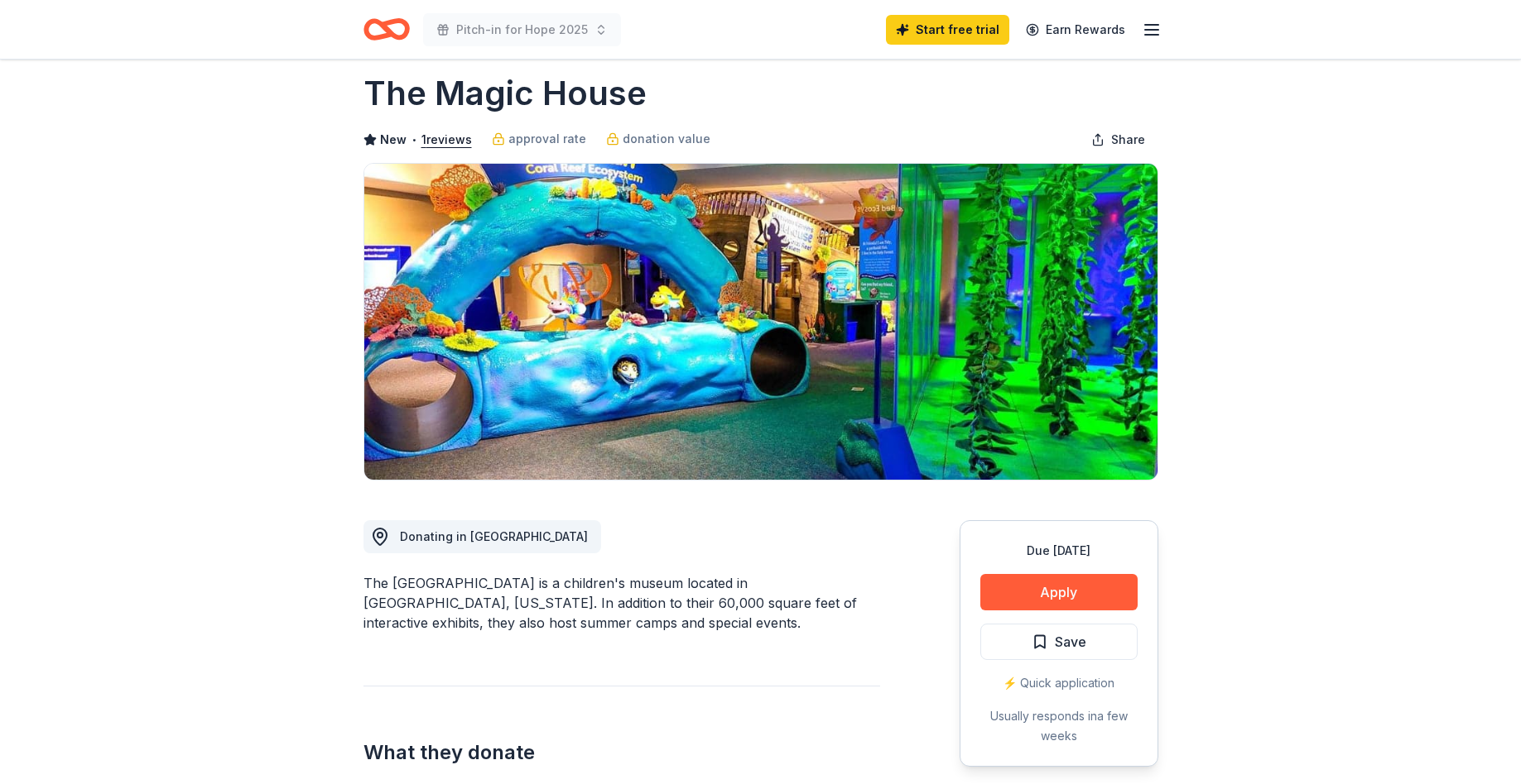
scroll to position [21, 0]
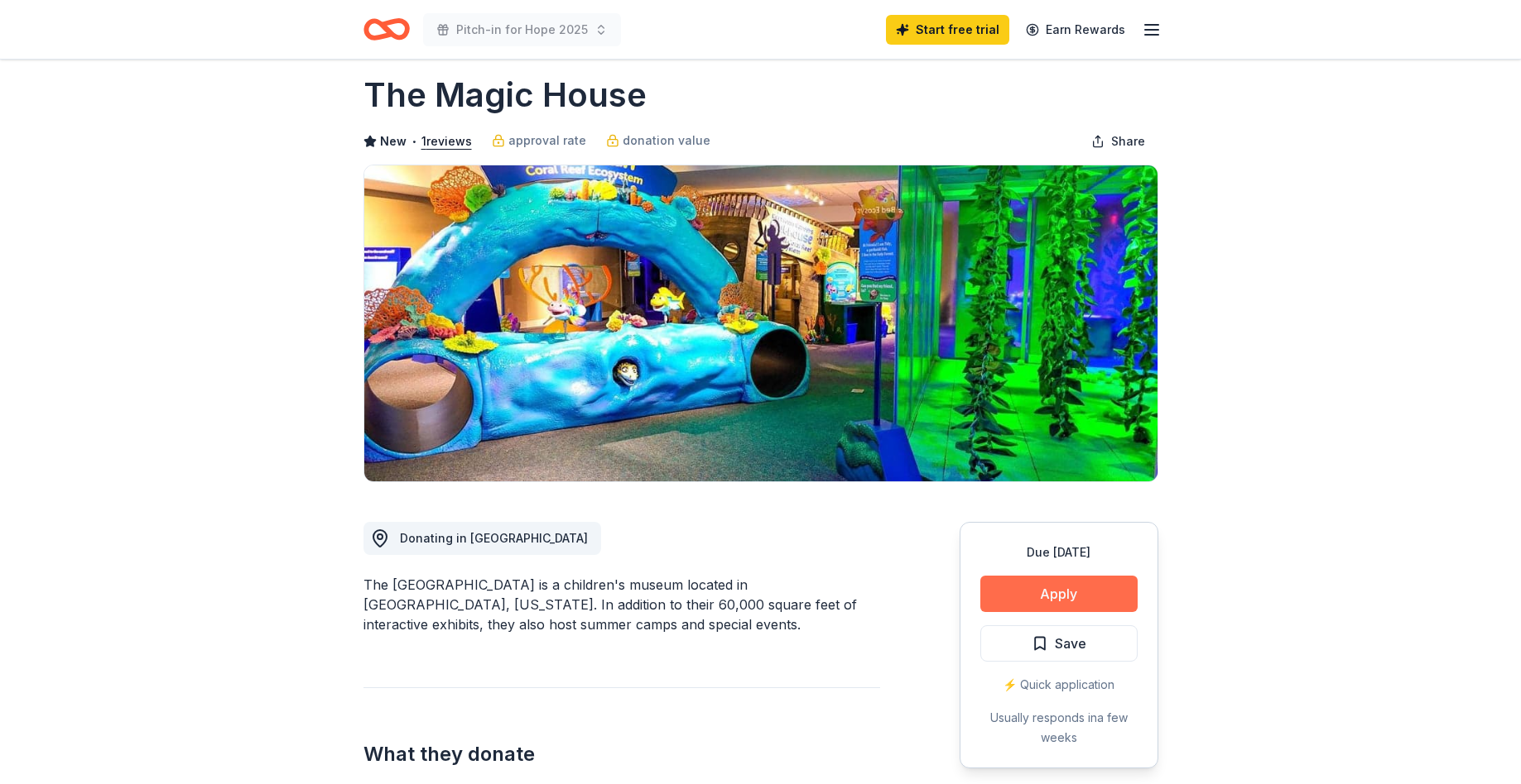
click at [1028, 596] on button "Apply" at bounding box center [1058, 594] width 157 height 36
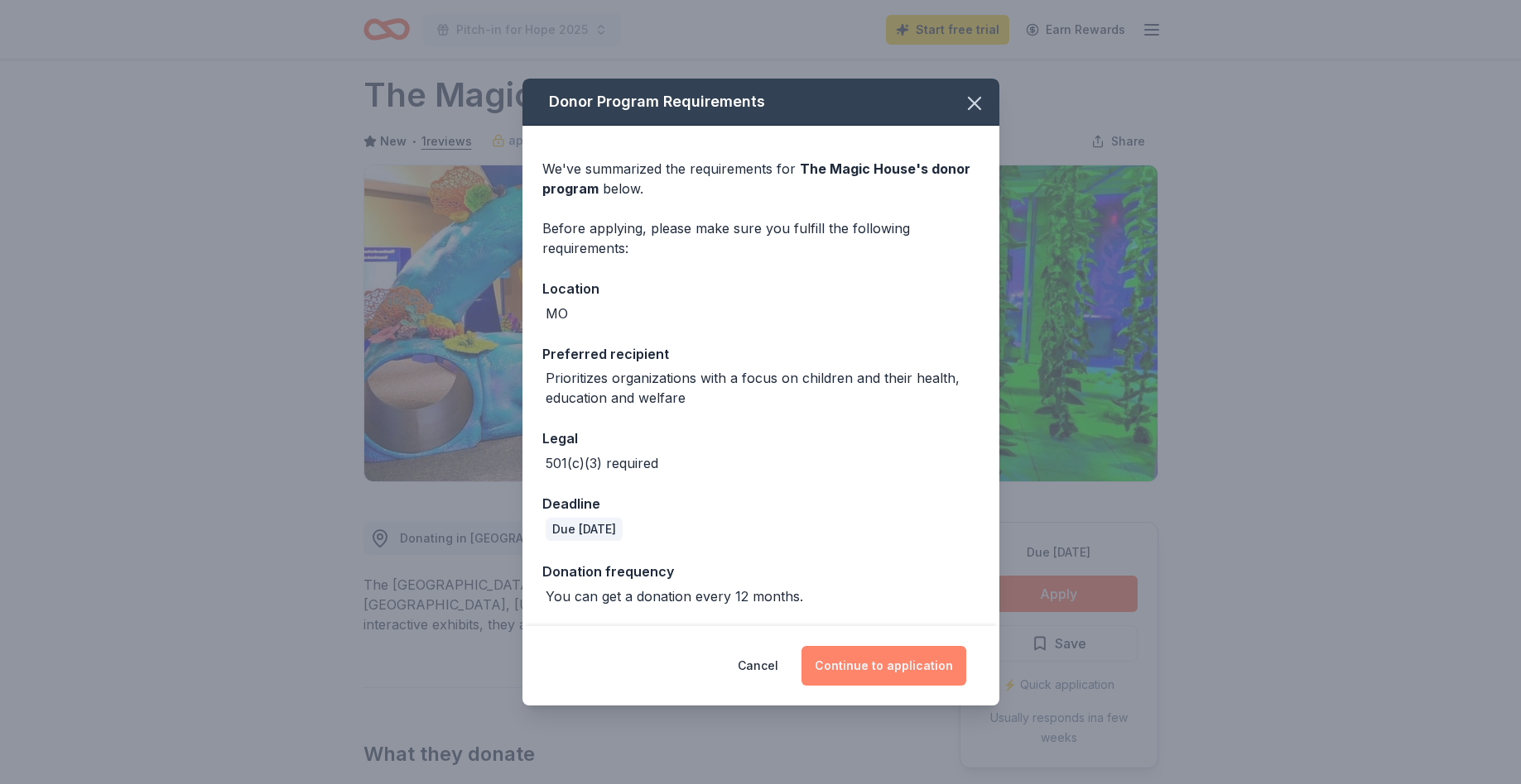
click at [887, 671] on button "Continue to application" at bounding box center [884, 667] width 165 height 40
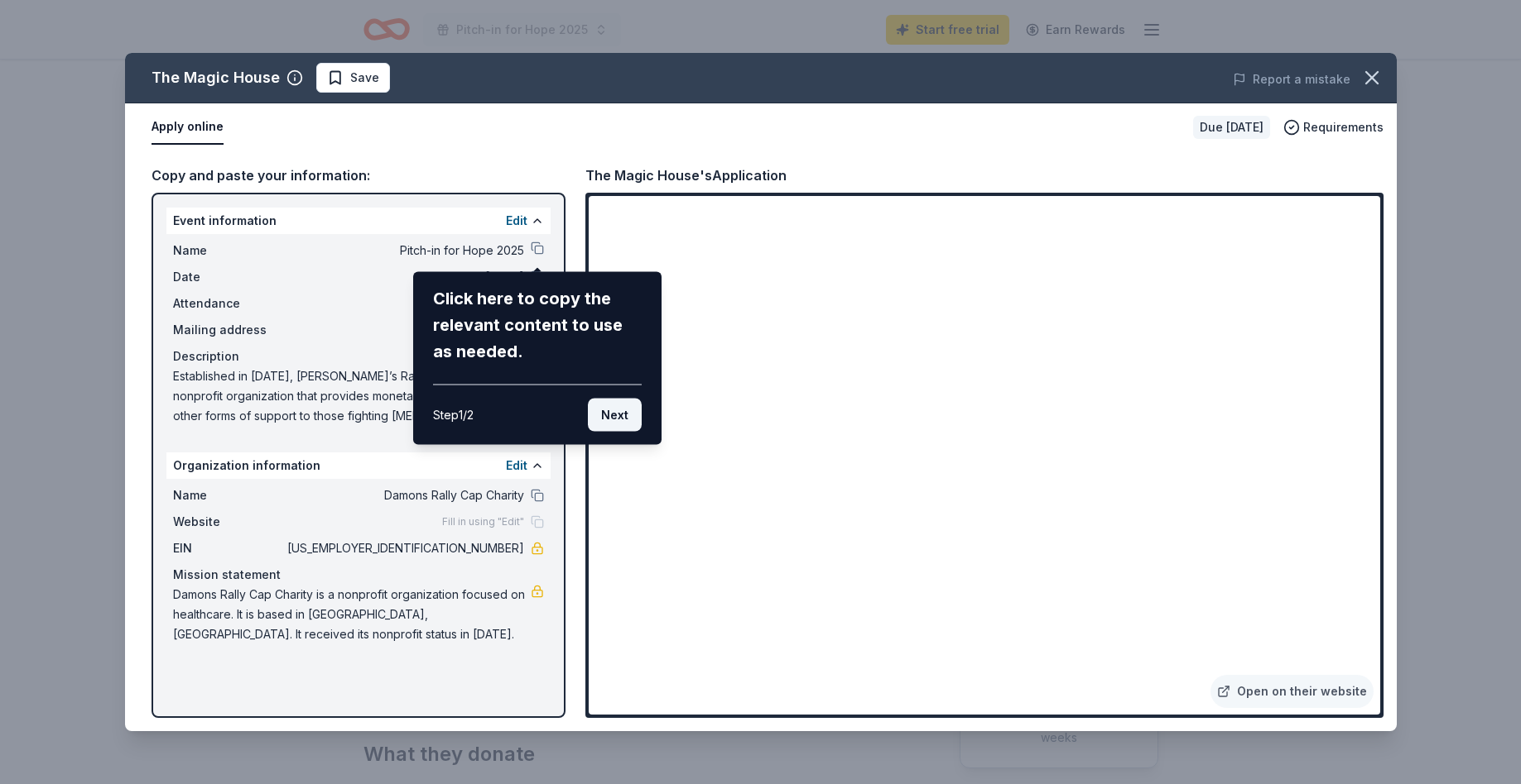
click at [608, 416] on button "Next" at bounding box center [615, 415] width 53 height 33
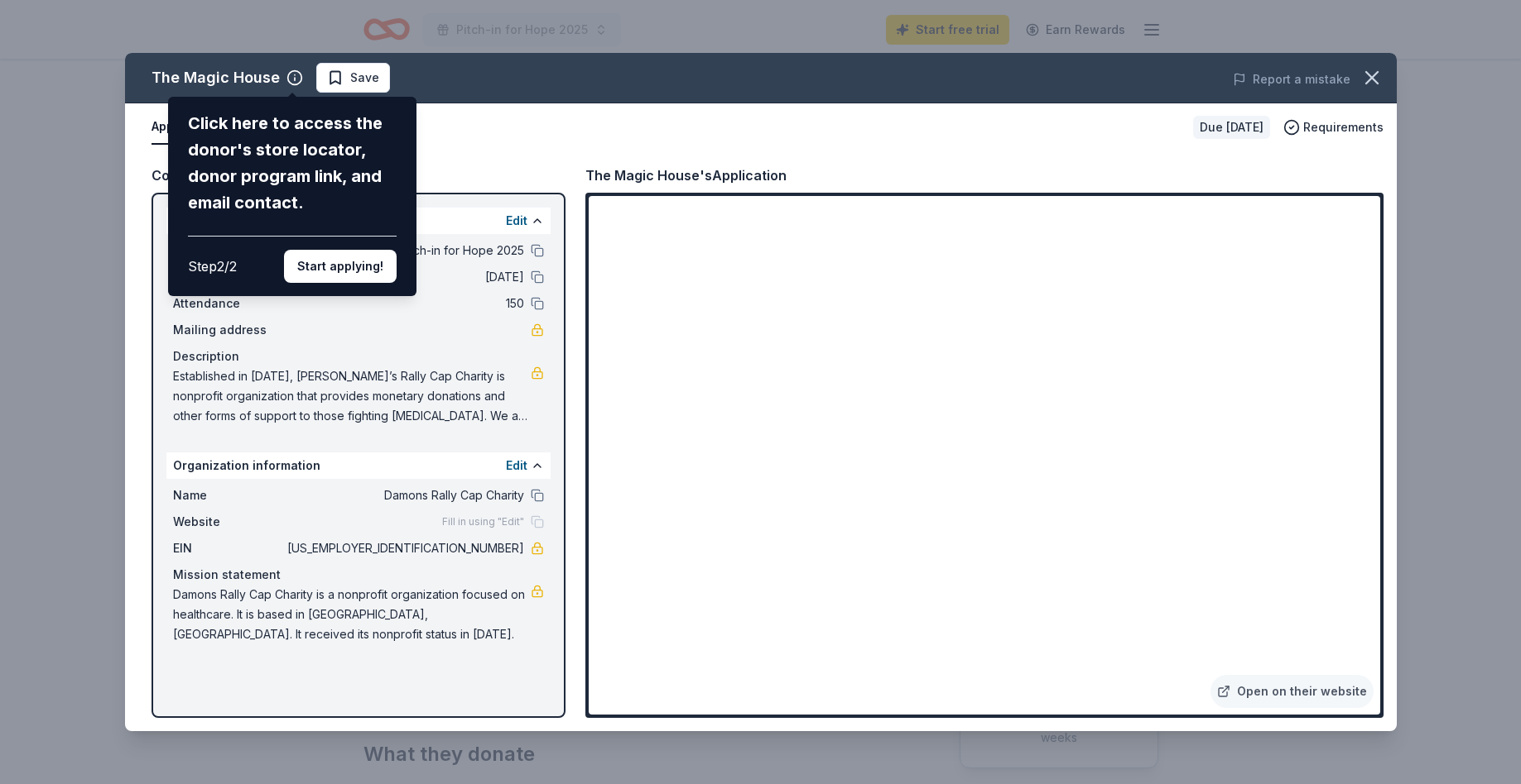
drag, startPoint x: 905, startPoint y: 529, endPoint x: 923, endPoint y: 403, distance: 127.3
click at [923, 403] on div "The Magic House Click here to access the donor's store locator, donor program l…" at bounding box center [760, 392] width 1271 height 678
click at [362, 261] on button "Start applying!" at bounding box center [341, 266] width 113 height 33
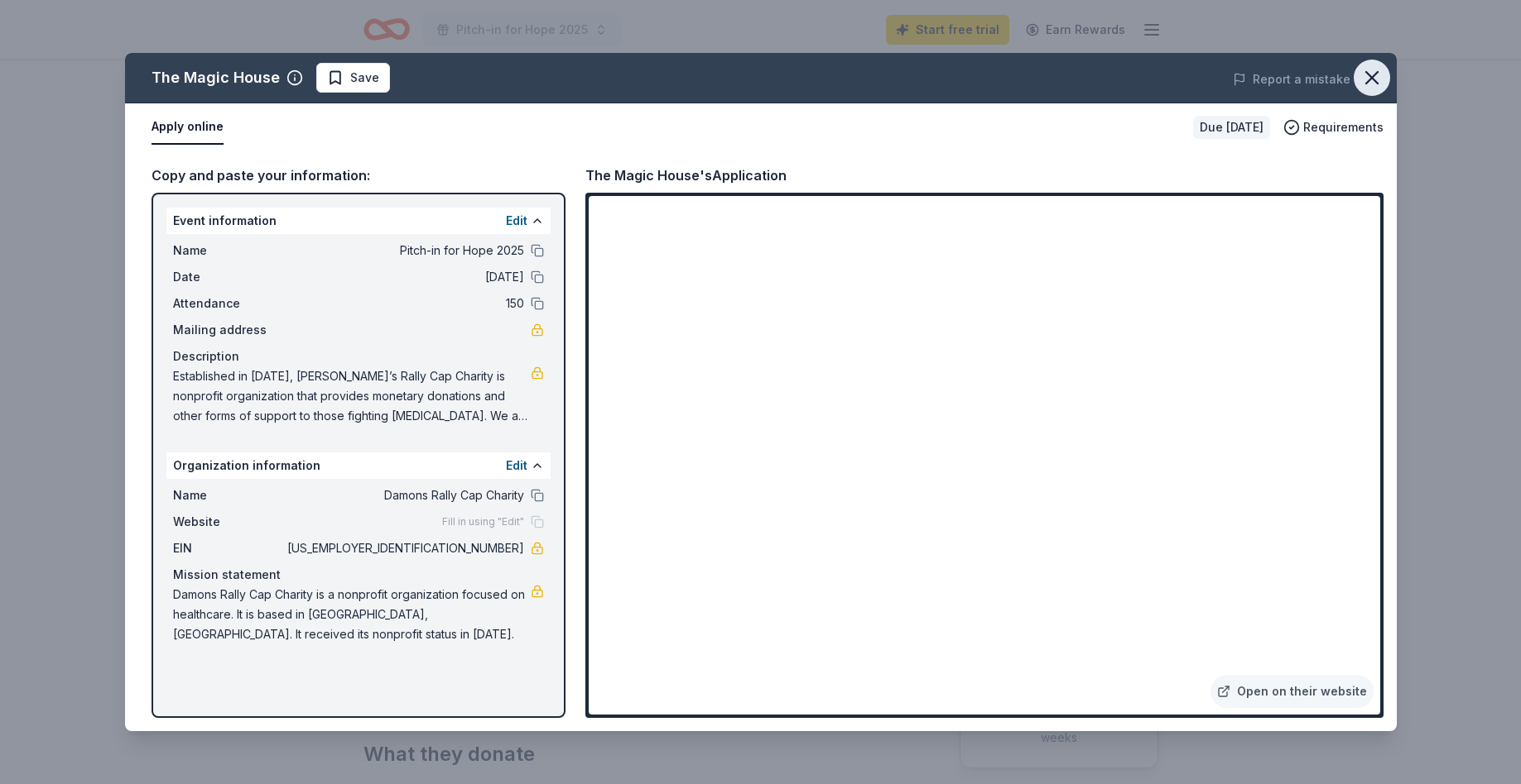
click at [1362, 74] on icon "button" at bounding box center [1371, 77] width 23 height 23
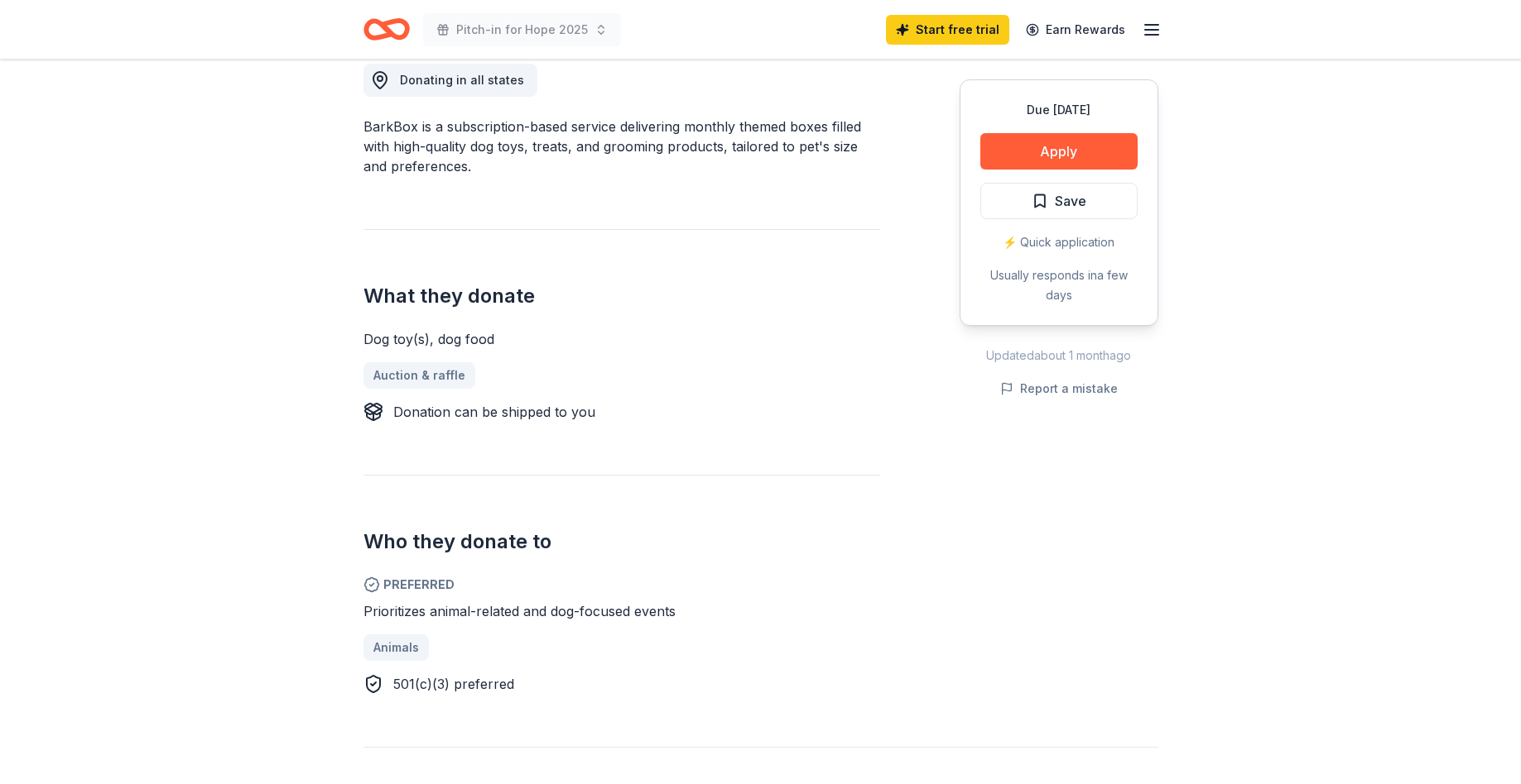
scroll to position [490, 0]
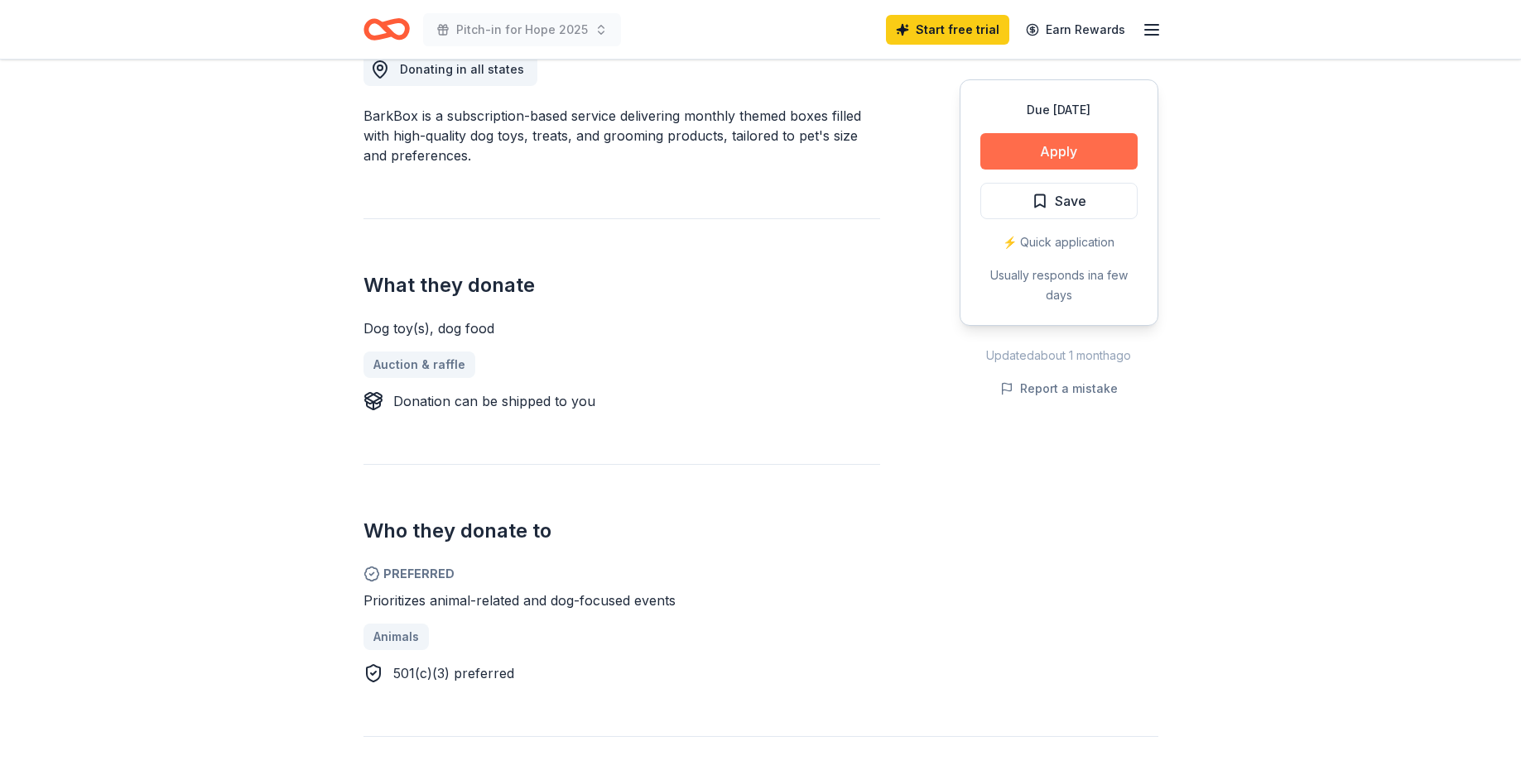
click at [1109, 155] on button "Apply" at bounding box center [1058, 152] width 157 height 36
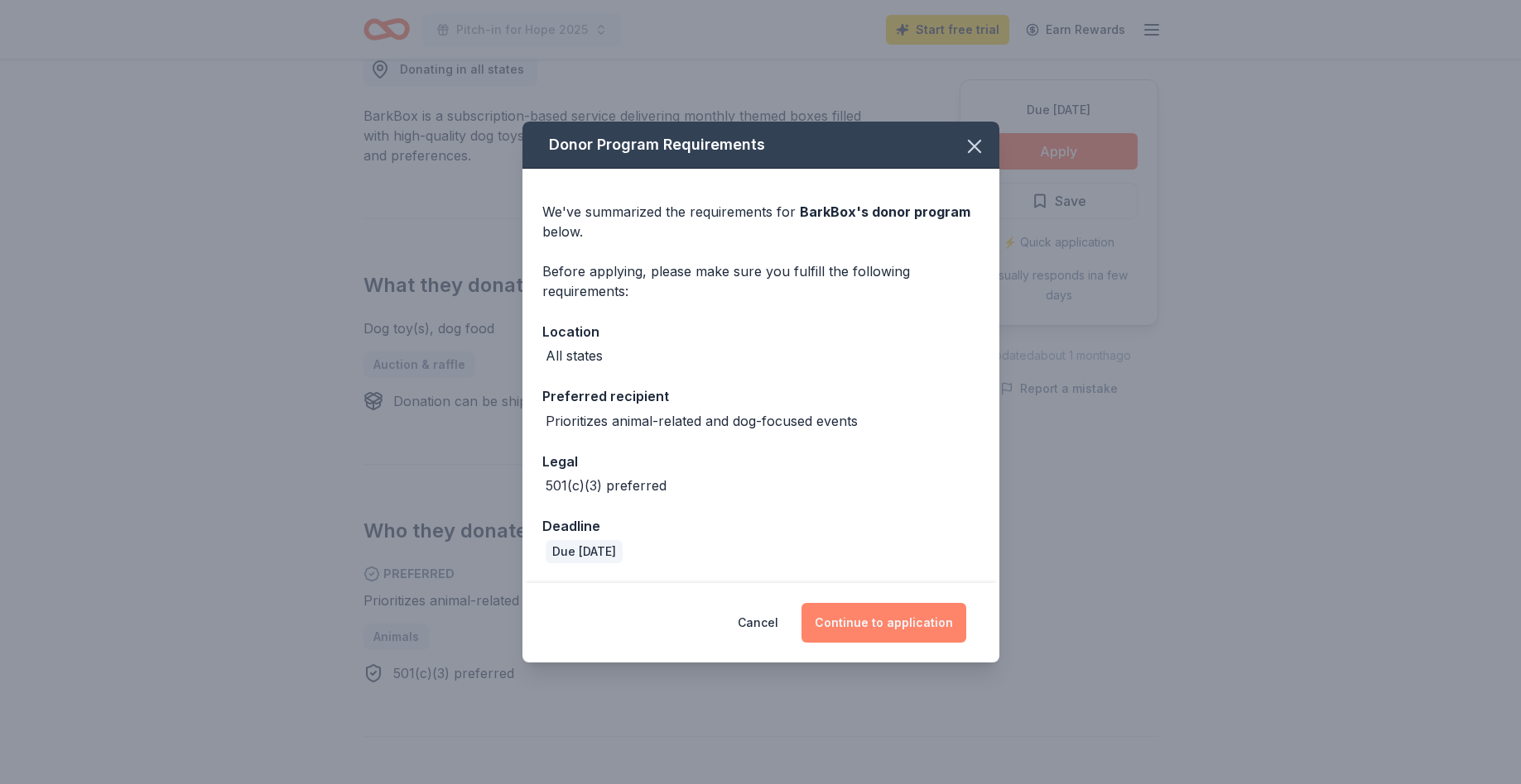
click at [894, 628] on button "Continue to application" at bounding box center [884, 623] width 165 height 40
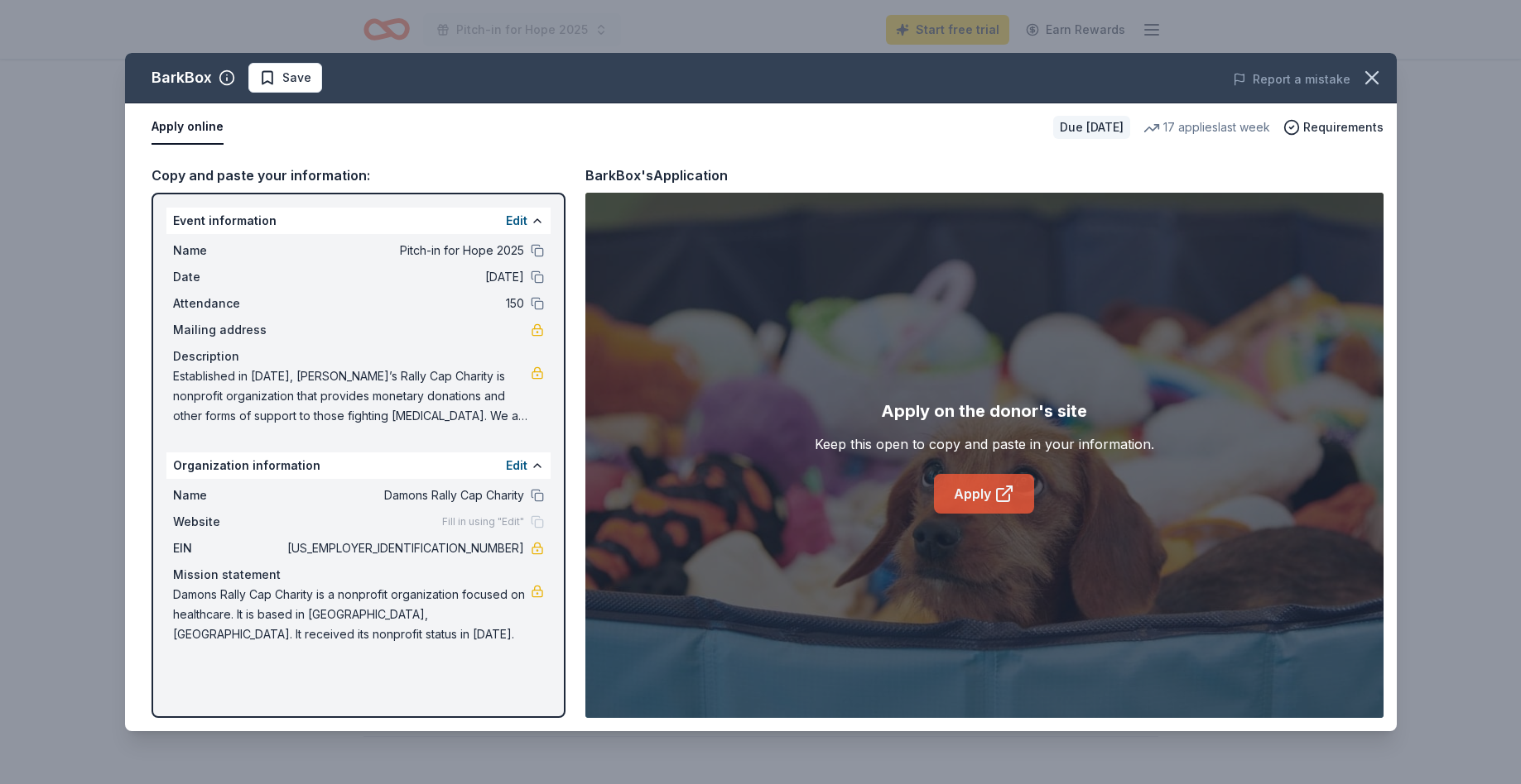
click at [998, 490] on icon at bounding box center [1004, 493] width 20 height 20
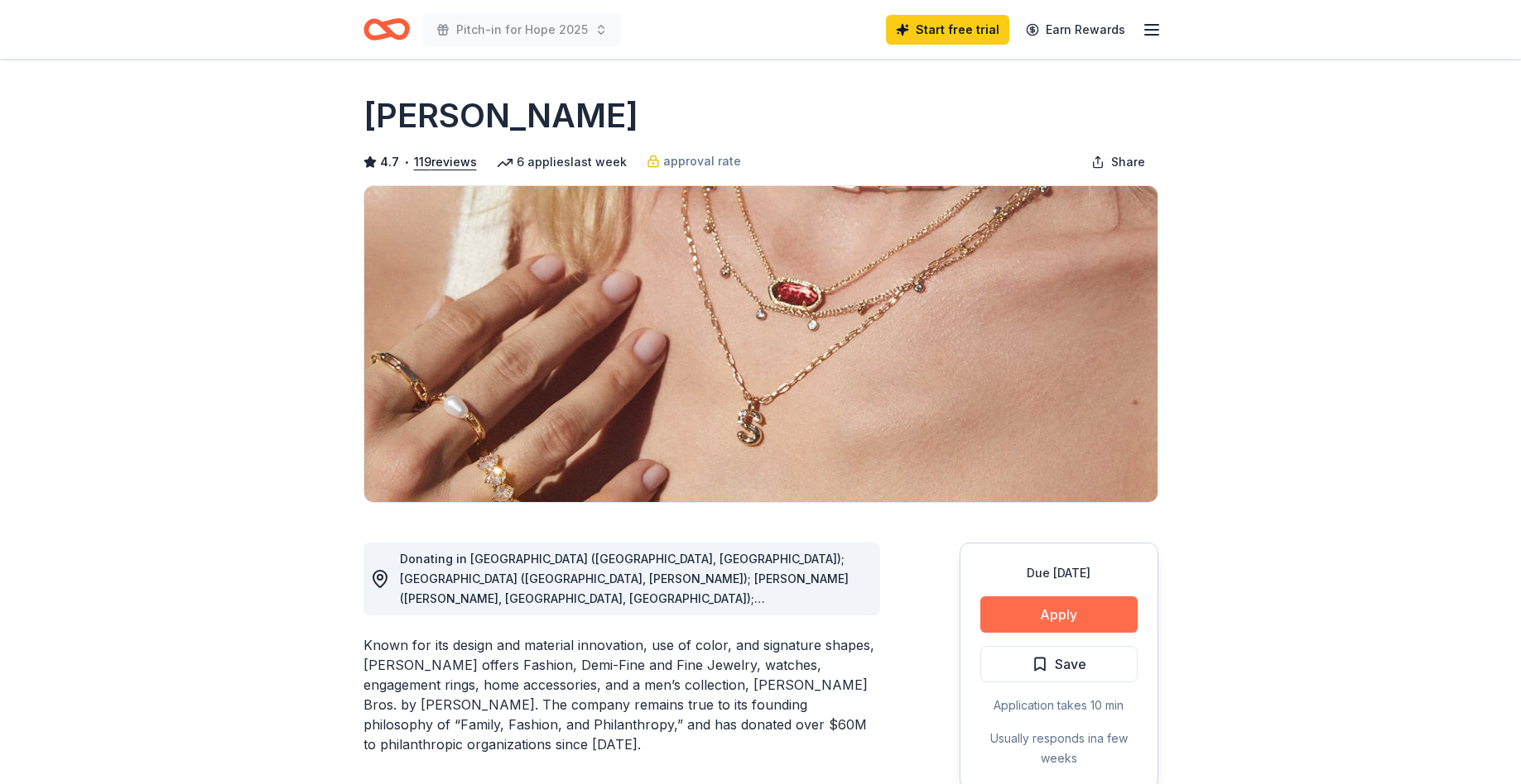
click at [1026, 611] on button "Apply" at bounding box center [1058, 614] width 157 height 36
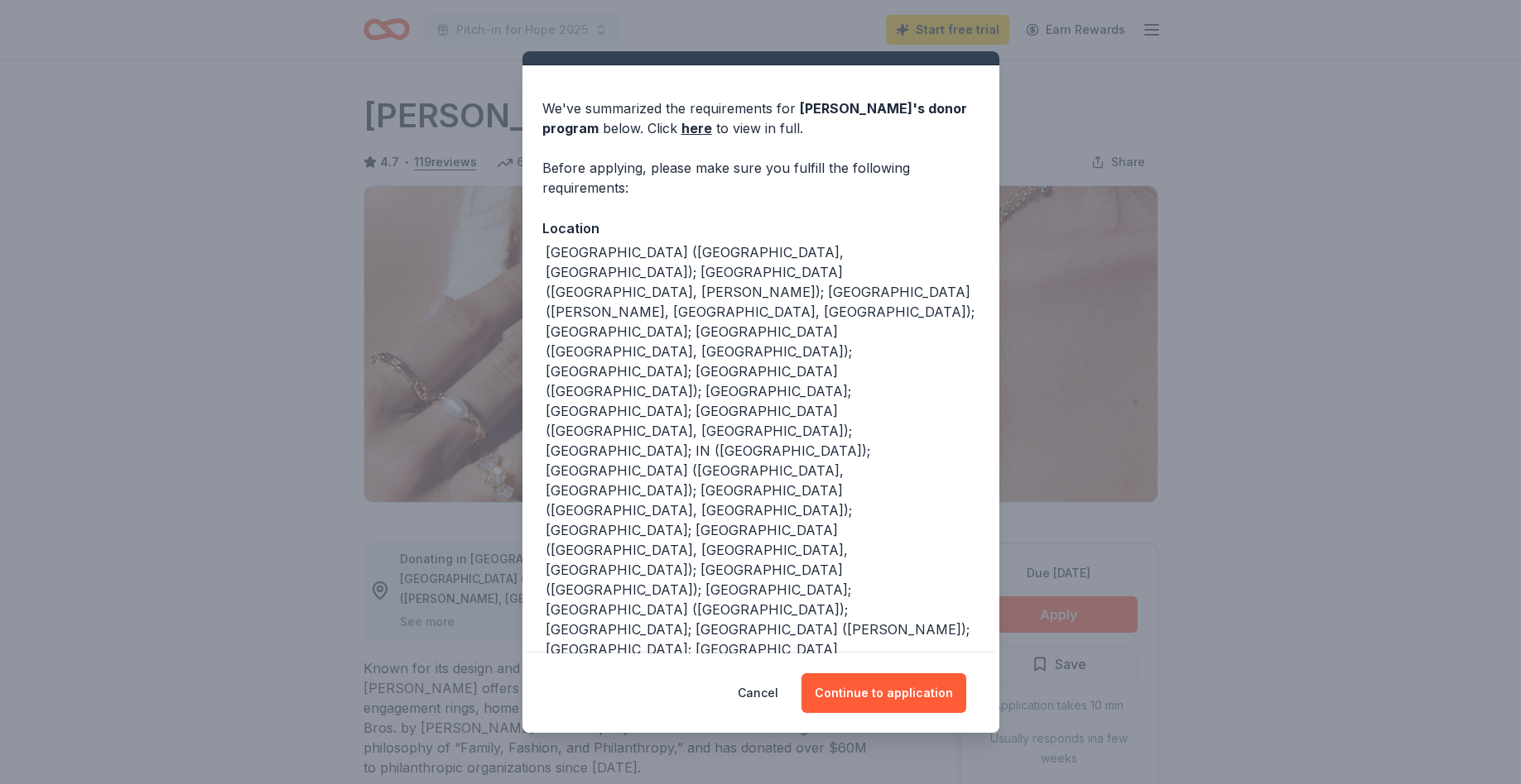
scroll to position [41, 0]
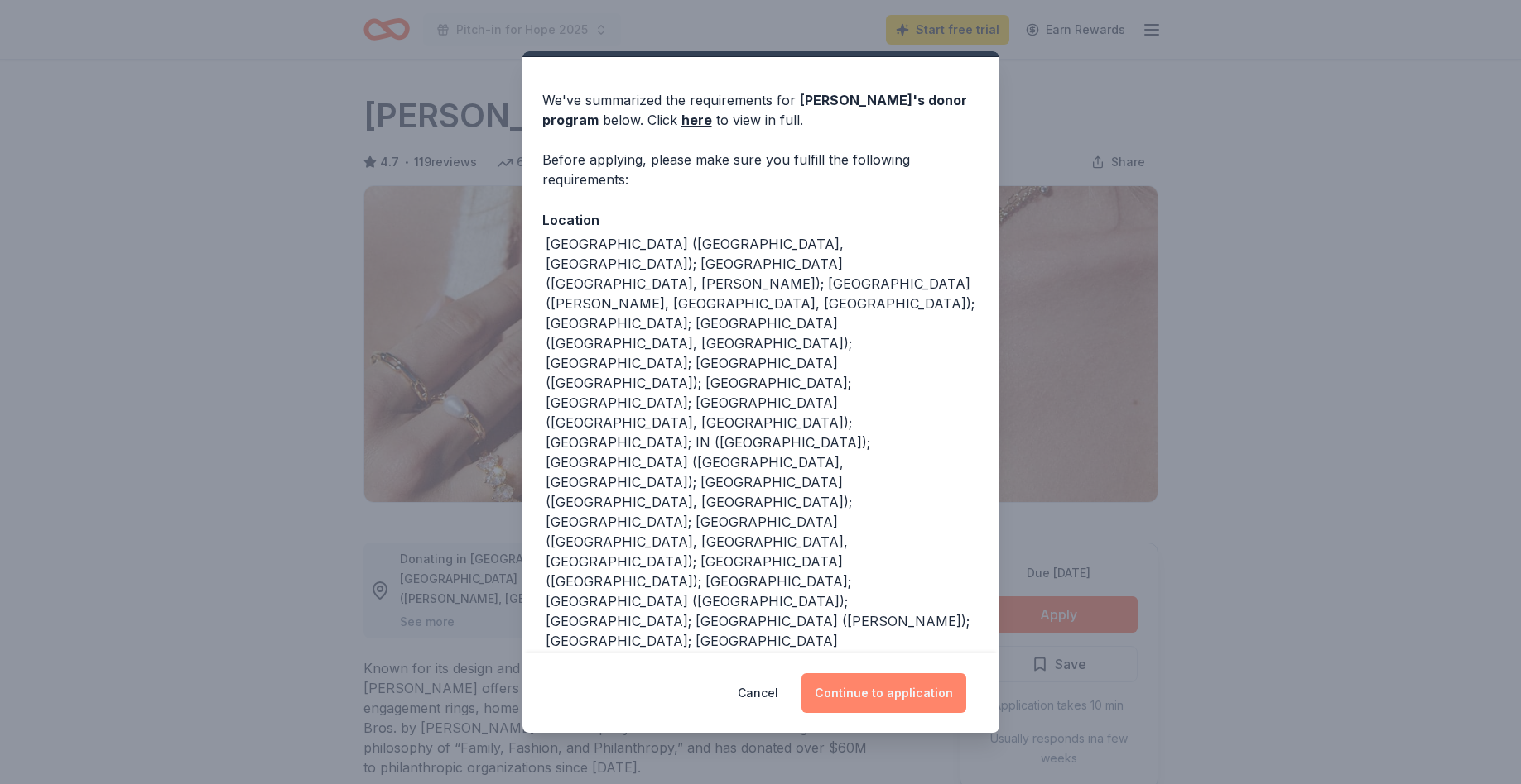
click at [886, 694] on button "Continue to application" at bounding box center [884, 693] width 165 height 40
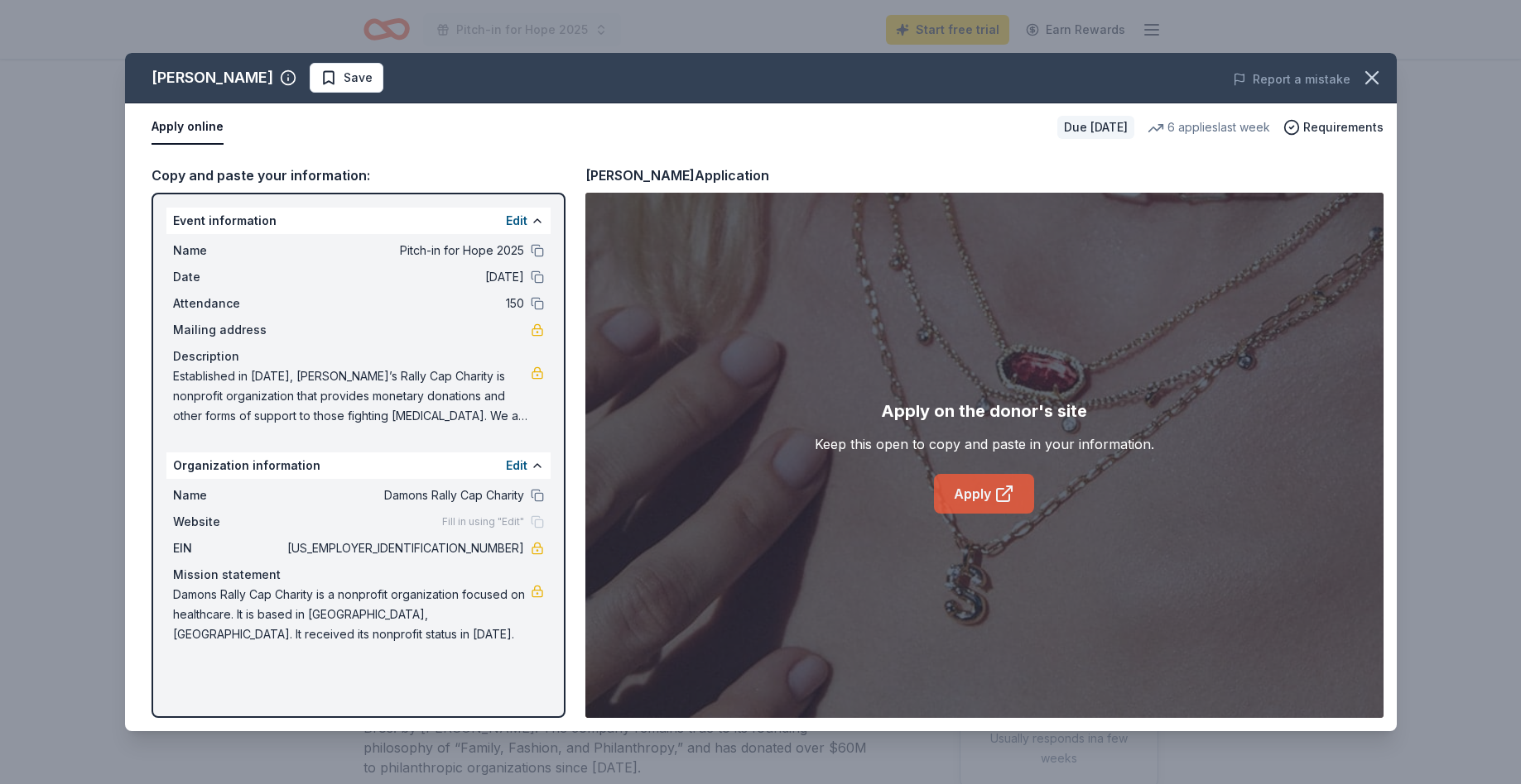
click at [999, 484] on icon at bounding box center [1004, 493] width 20 height 20
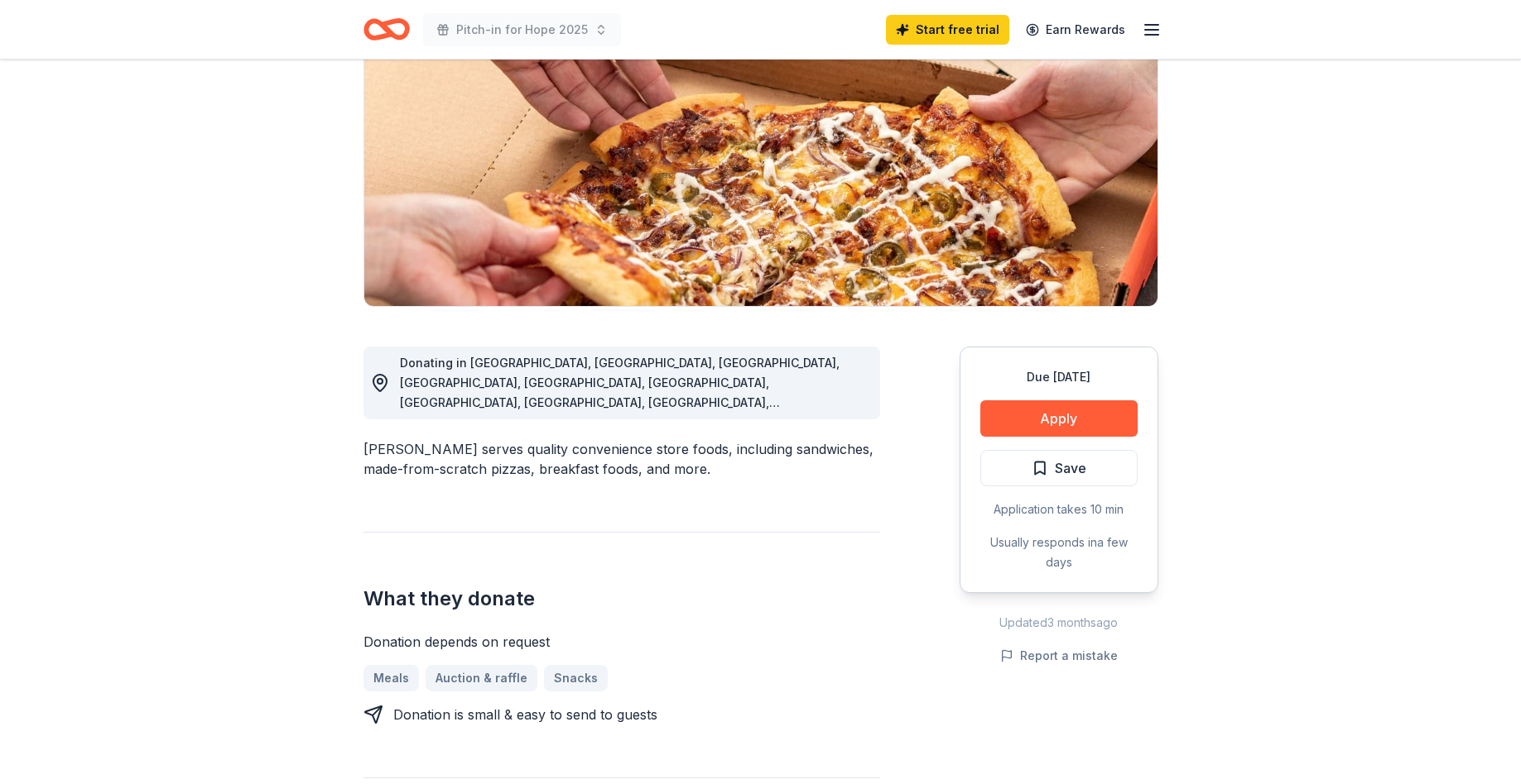
scroll to position [220, 0]
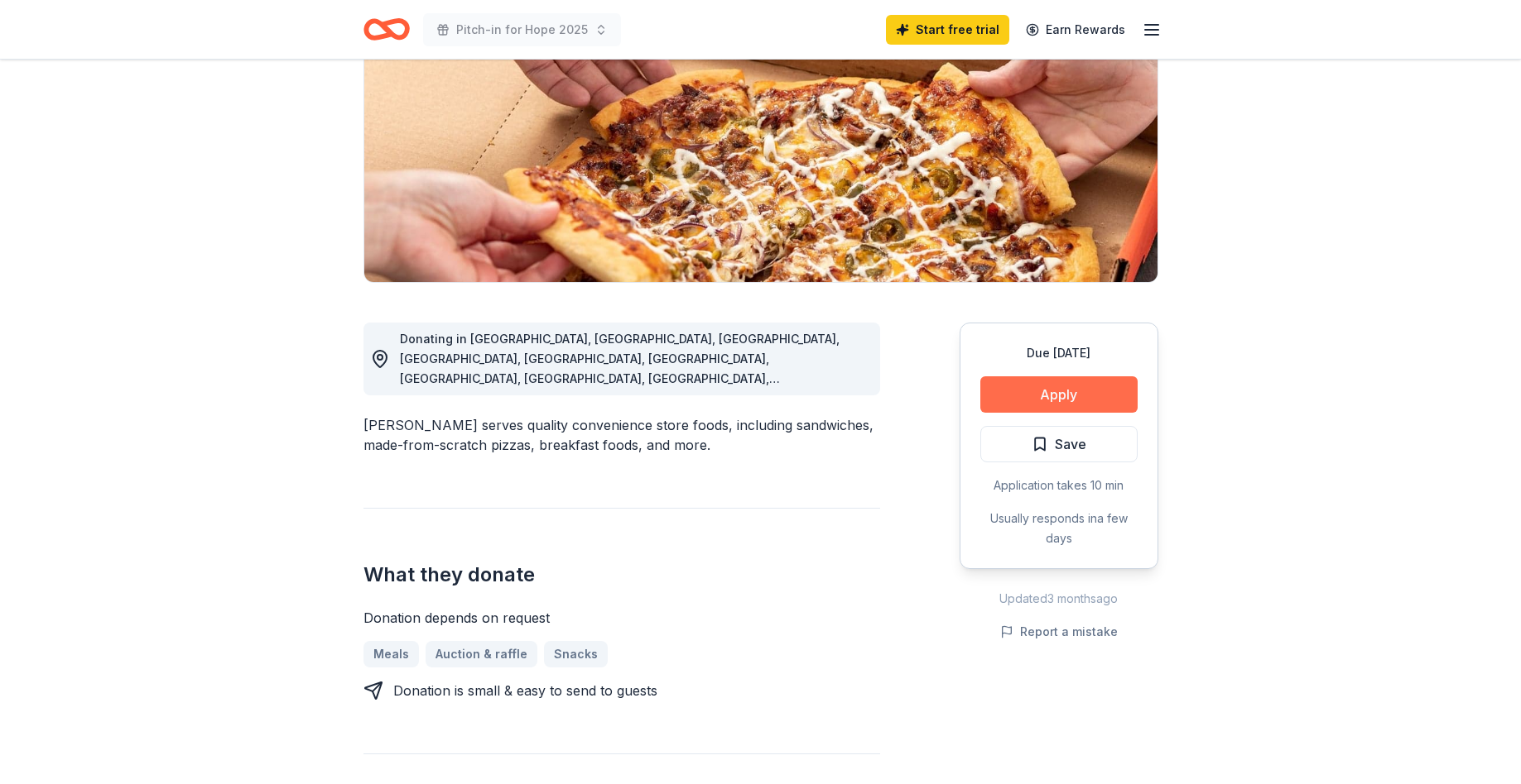
click at [1015, 397] on button "Apply" at bounding box center [1058, 395] width 157 height 36
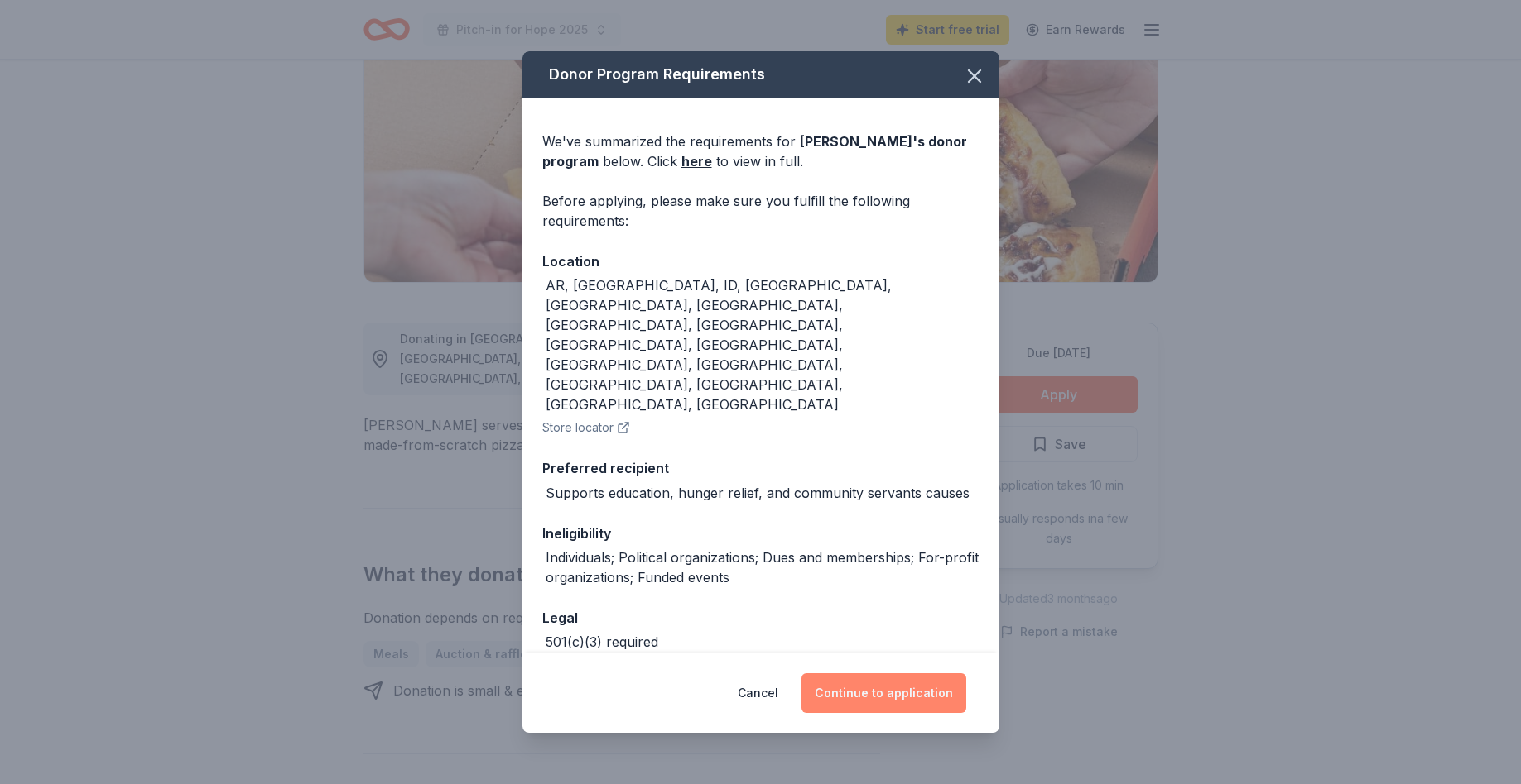
click at [911, 677] on button "Continue to application" at bounding box center [884, 693] width 165 height 40
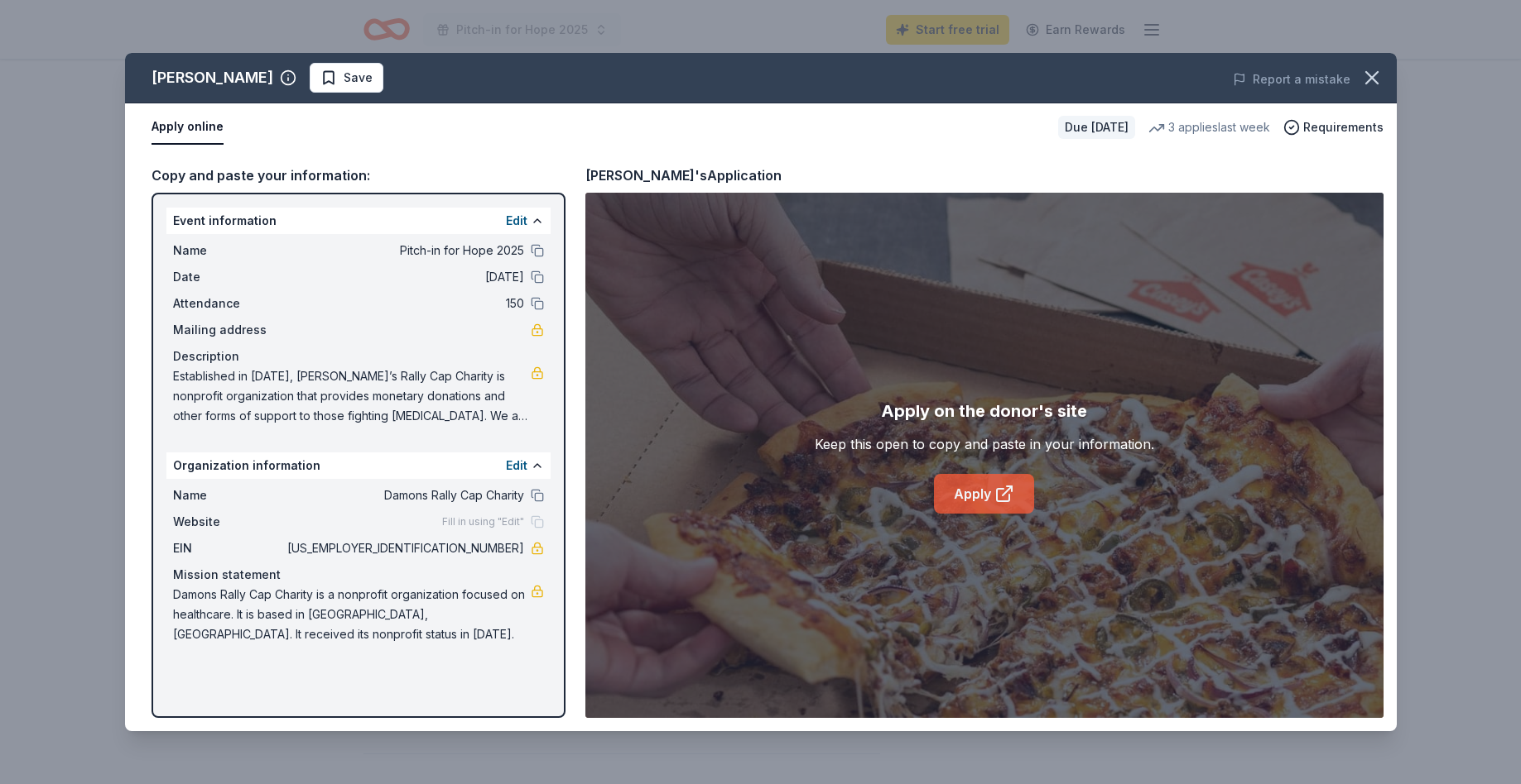
click at [978, 491] on link "Apply" at bounding box center [984, 494] width 100 height 40
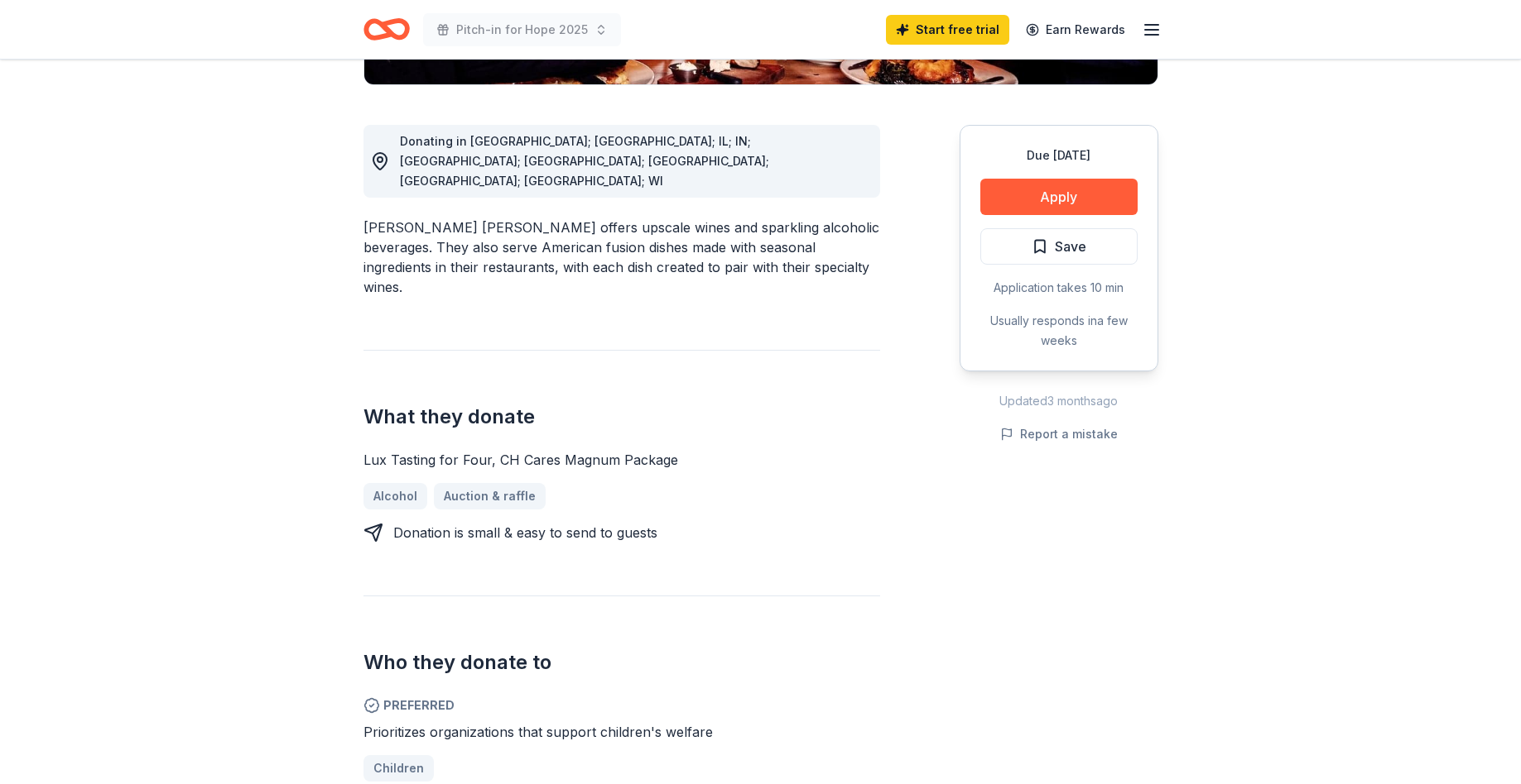
scroll to position [465, 0]
click at [1072, 178] on button "Apply" at bounding box center [1058, 196] width 157 height 36
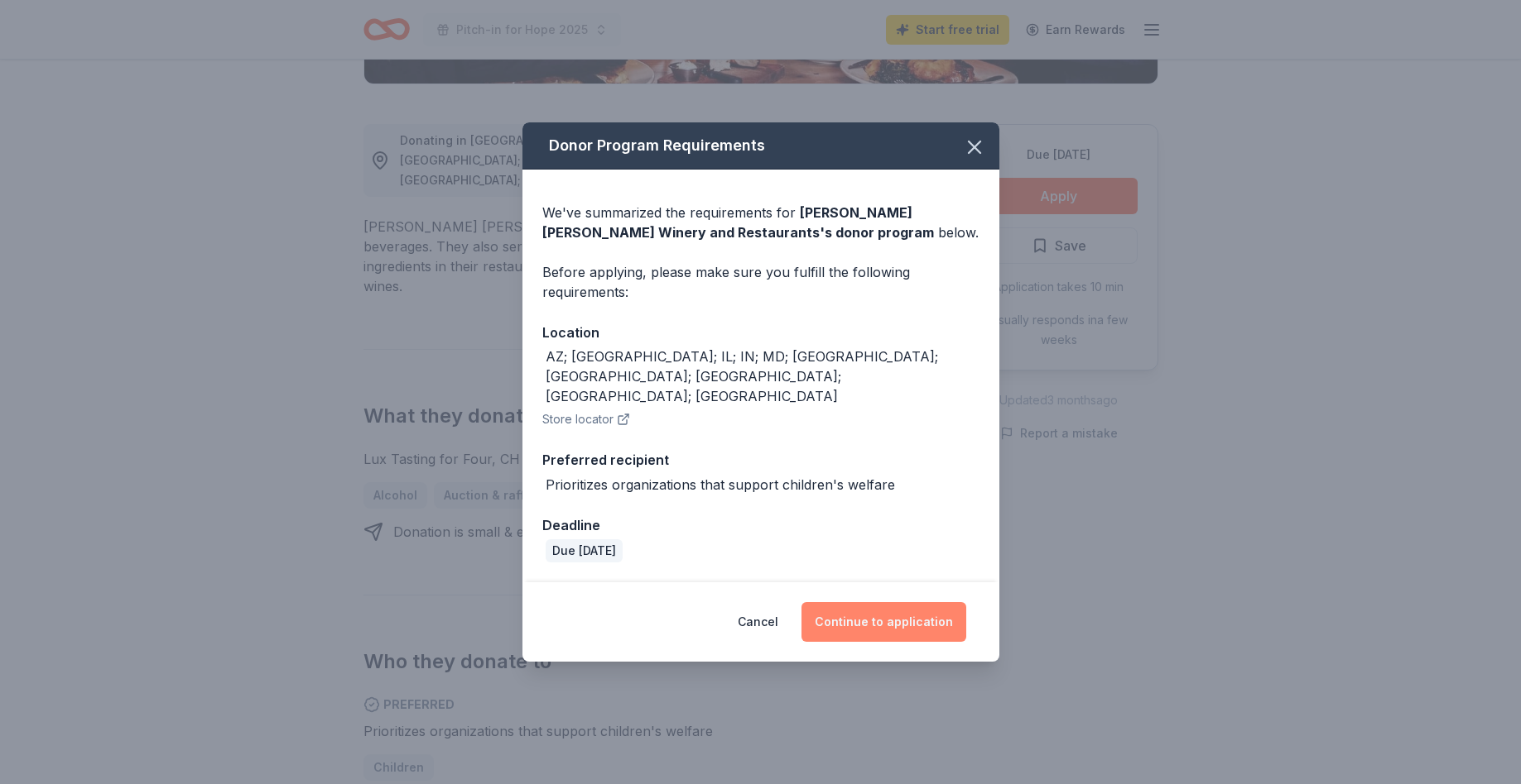
click at [838, 607] on button "Continue to application" at bounding box center [884, 623] width 165 height 40
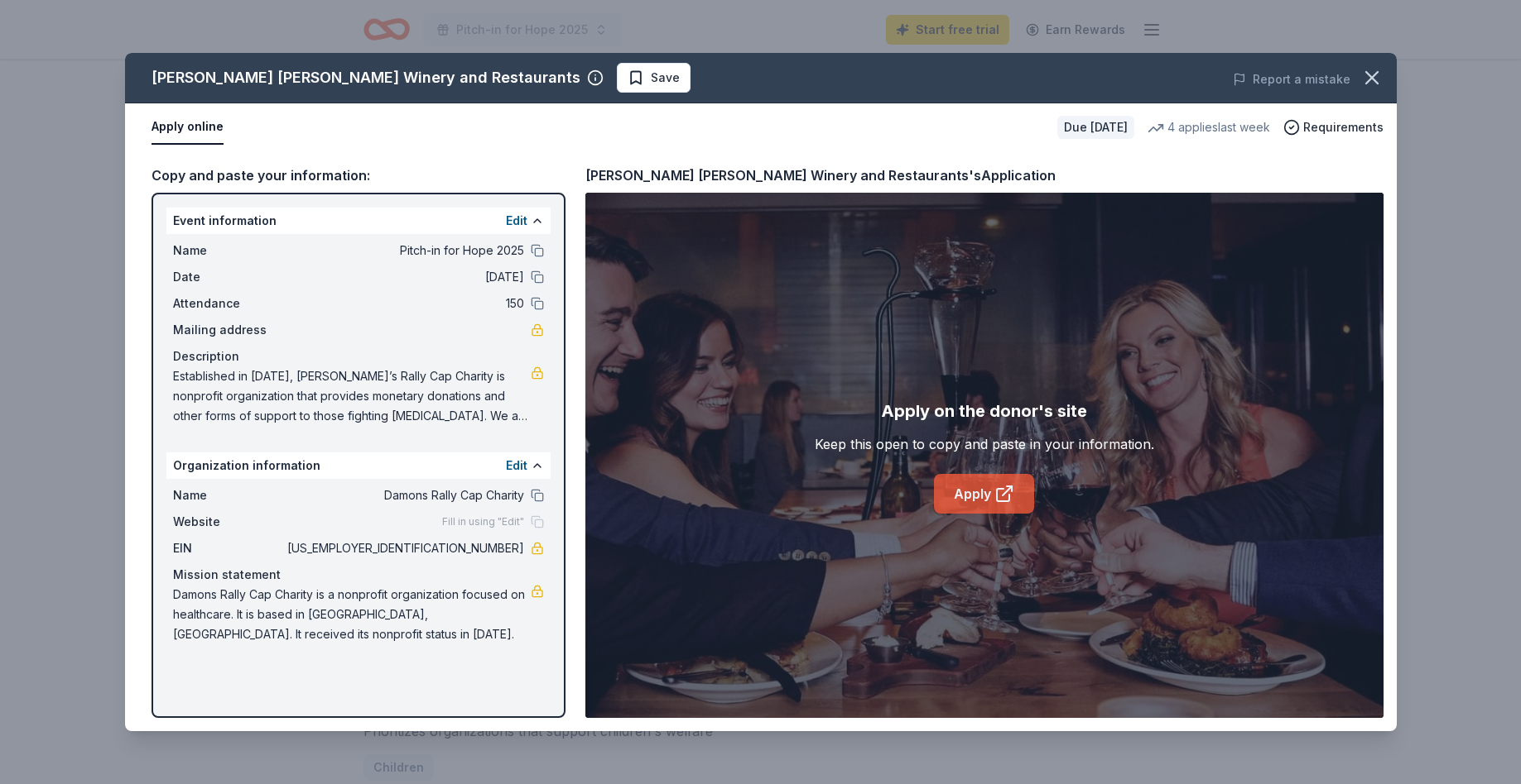
click at [1008, 490] on icon at bounding box center [1008, 491] width 10 height 10
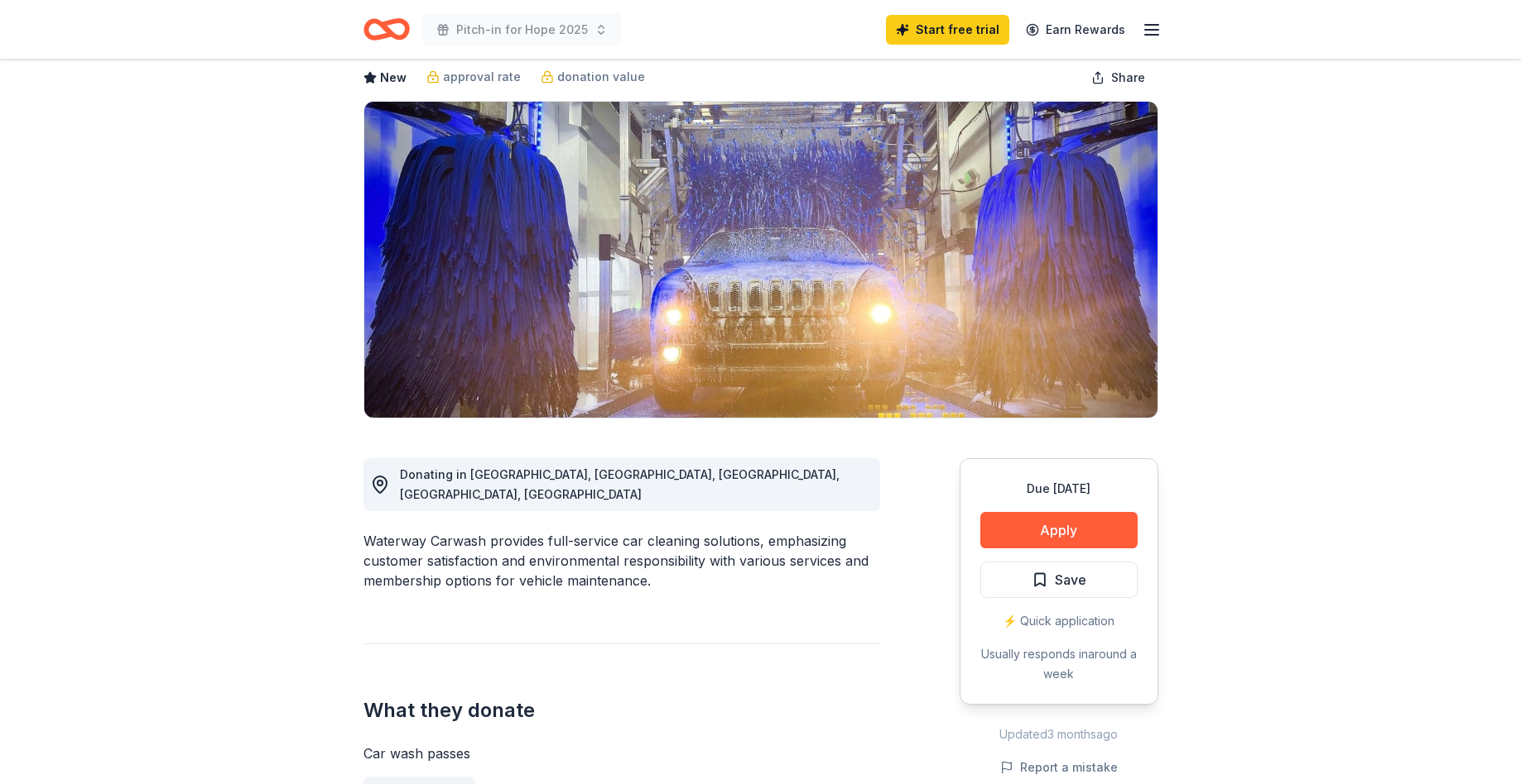
scroll to position [155, 0]
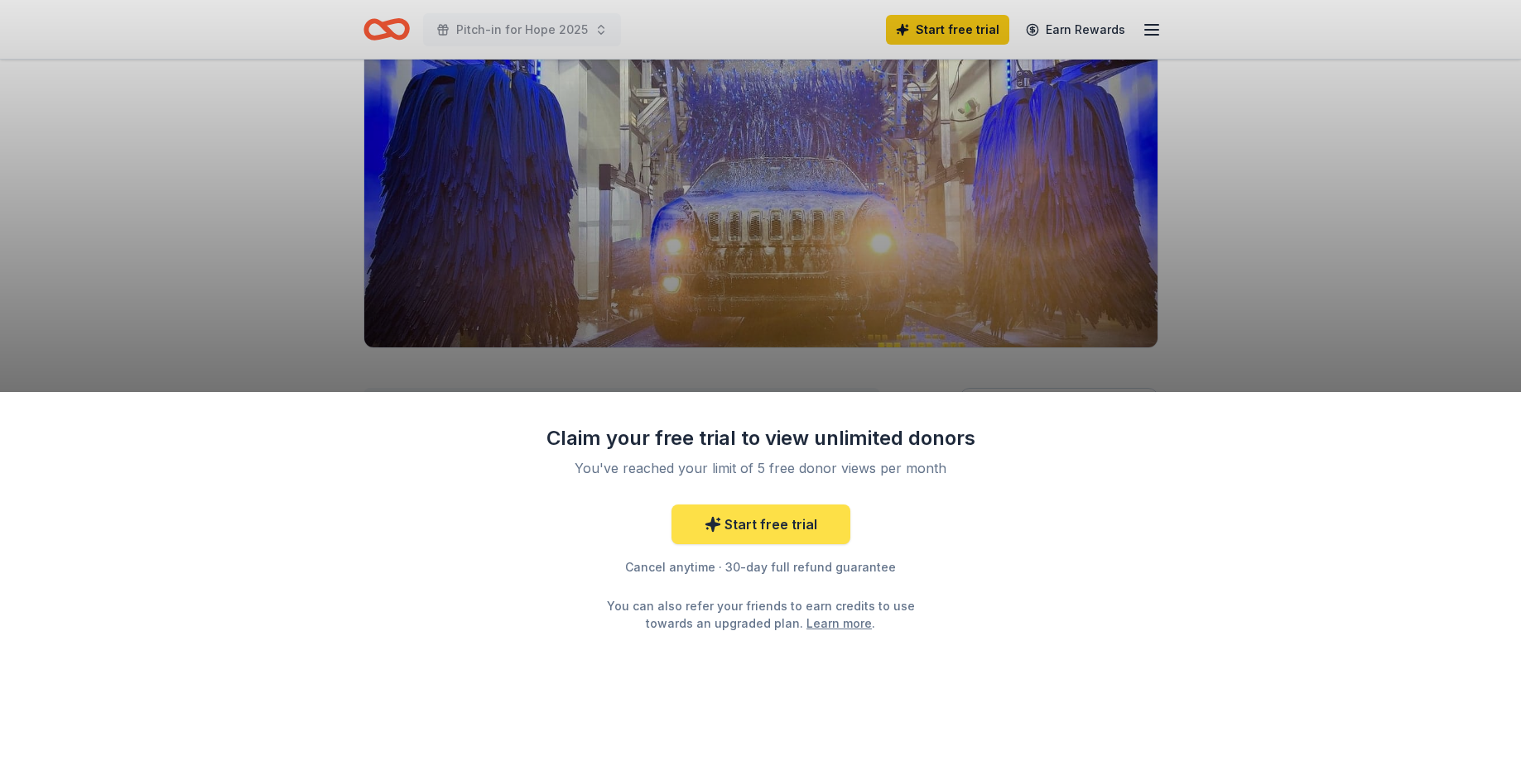
click at [792, 528] on link "Start free trial" at bounding box center [760, 525] width 178 height 40
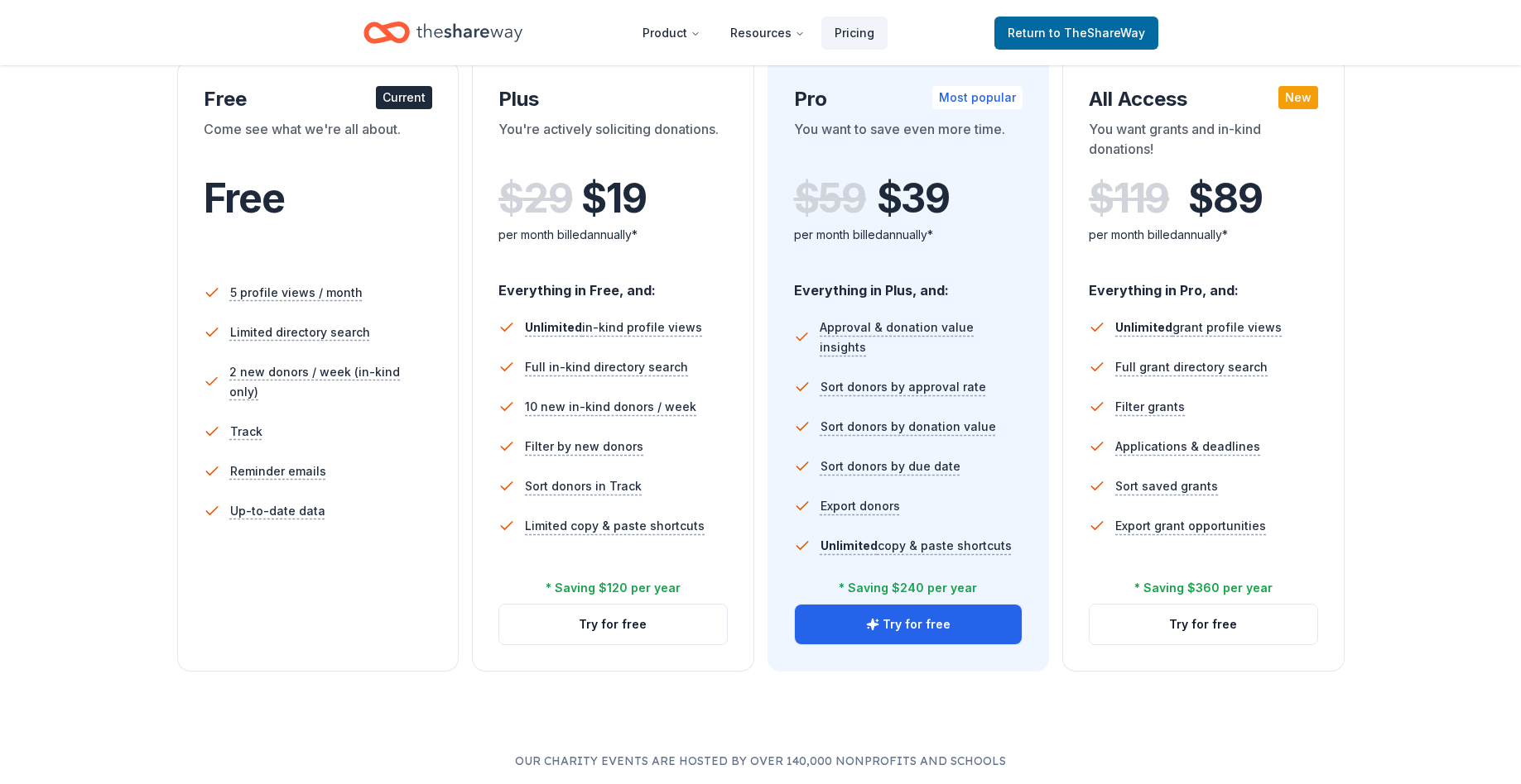
scroll to position [301, 0]
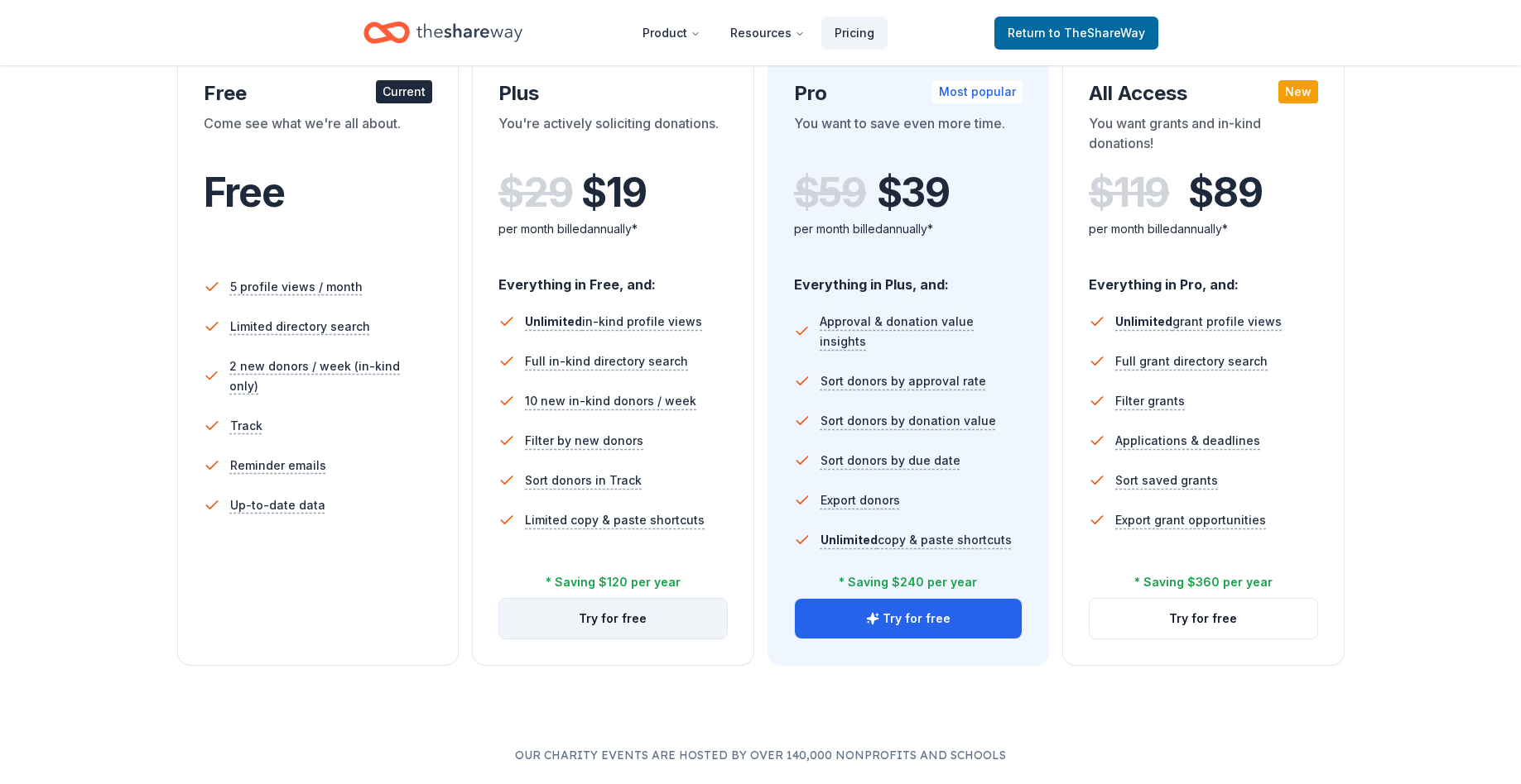
click at [573, 625] on button "Try for free" at bounding box center [613, 619] width 228 height 40
